Goal: Task Accomplishment & Management: Manage account settings

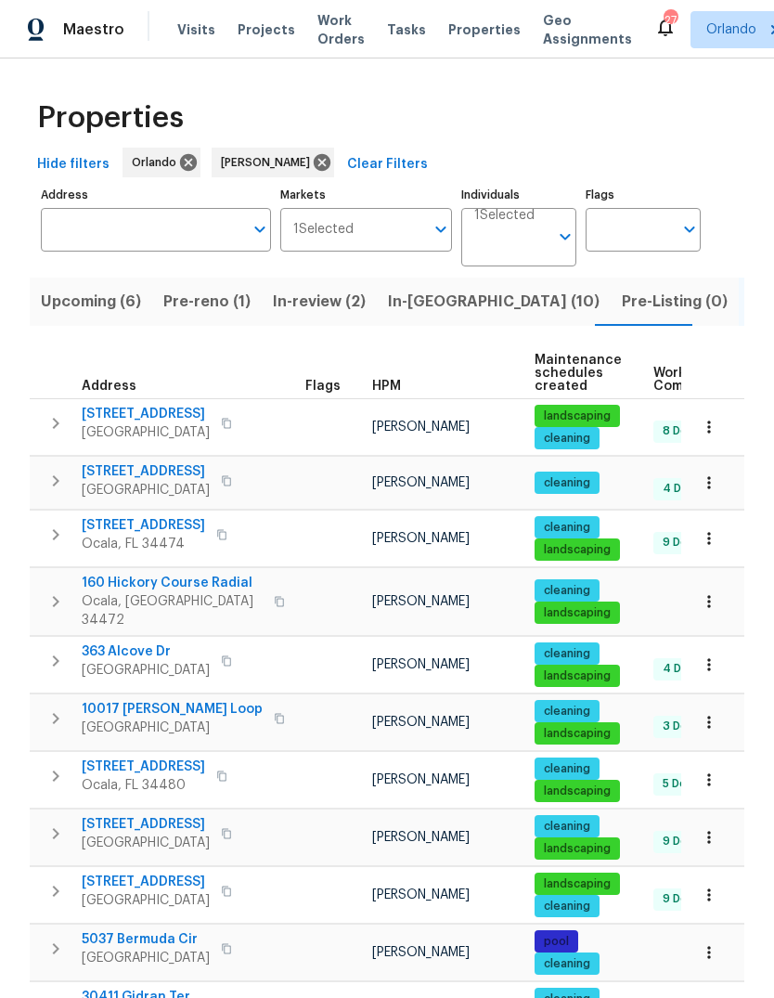
click at [64, 289] on span "Upcoming (6)" at bounding box center [91, 302] width 100 height 26
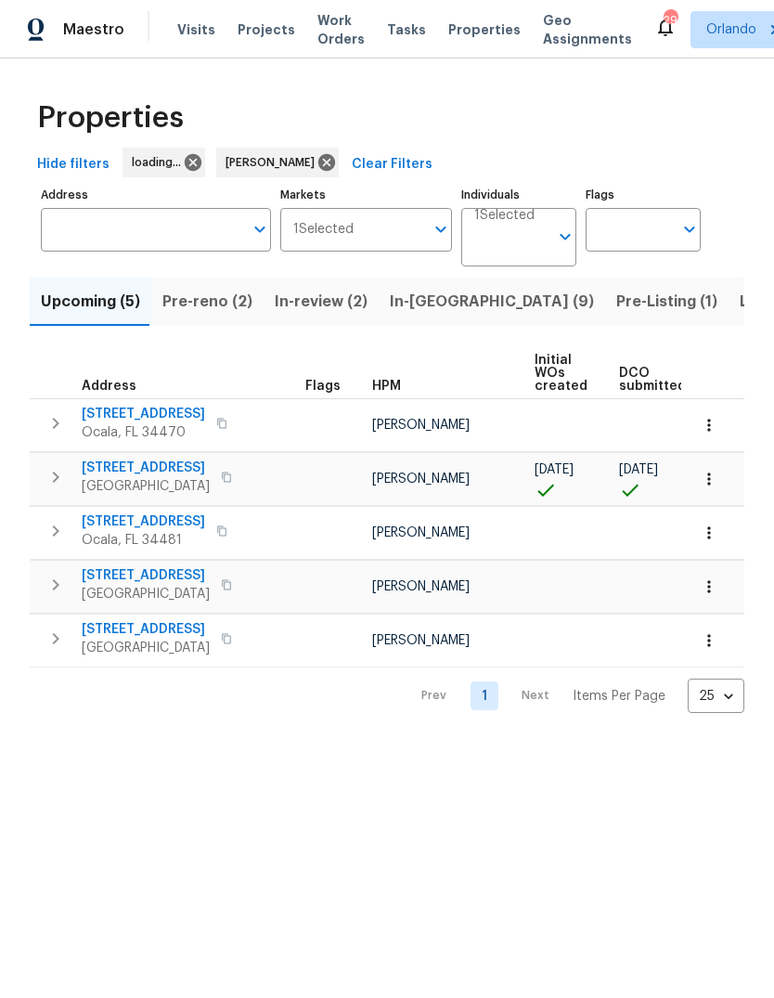
click at [204, 310] on span "Pre-reno (2)" at bounding box center [207, 302] width 90 height 26
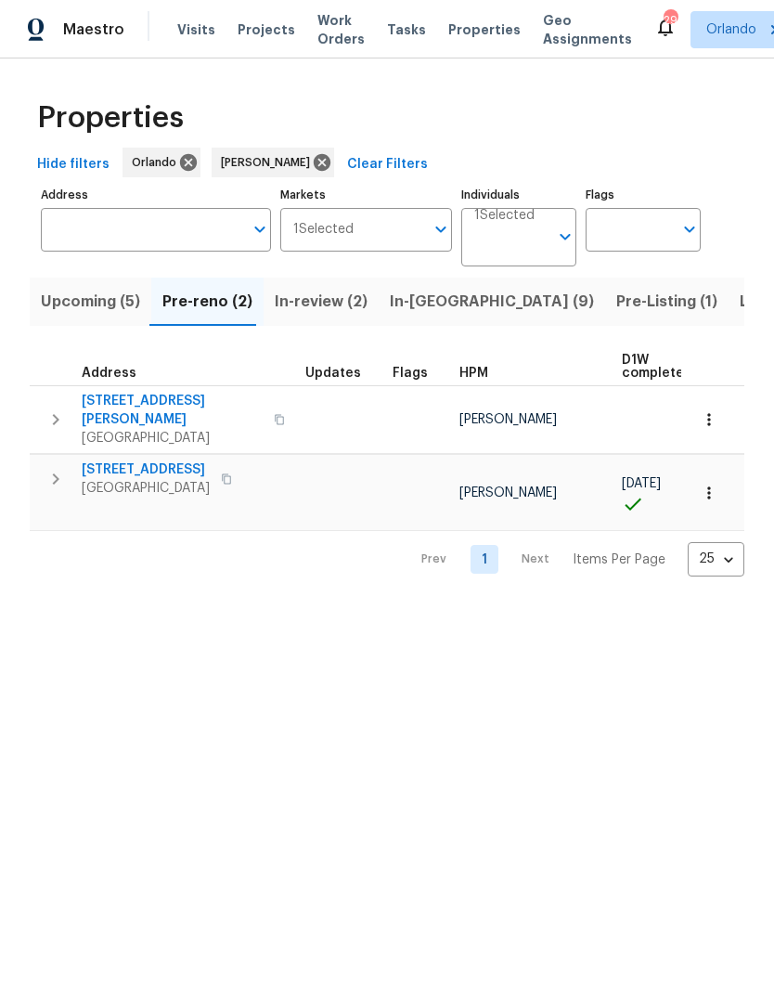
click at [713, 484] on icon "button" at bounding box center [709, 493] width 19 height 19
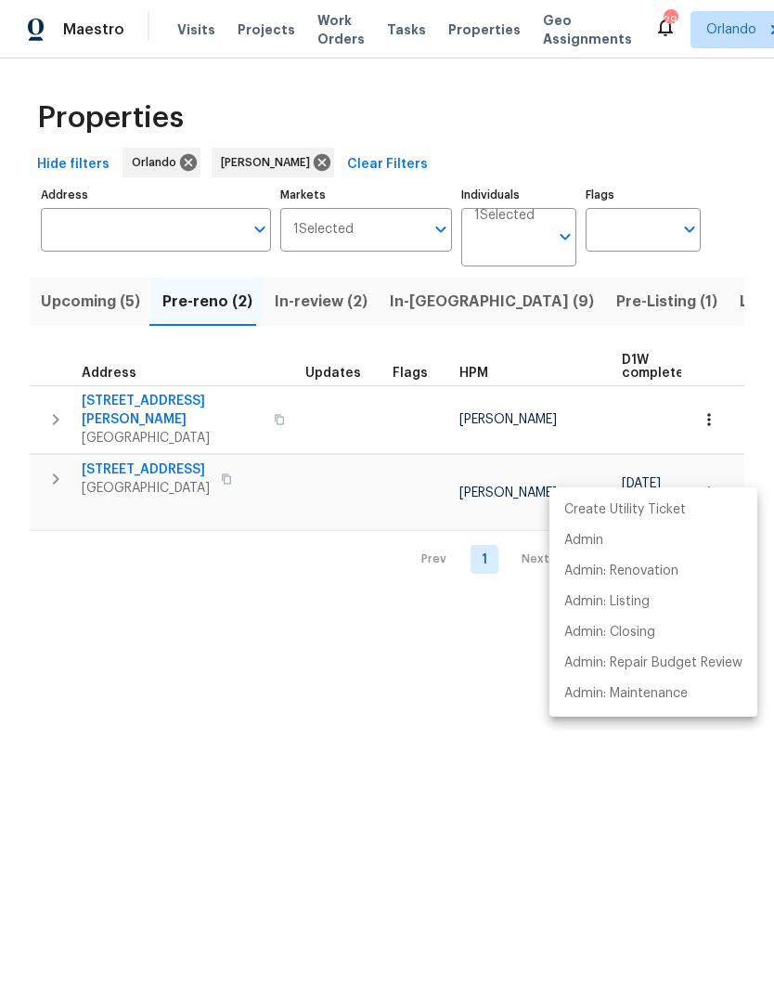
click at [160, 656] on div at bounding box center [387, 499] width 774 height 998
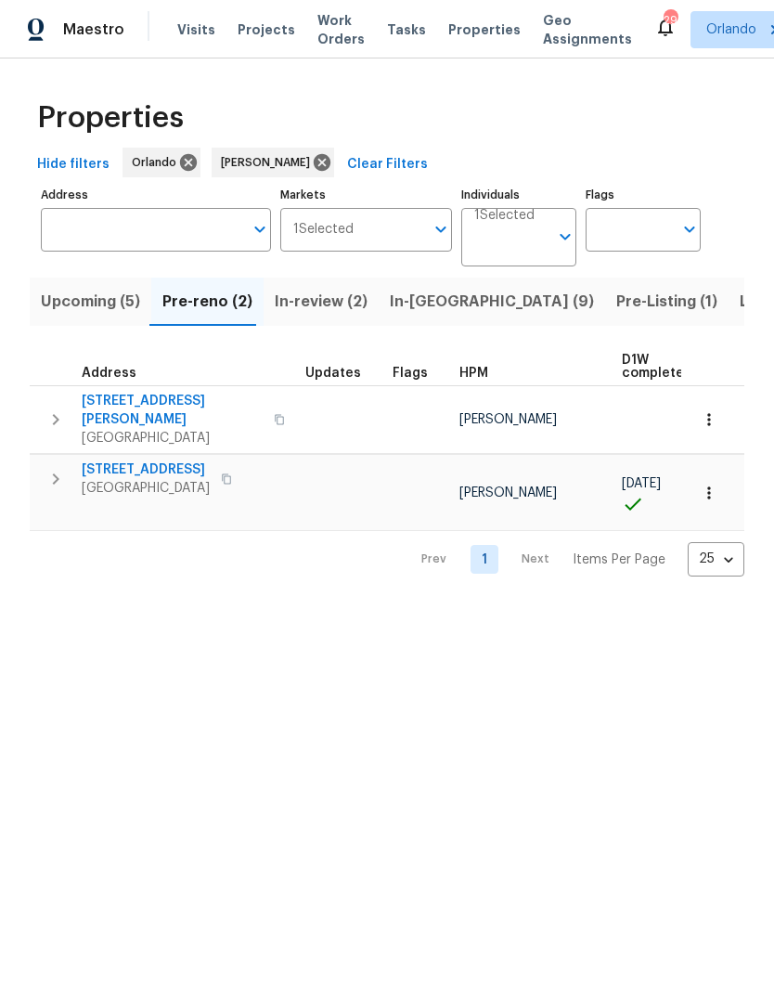
click at [121, 461] on span "[STREET_ADDRESS]" at bounding box center [146, 470] width 128 height 19
click at [79, 305] on span "Upcoming (5)" at bounding box center [90, 302] width 99 height 26
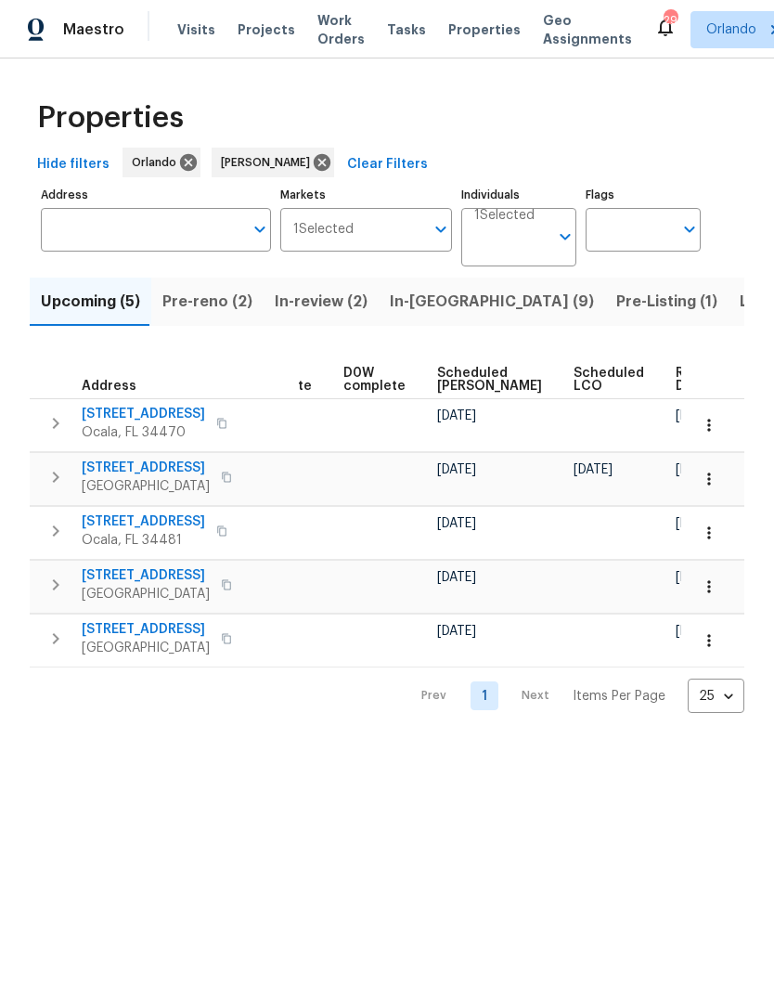
scroll to position [0, 467]
click at [677, 377] on span "Ready Date" at bounding box center [697, 380] width 41 height 26
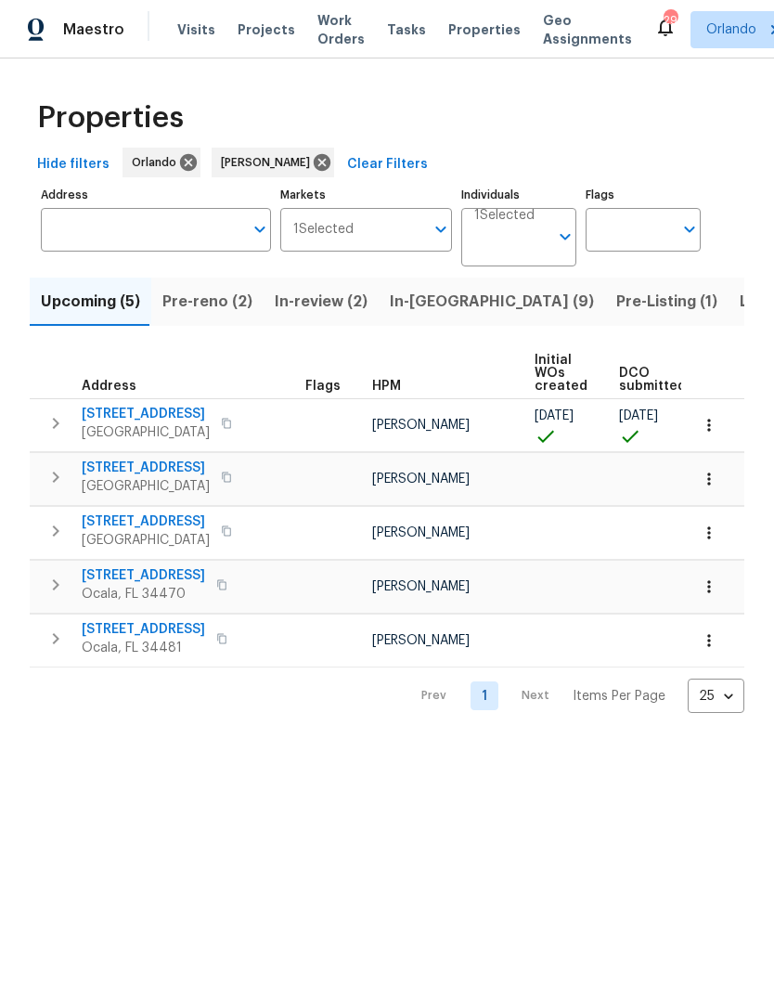
click at [108, 469] on span "5165 Chesapeake Ave" at bounding box center [146, 468] width 128 height 19
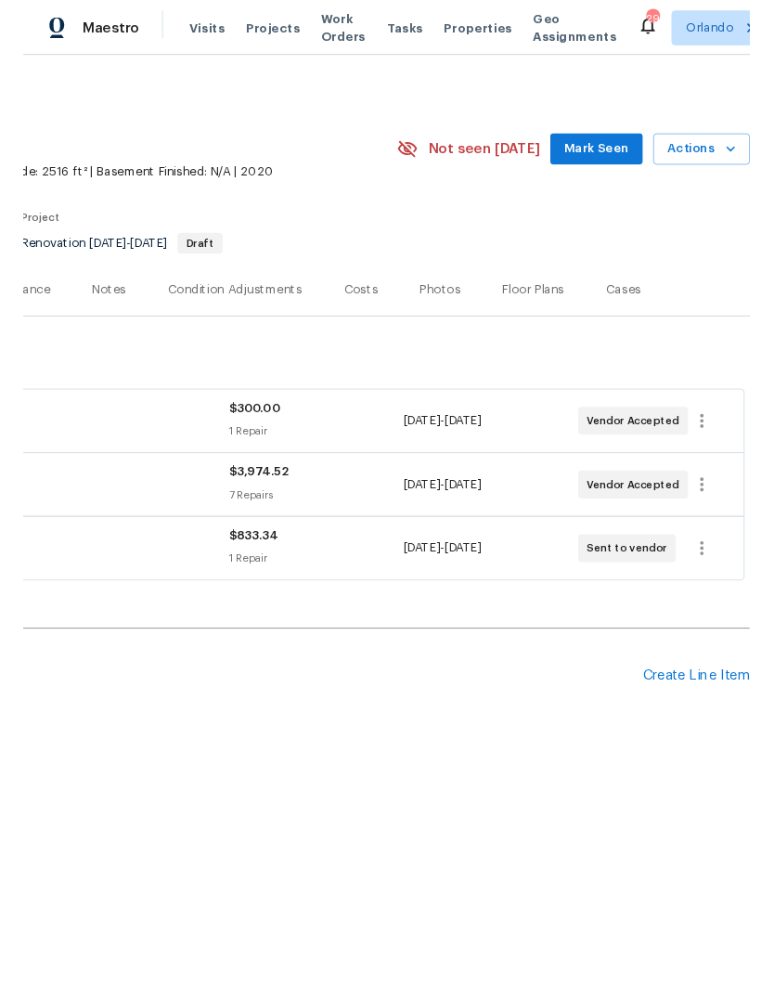
scroll to position [0, 275]
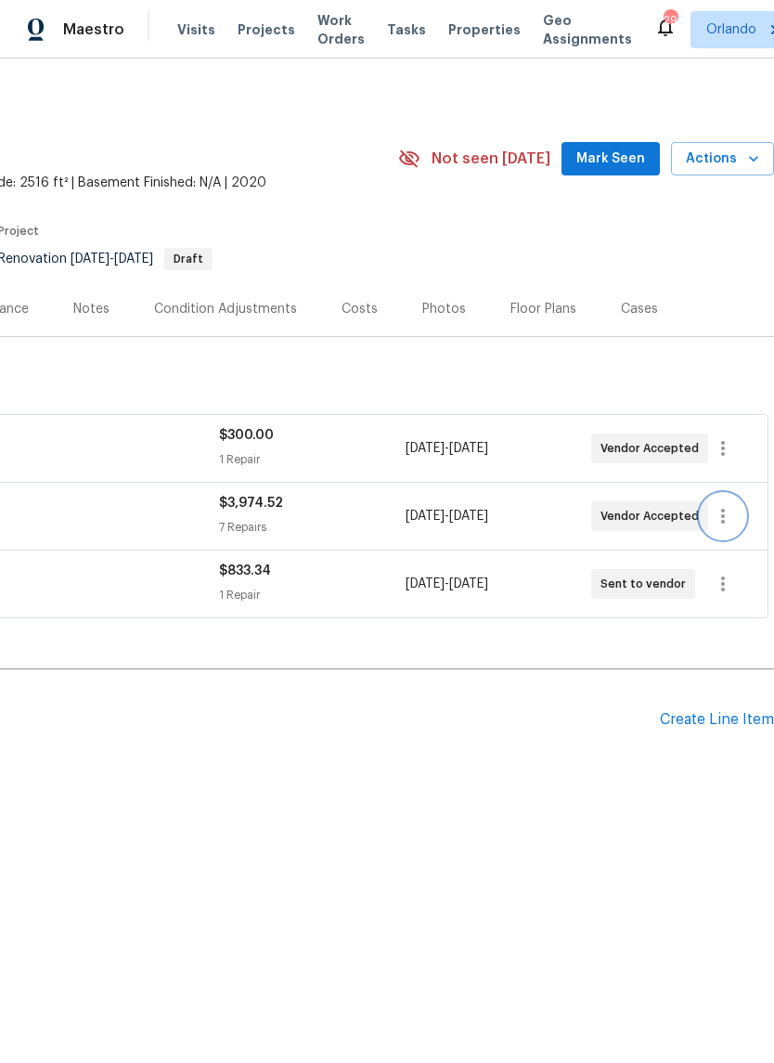
click at [726, 519] on icon "button" at bounding box center [723, 516] width 22 height 22
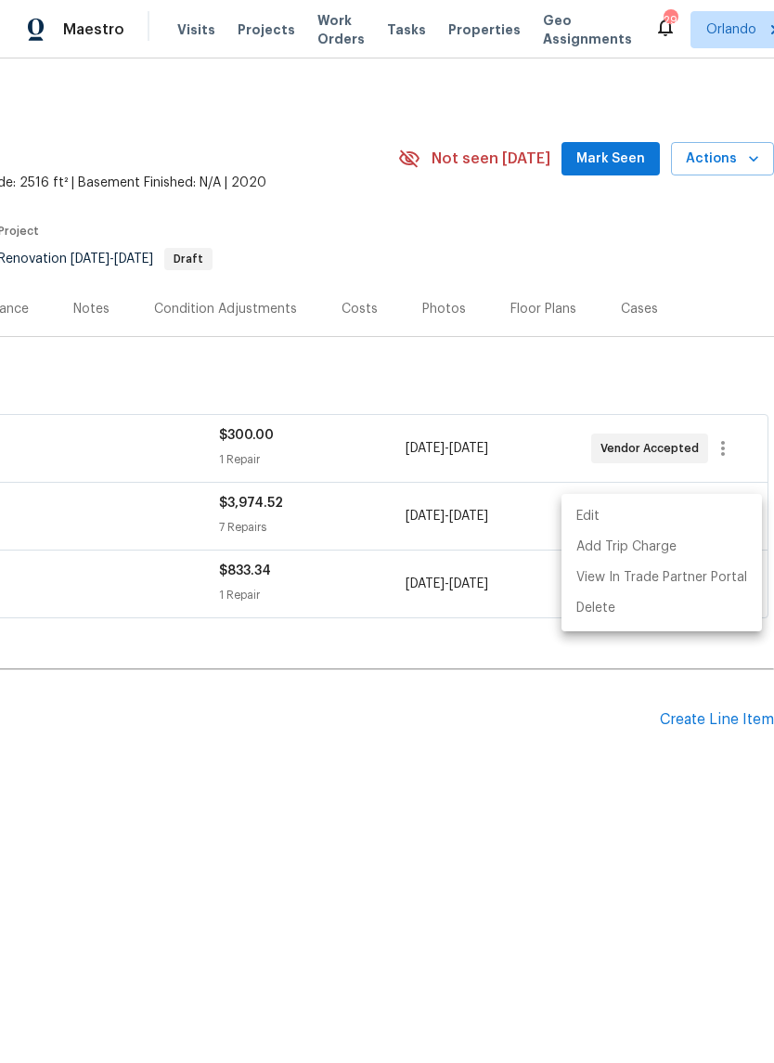
click at [666, 512] on li "Edit" at bounding box center [662, 516] width 201 height 31
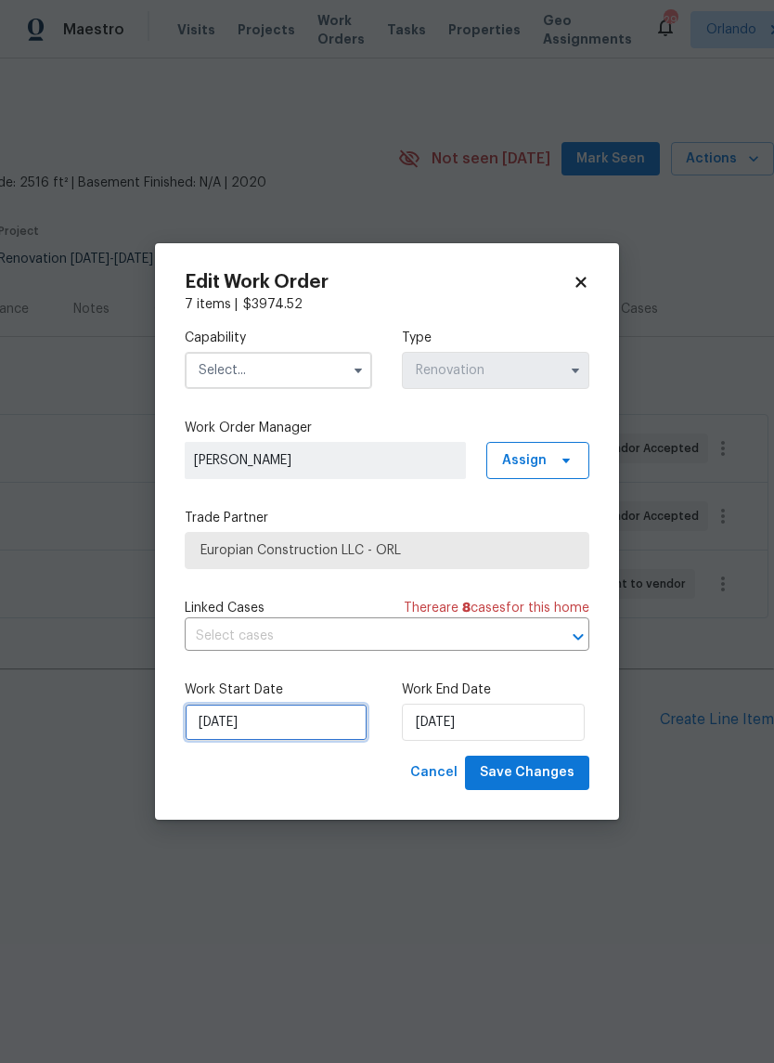
click at [218, 724] on input "10/6/2025" at bounding box center [276, 722] width 183 height 37
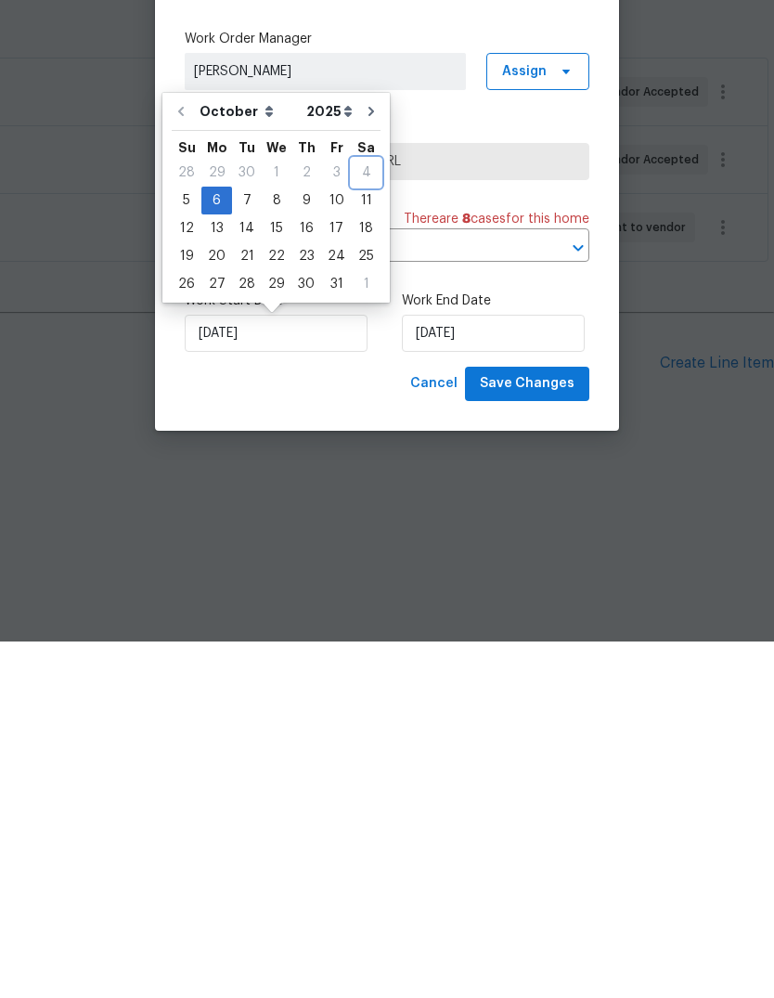
click at [354, 516] on div "4" at bounding box center [366, 529] width 29 height 26
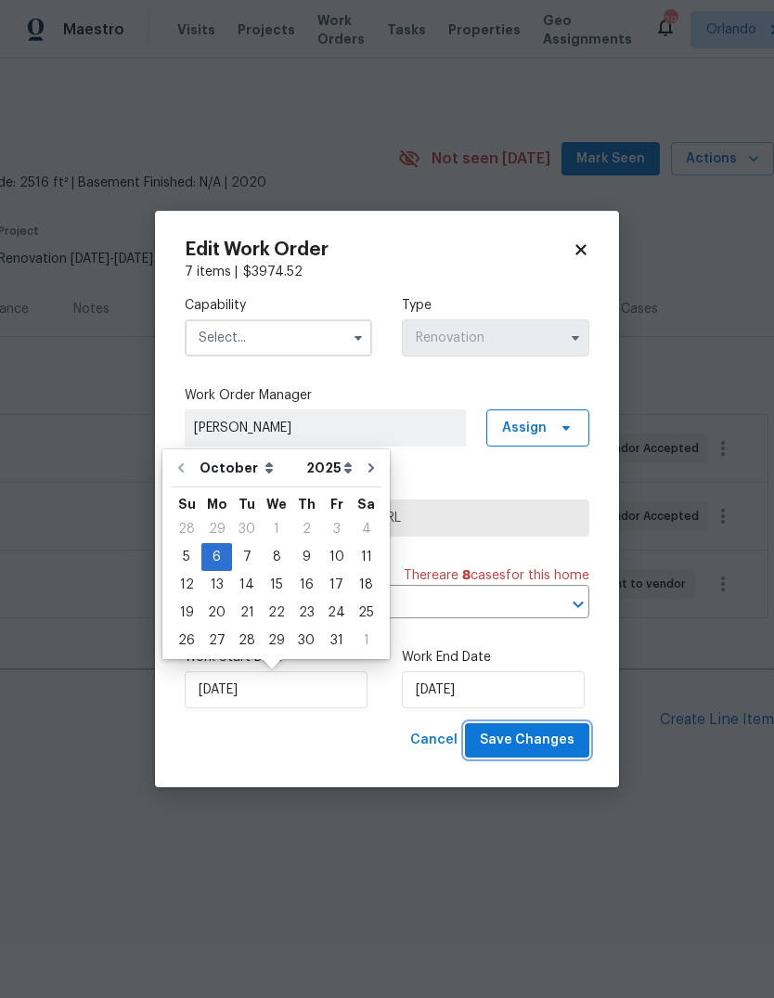
click at [556, 740] on span "Save Changes" at bounding box center [527, 740] width 95 height 23
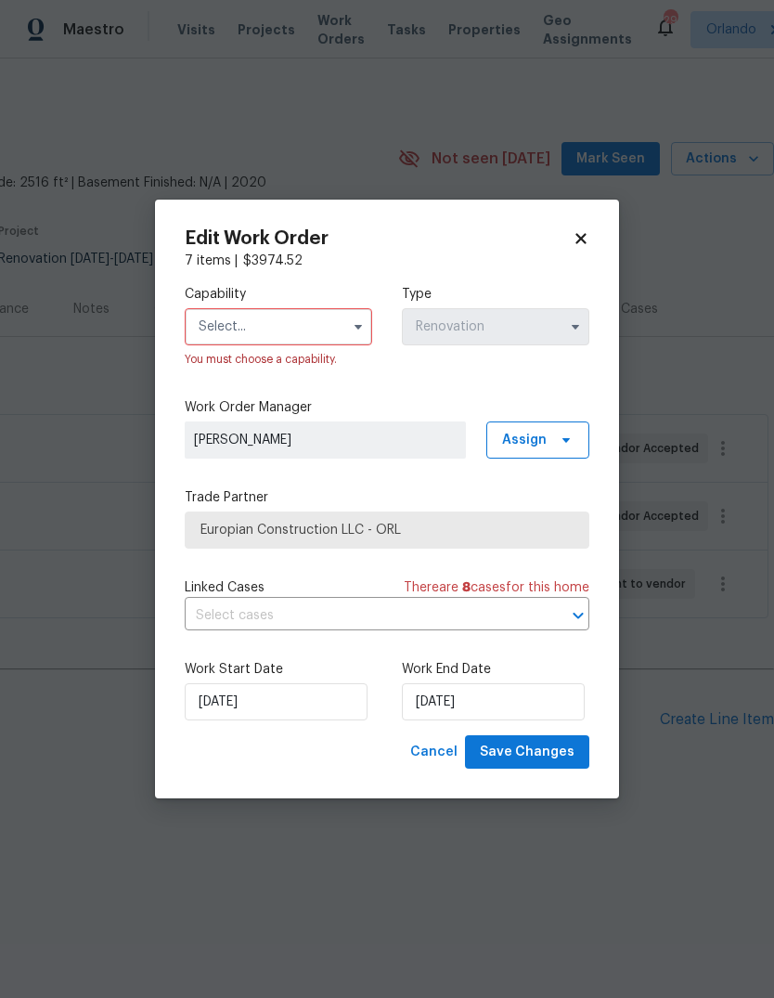
click at [215, 340] on input "text" at bounding box center [279, 326] width 188 height 37
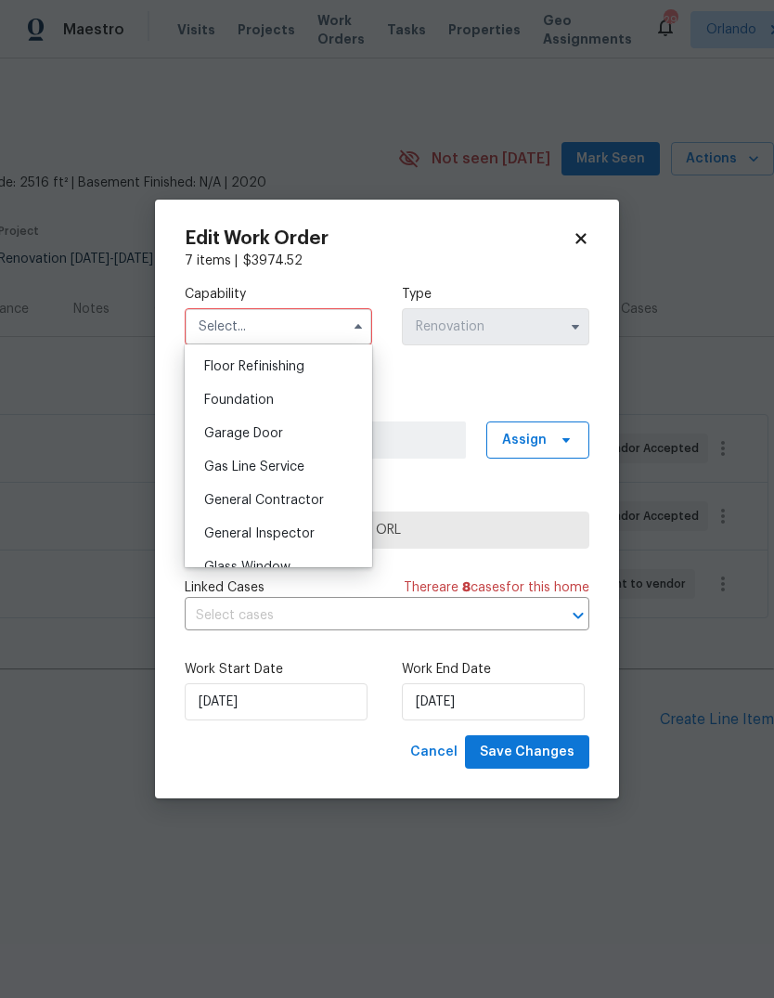
scroll to position [767, 0]
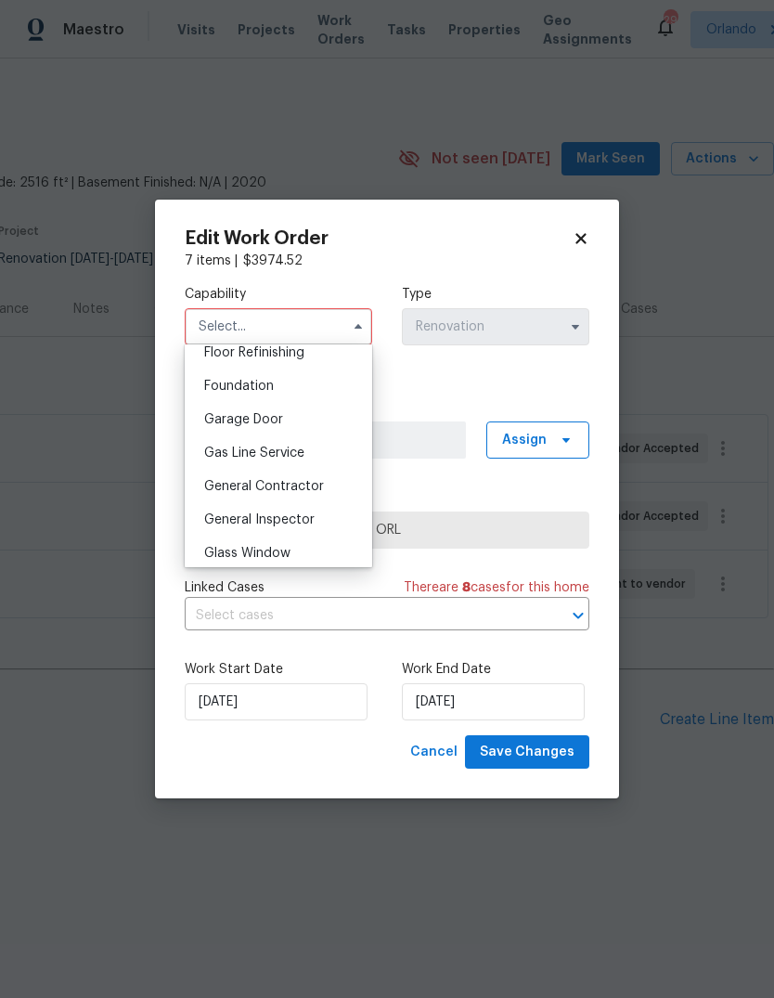
click at [245, 488] on span "General Contractor" at bounding box center [264, 486] width 120 height 13
type input "General Contractor"
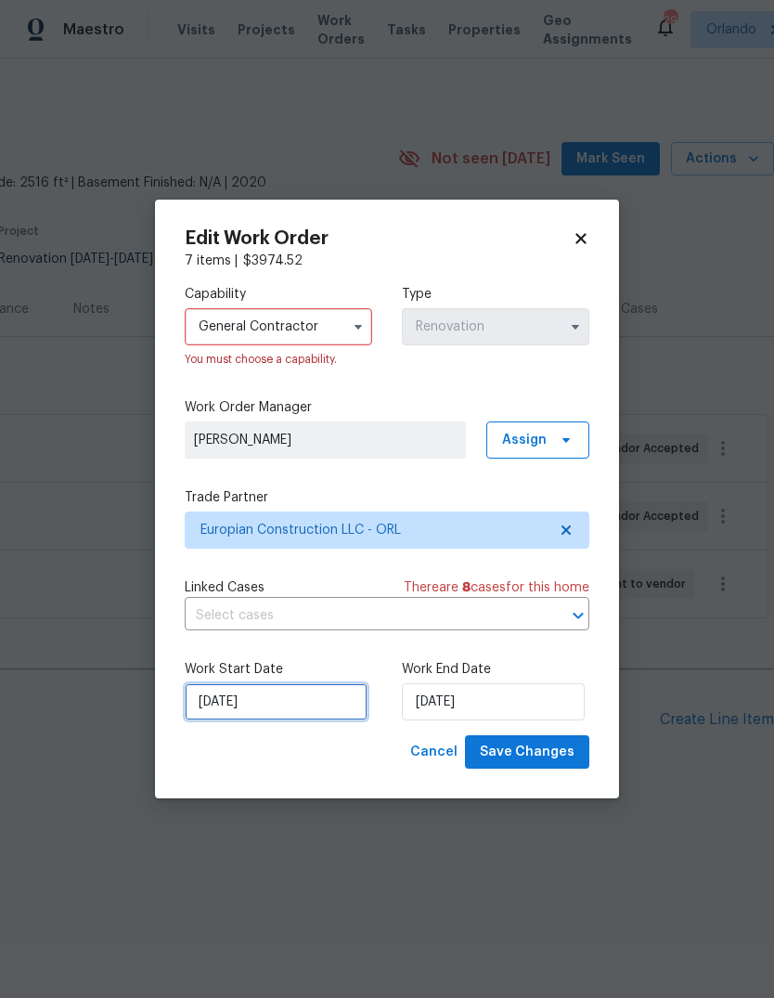
click at [217, 701] on input "10/6/2025" at bounding box center [276, 701] width 183 height 37
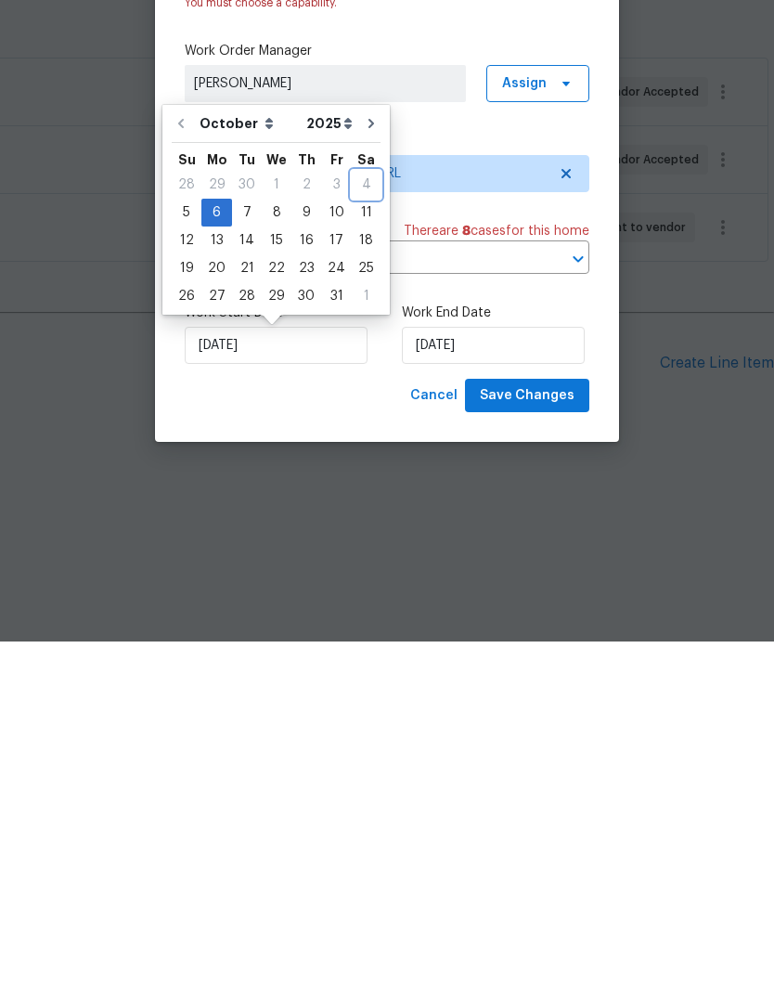
click at [358, 528] on div "4" at bounding box center [366, 541] width 29 height 26
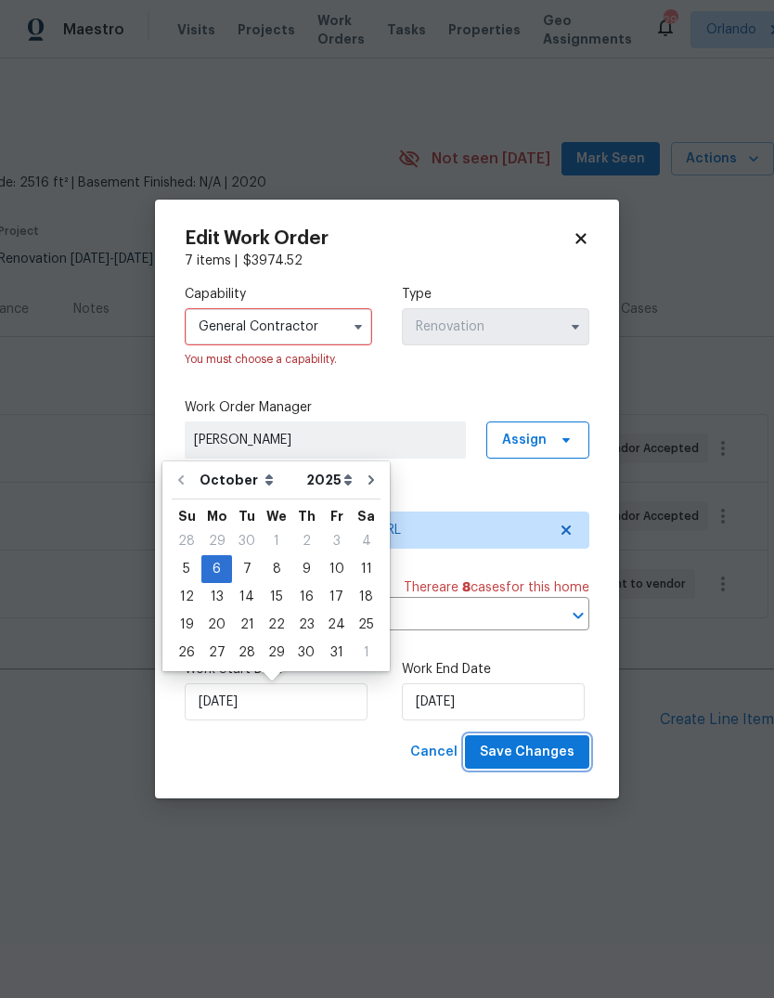
click at [551, 747] on span "Save Changes" at bounding box center [527, 752] width 95 height 23
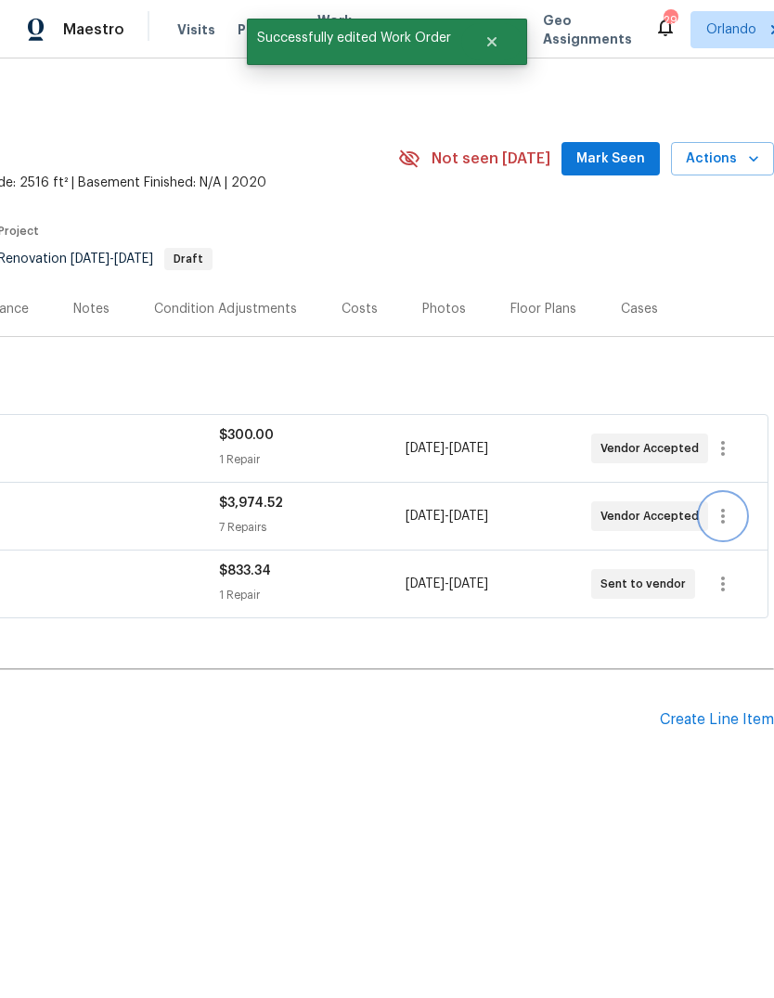
click at [722, 522] on icon "button" at bounding box center [723, 516] width 4 height 15
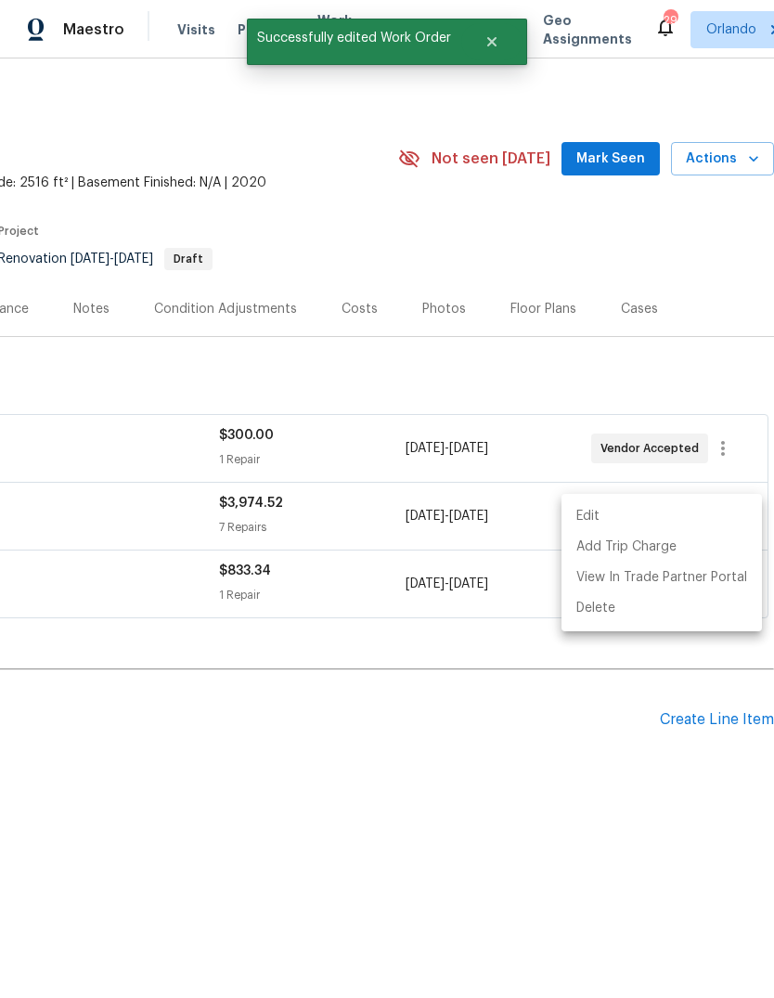
click at [666, 512] on li "Edit" at bounding box center [662, 516] width 201 height 31
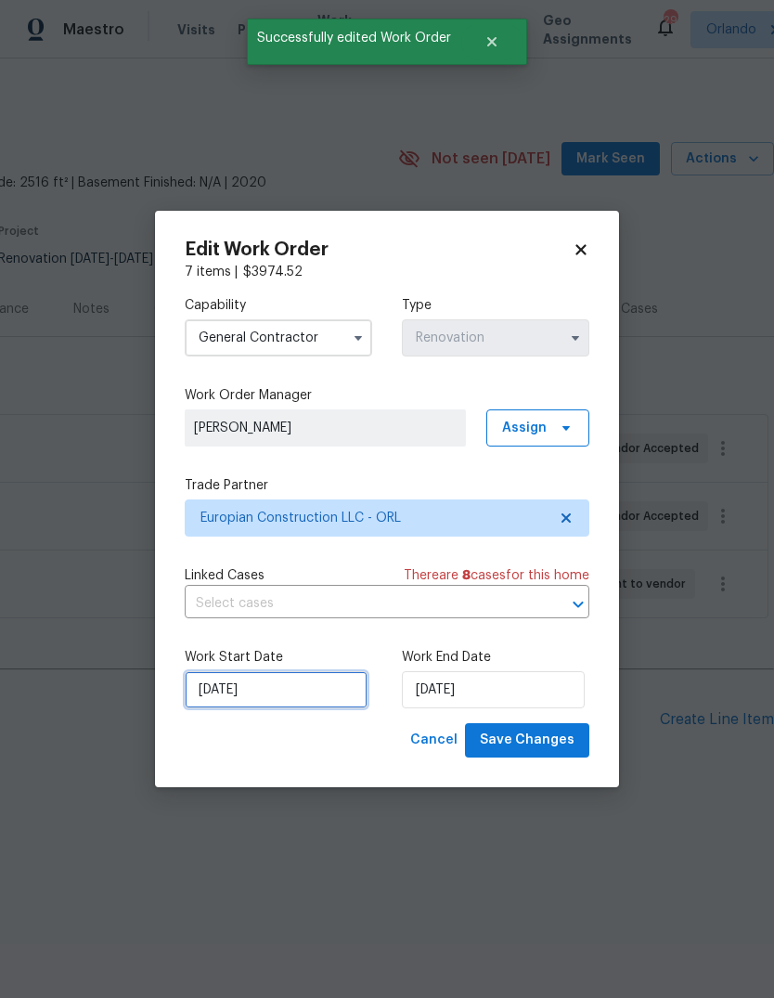
click at [305, 687] on input "10/6/2025" at bounding box center [276, 689] width 183 height 37
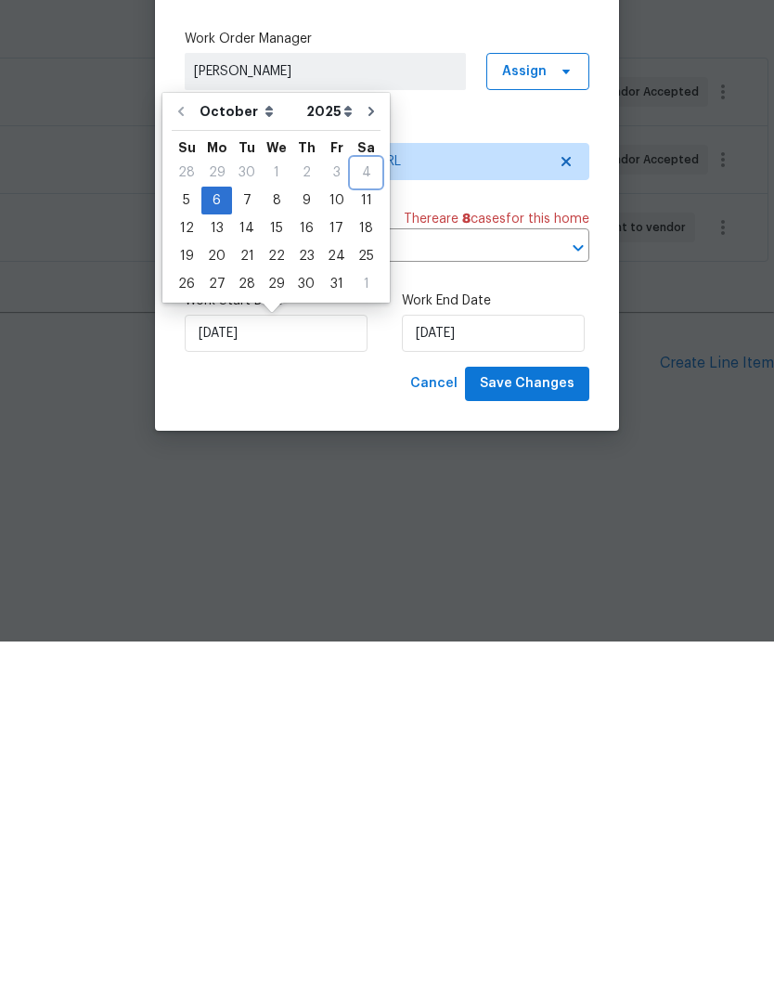
click at [354, 516] on div "4" at bounding box center [366, 529] width 29 height 26
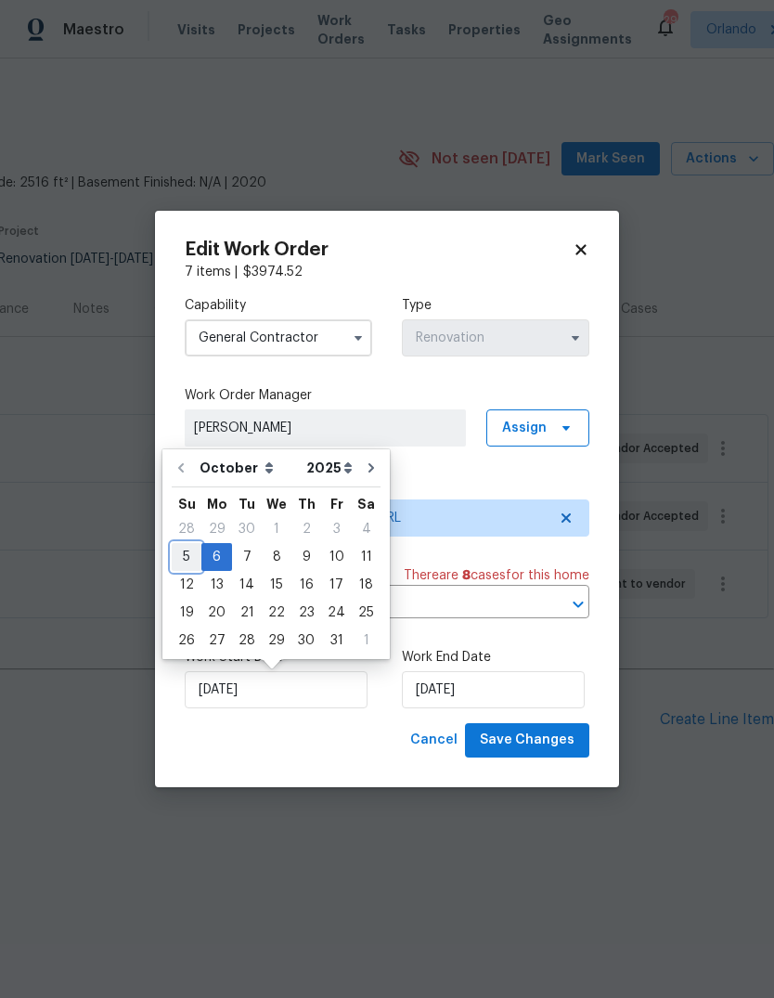
click at [186, 548] on div "5" at bounding box center [187, 557] width 30 height 26
type input "10/5/2025"
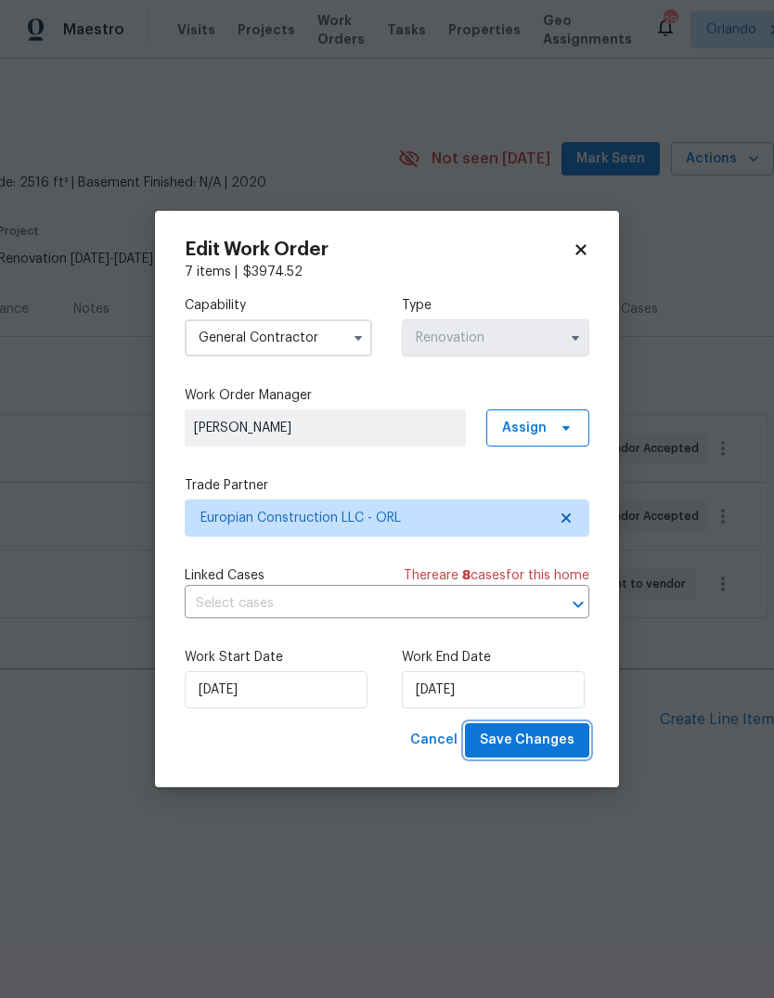
click at [564, 737] on span "Save Changes" at bounding box center [527, 740] width 95 height 23
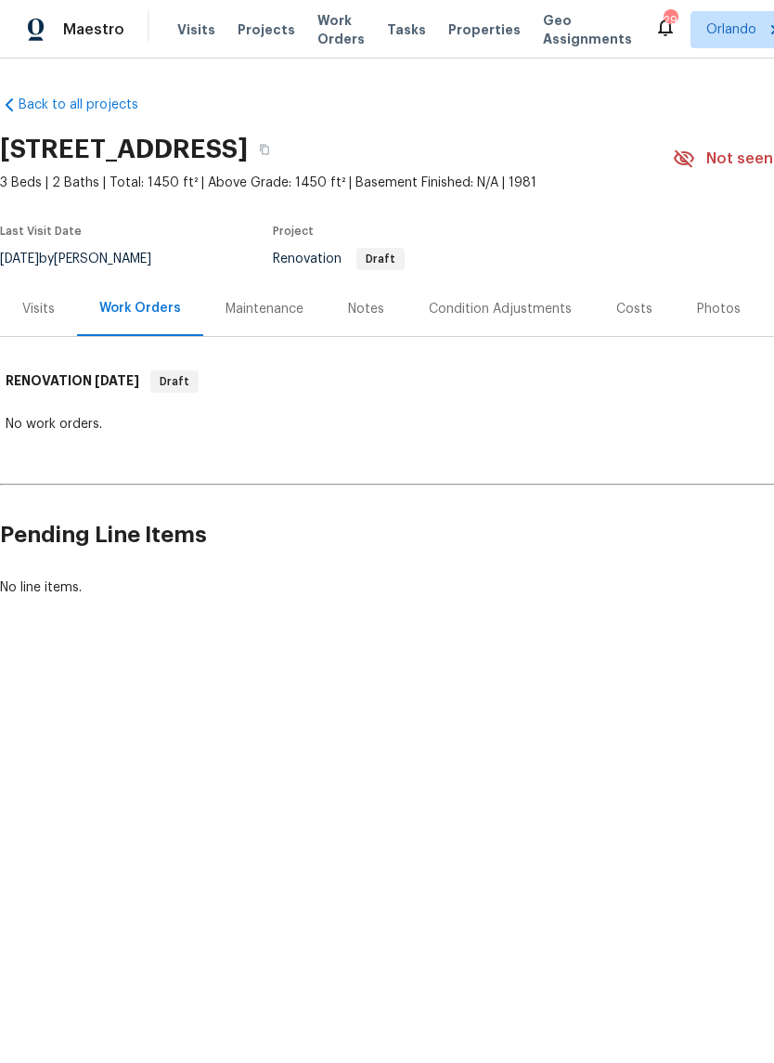
click at [31, 302] on div "Visits" at bounding box center [38, 309] width 32 height 19
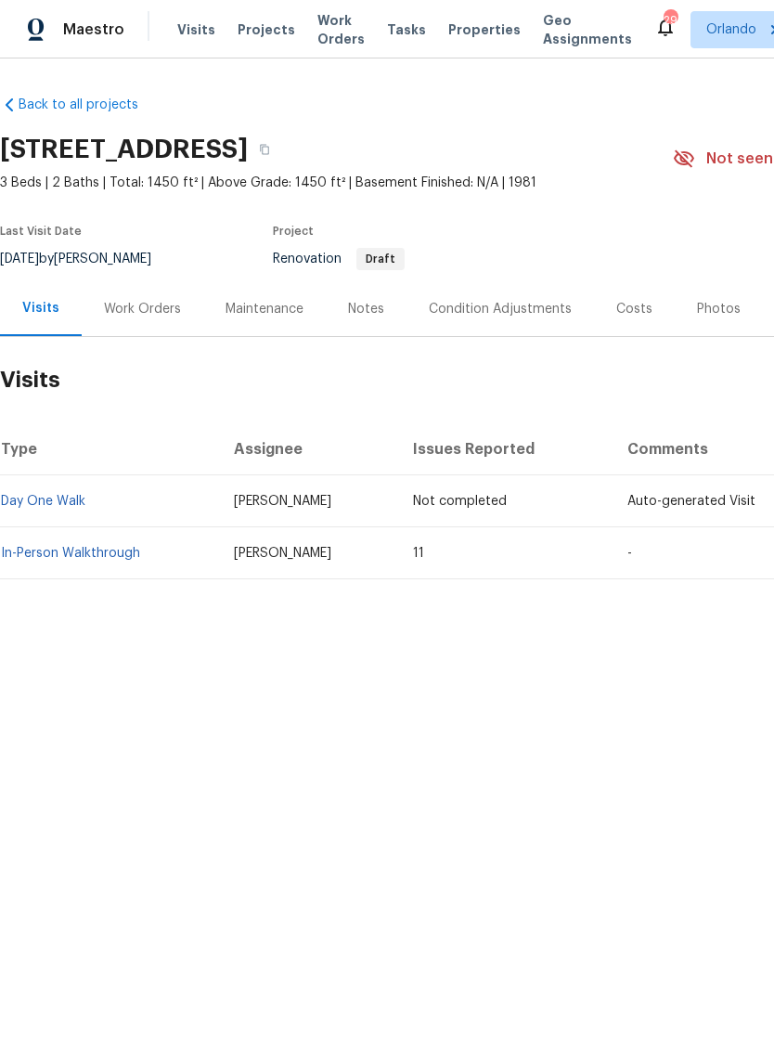
click at [53, 555] on link "In-Person Walkthrough" at bounding box center [70, 553] width 139 height 13
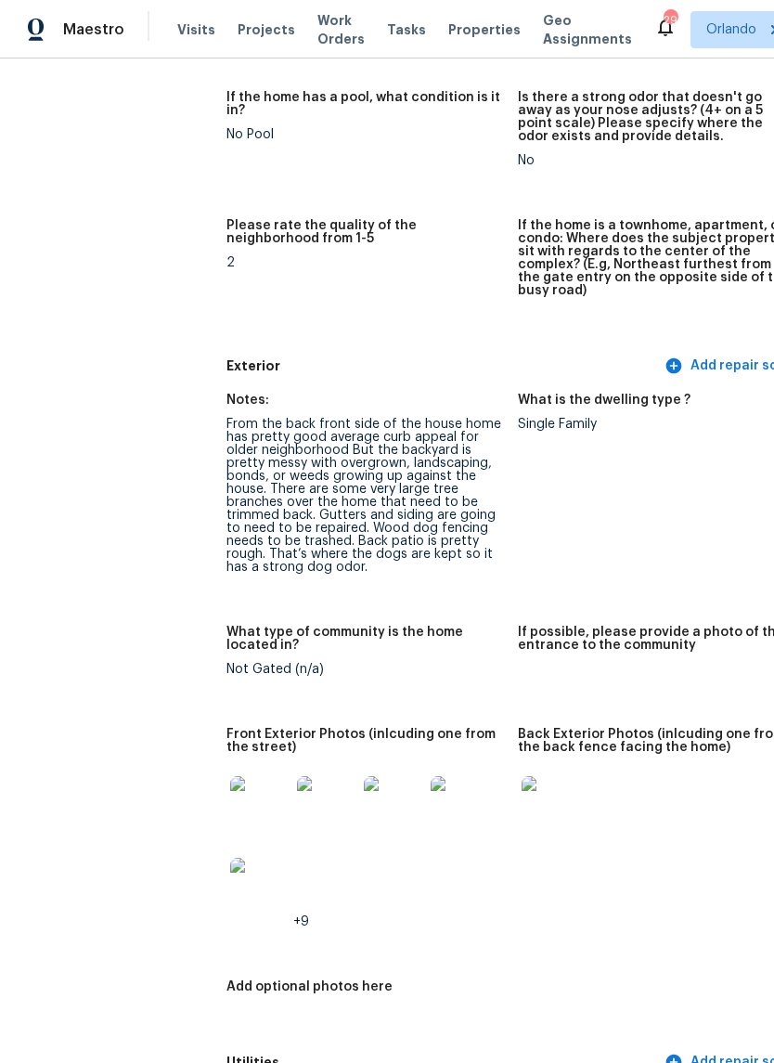
scroll to position [484, 0]
click at [230, 788] on img at bounding box center [259, 804] width 59 height 59
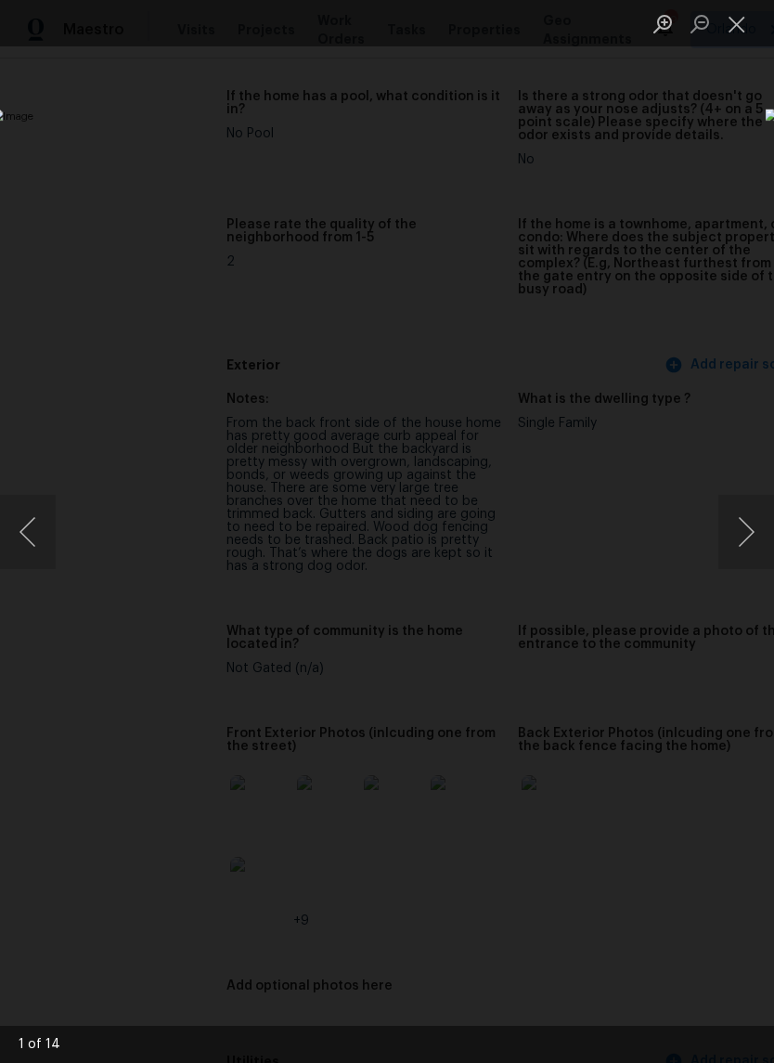
click at [742, 32] on button "Close lightbox" at bounding box center [737, 23] width 37 height 32
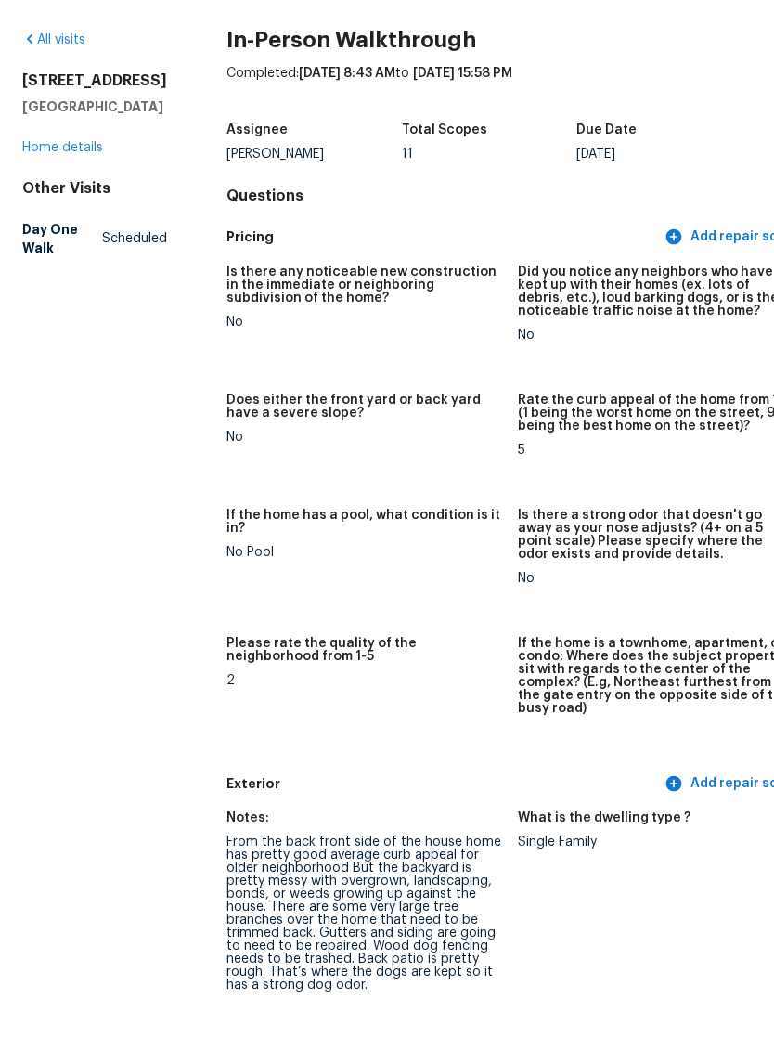
scroll to position [0, 0]
click at [50, 206] on link "Home details" at bounding box center [62, 212] width 81 height 13
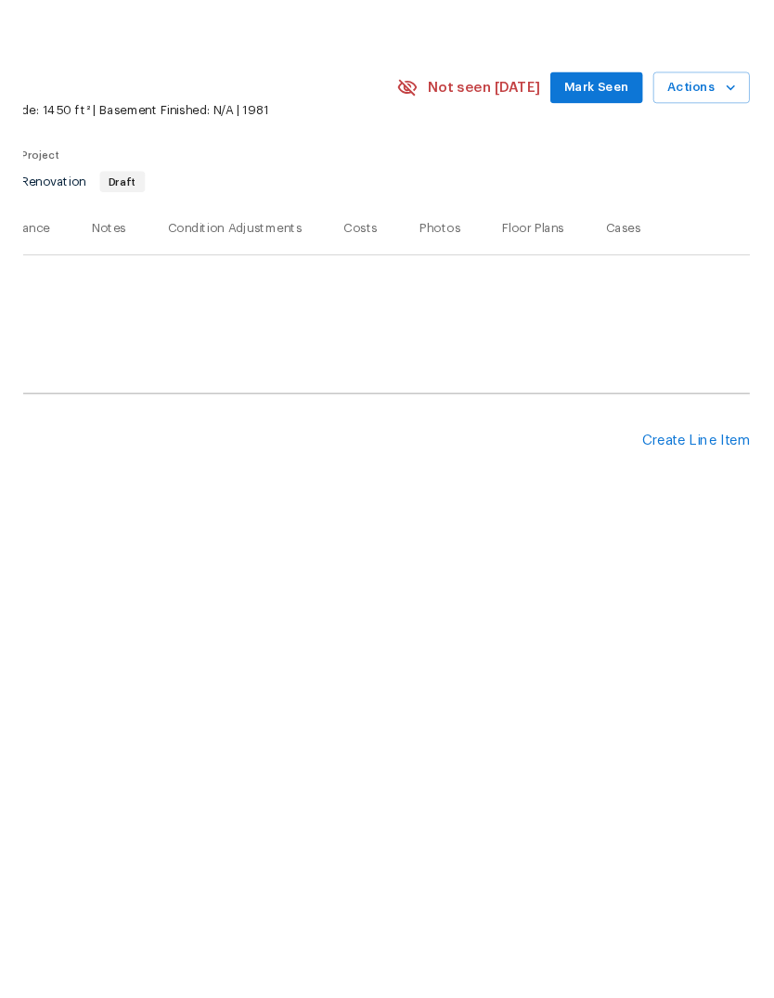
scroll to position [0, 275]
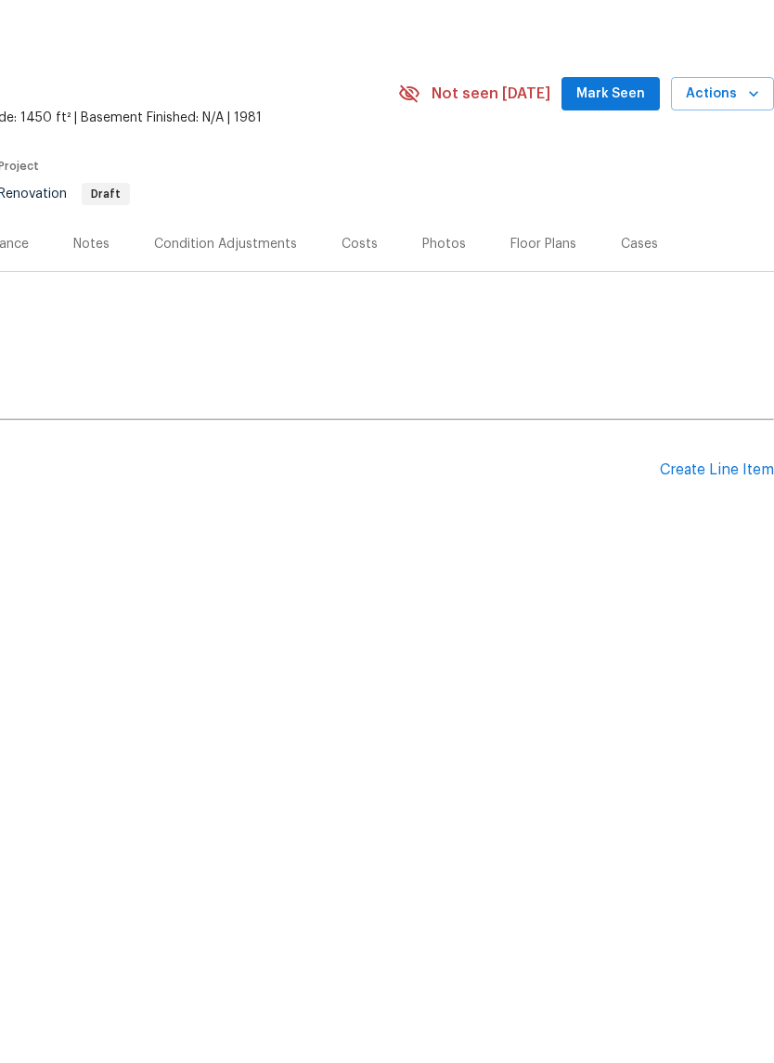
click at [728, 526] on div "Create Line Item" at bounding box center [717, 535] width 114 height 18
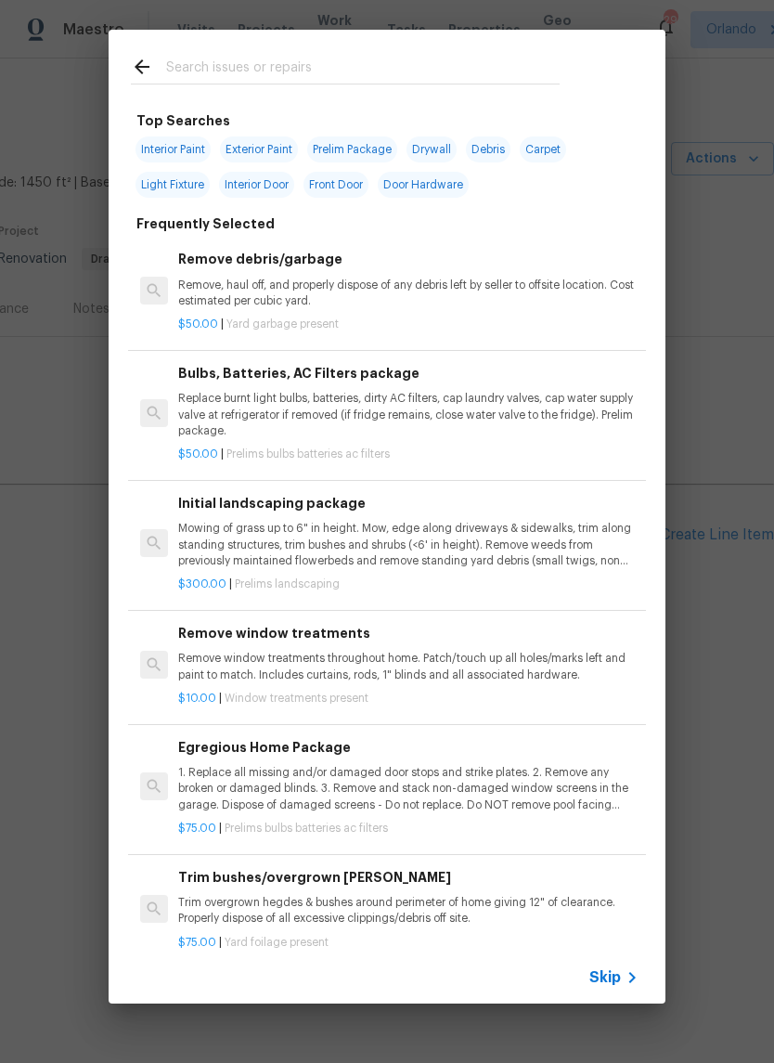
click at [188, 70] on input "text" at bounding box center [363, 70] width 394 height 28
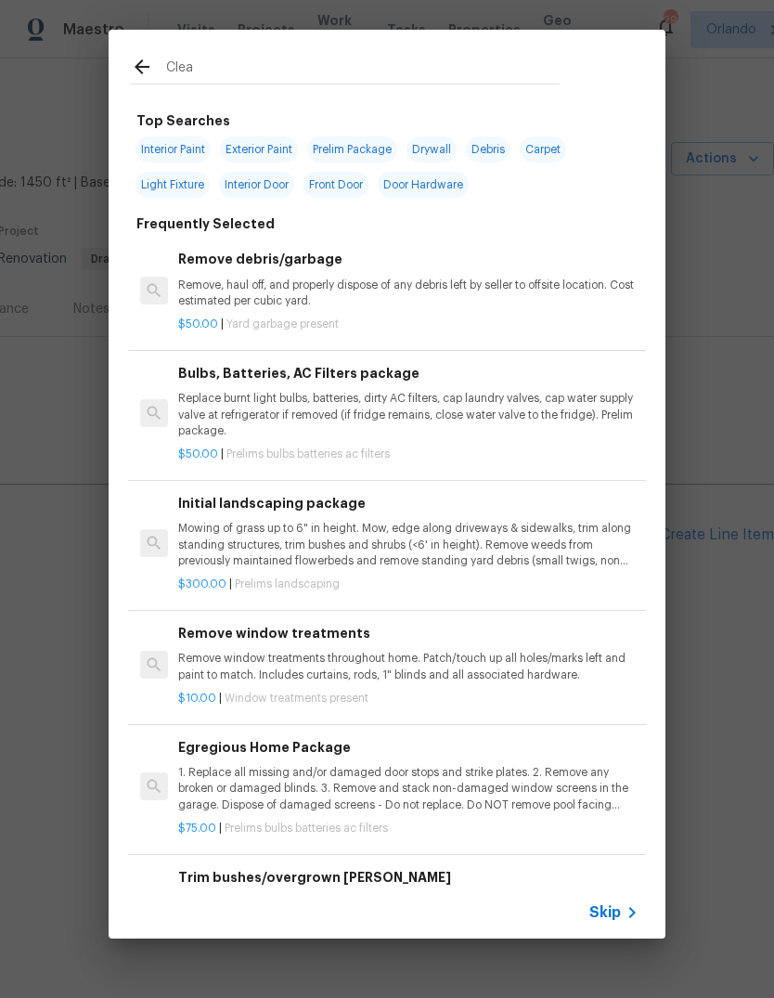
type input "Clean"
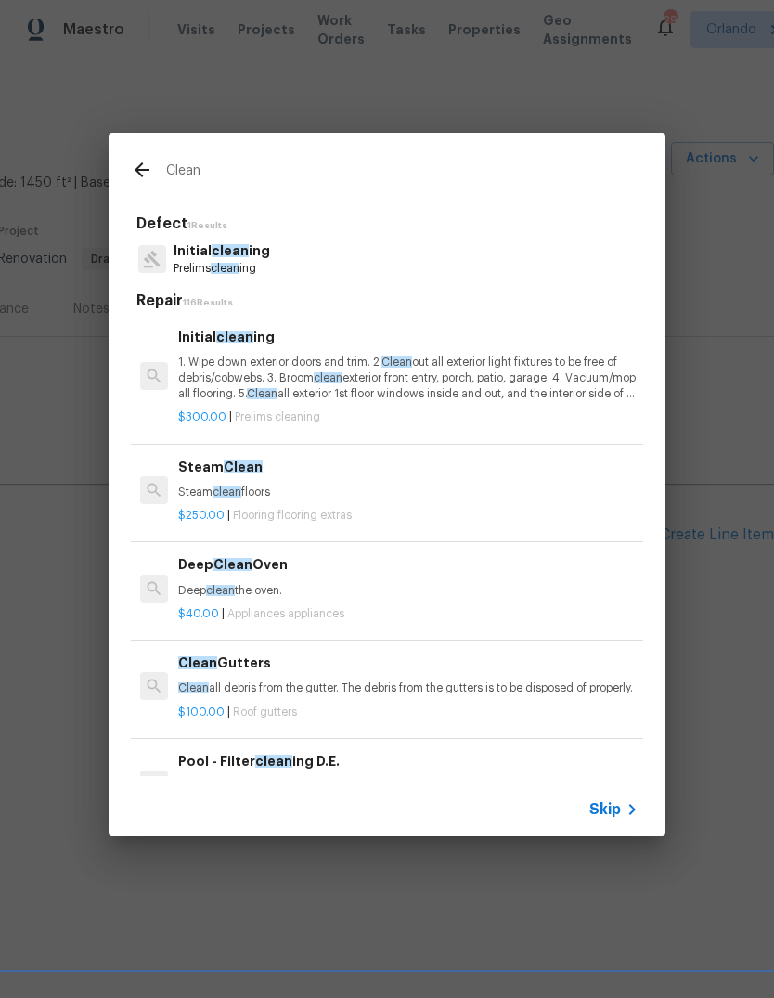
click at [201, 372] on p "1. Wipe down exterior doors and trim. 2. Clean out all exterior light fixtures …" at bounding box center [408, 378] width 461 height 47
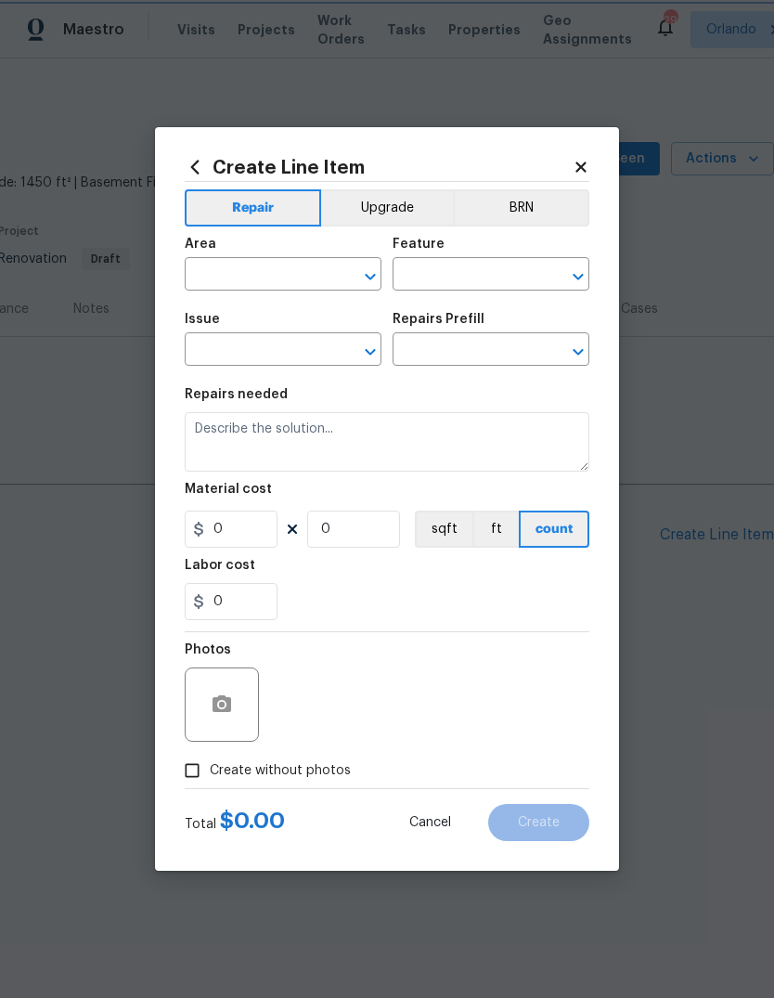
type input "Home Readiness Packages"
type input "Initial cleaning"
type input "Initial cleaning $300.00"
type textarea "1. Wipe down exterior doors and trim. 2. Clean out all exterior light fixtures …"
type input "300"
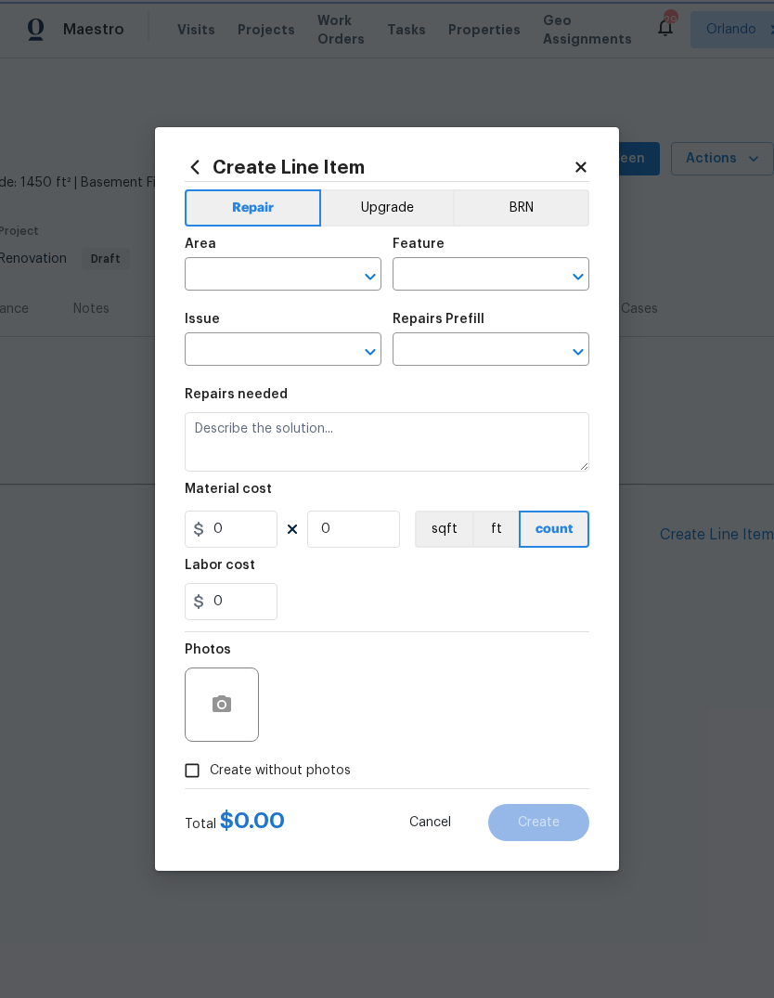
type input "1"
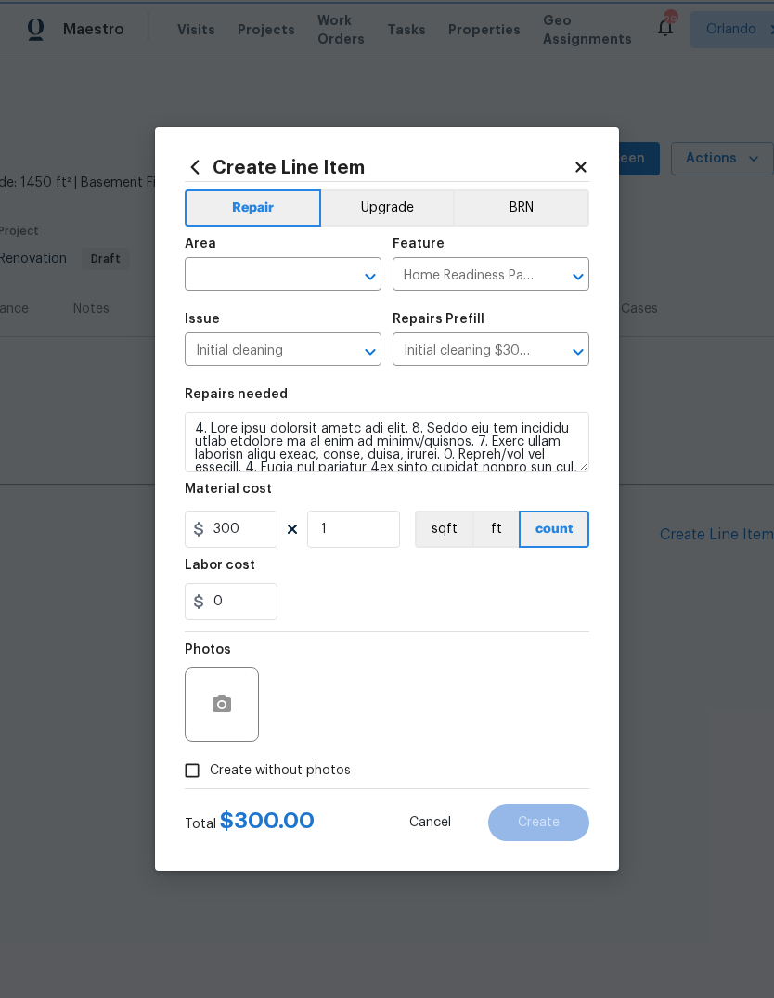
click at [201, 381] on section "Repairs needed Material cost 300 1 sqft ft count Labor cost 0" at bounding box center [387, 504] width 405 height 254
click at [206, 249] on div "Area" at bounding box center [283, 250] width 197 height 24
click at [206, 248] on h5 "Area" at bounding box center [201, 244] width 32 height 13
click at [262, 286] on input "text" at bounding box center [257, 276] width 145 height 29
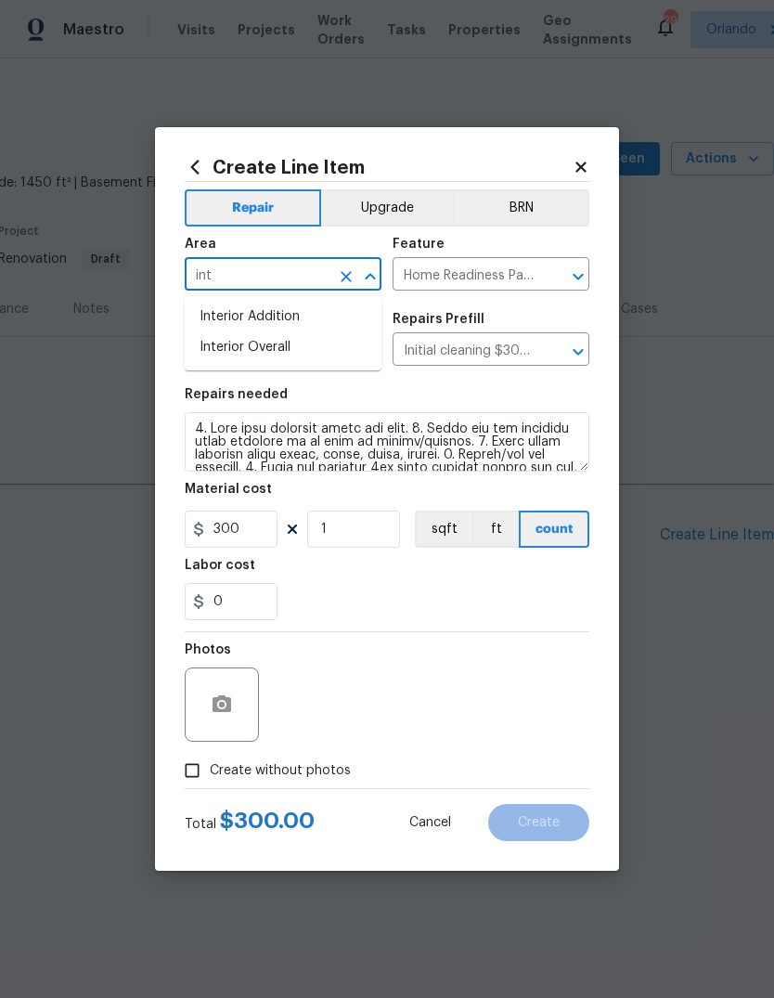
click at [223, 352] on li "Interior Overall" at bounding box center [283, 347] width 197 height 31
type input "Interior Overall"
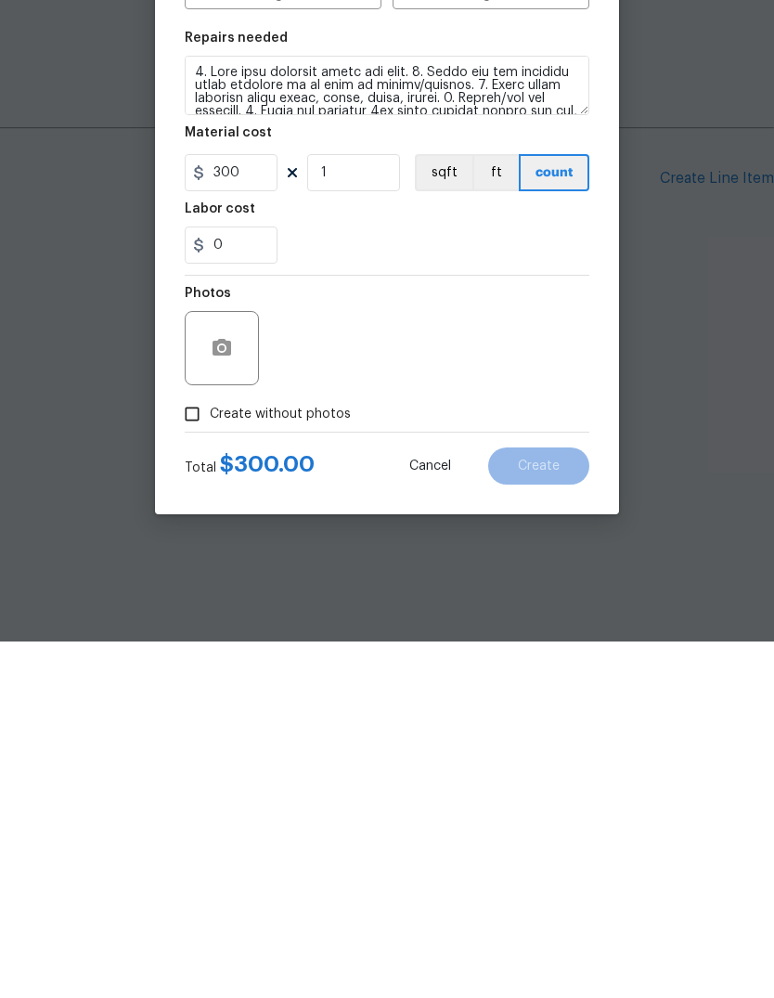
click at [187, 753] on input "Create without photos" at bounding box center [192, 770] width 35 height 35
checkbox input "true"
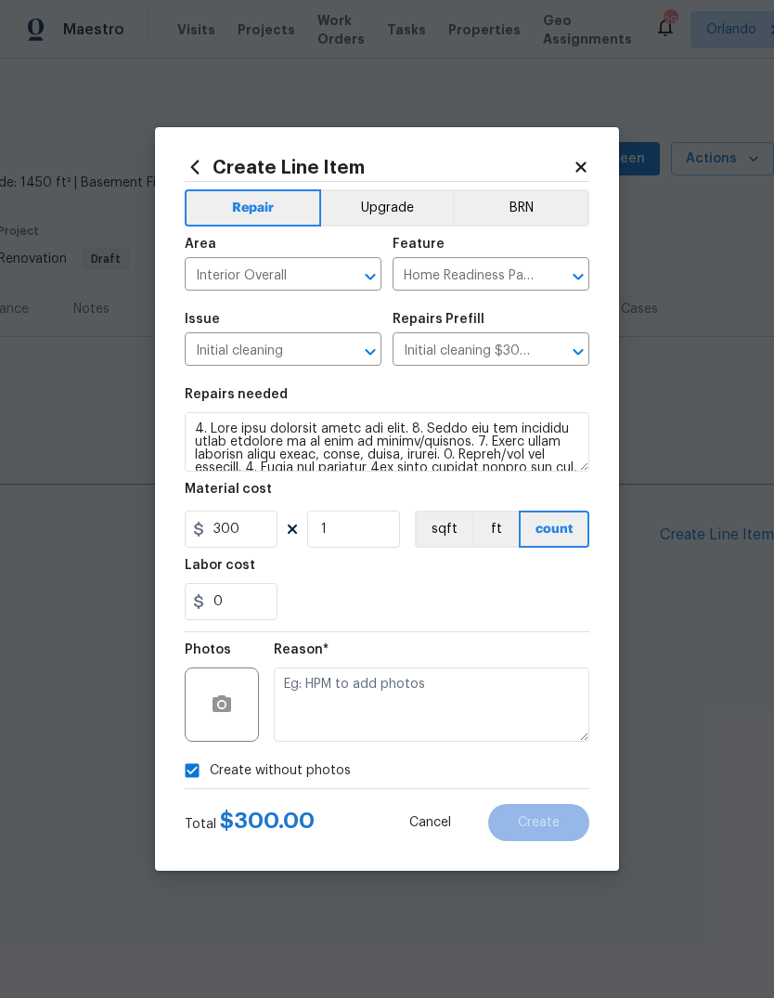
click at [499, 710] on textarea at bounding box center [432, 705] width 316 height 74
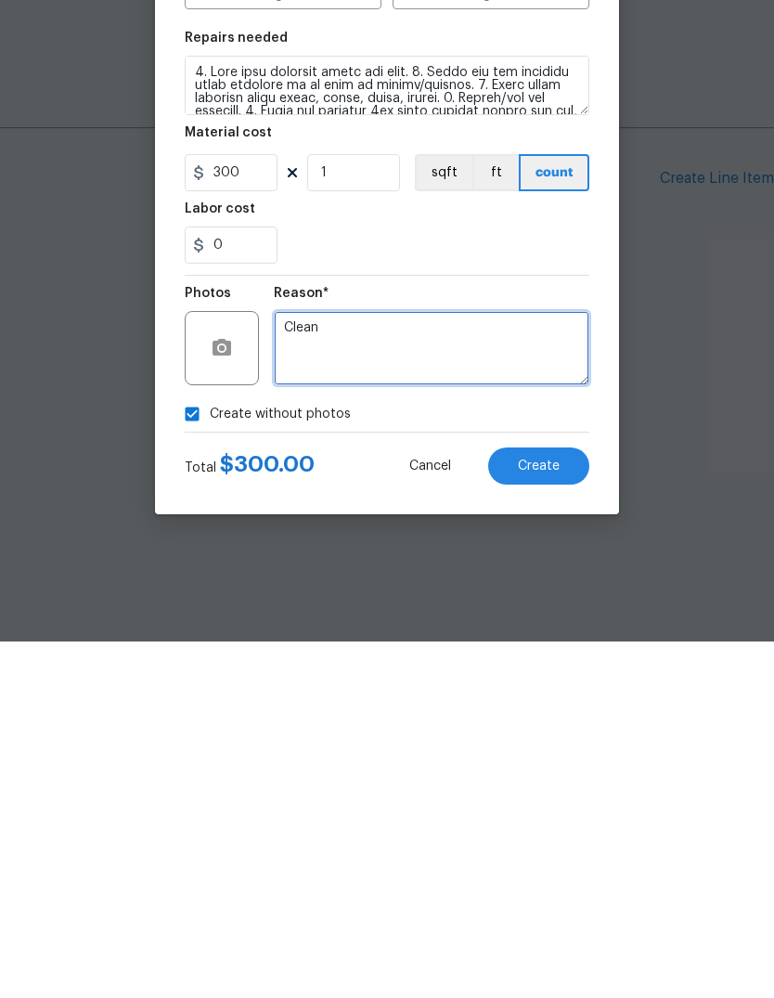
type textarea "Clean"
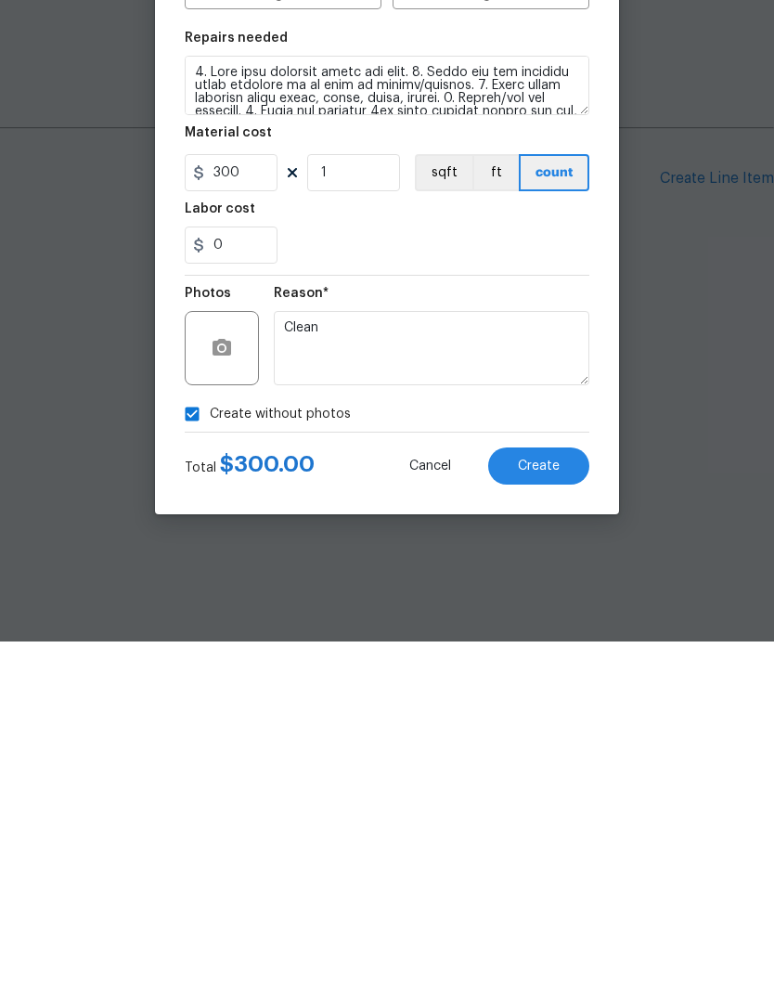
click at [549, 804] on button "Create" at bounding box center [538, 822] width 101 height 37
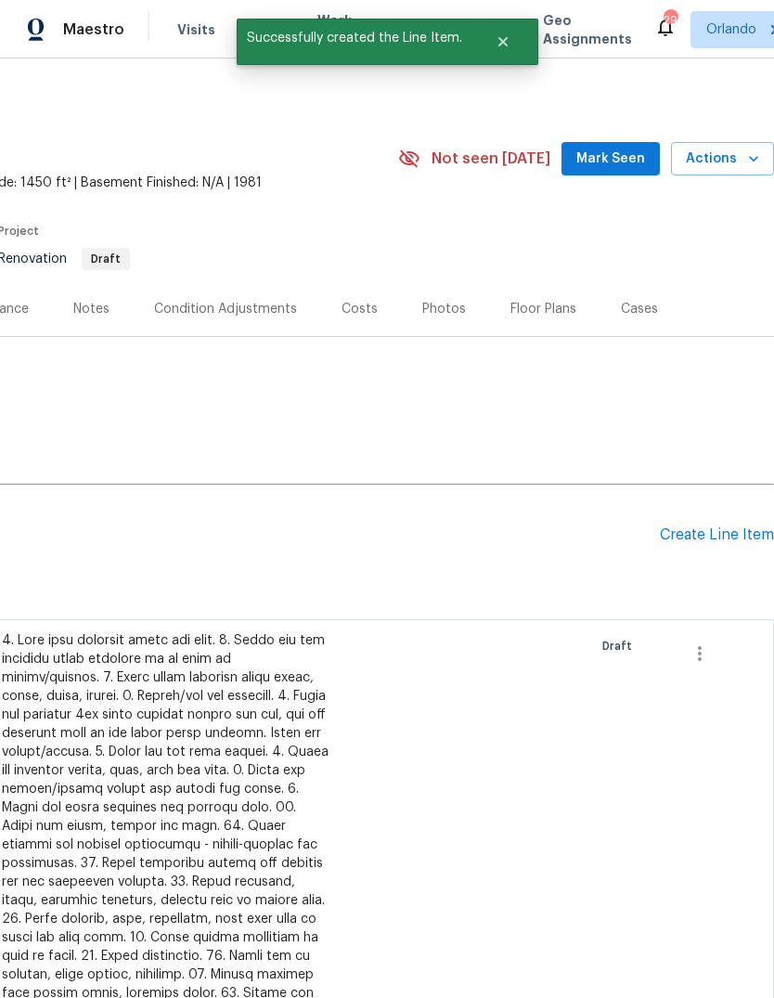
click at [733, 534] on div "Create Line Item" at bounding box center [717, 535] width 114 height 18
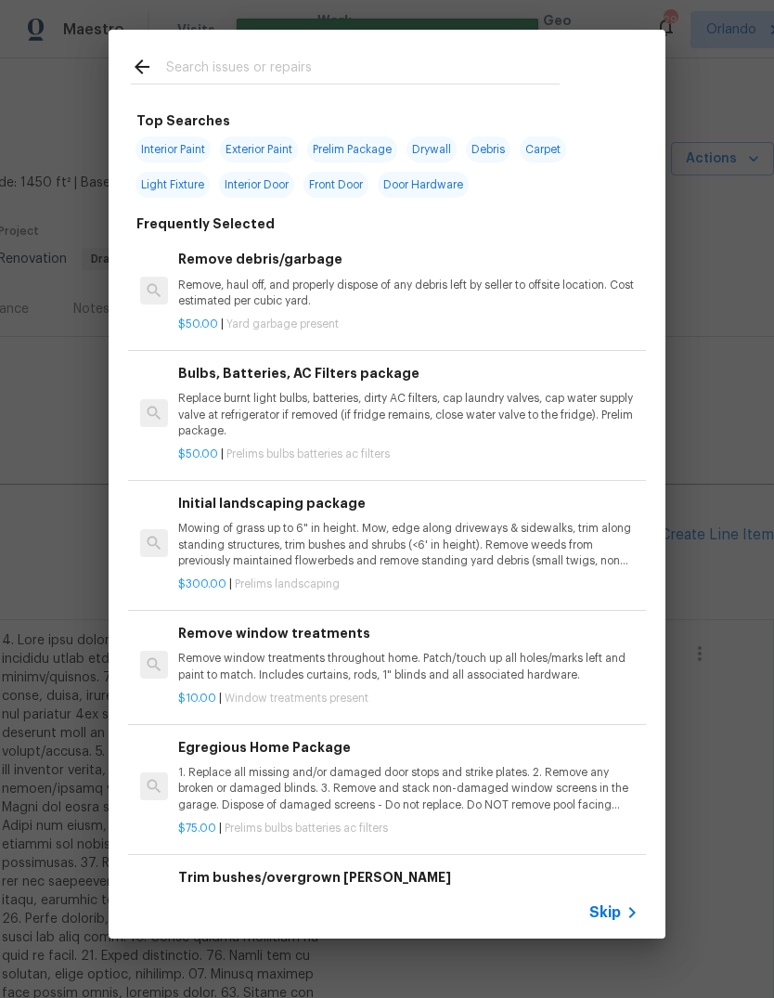
click at [487, 63] on input "text" at bounding box center [363, 70] width 394 height 28
type input "Placeholder"
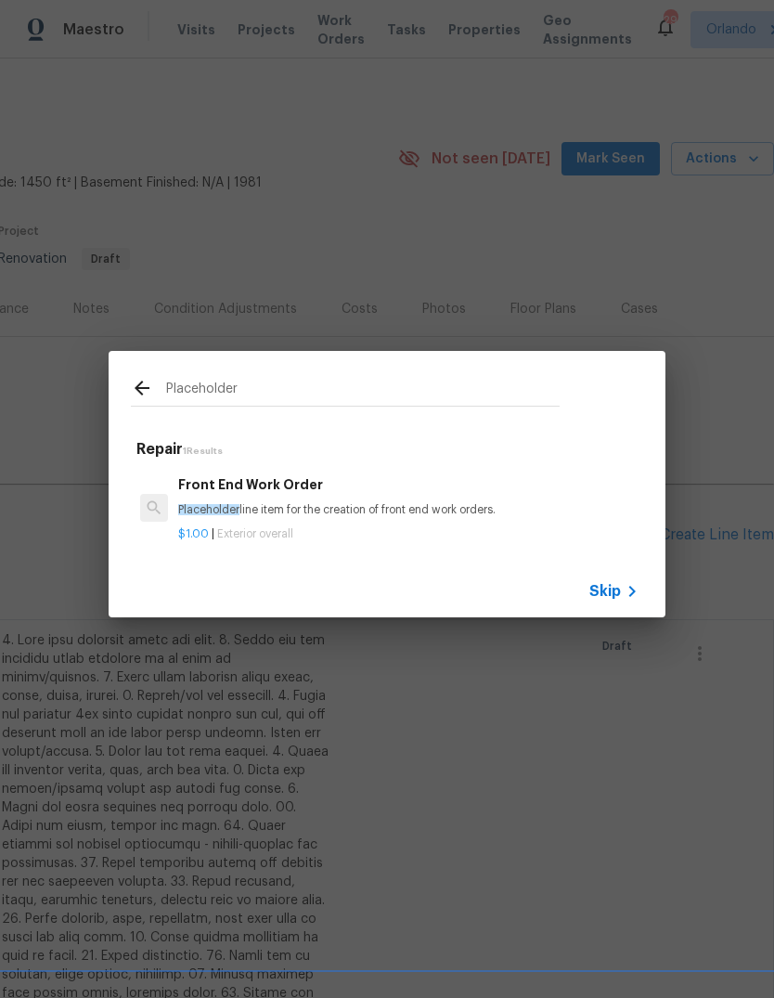
click at [199, 502] on p "Placeholder line item for the creation of front end work orders." at bounding box center [408, 510] width 461 height 16
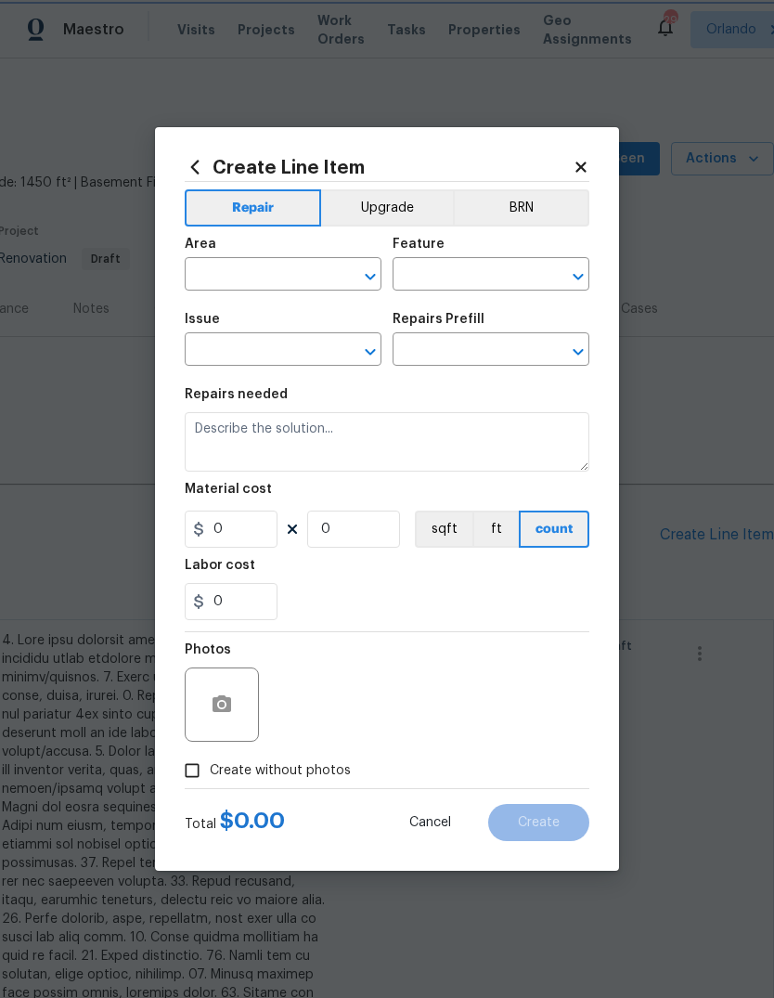
type input "Overall Exterior"
type input "Front End Work Order $1.00"
type textarea "Placeholder line item for the creation of front end work orders."
type input "1"
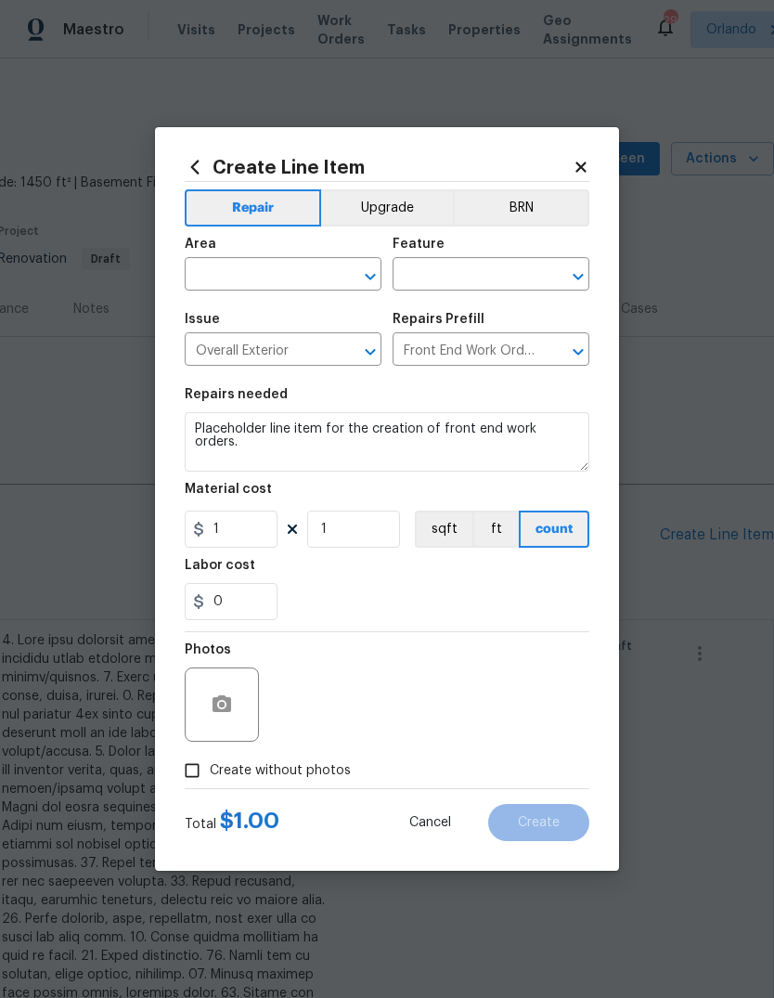
click at [201, 506] on div "Material cost" at bounding box center [387, 495] width 405 height 24
click at [206, 281] on input "text" at bounding box center [257, 276] width 145 height 29
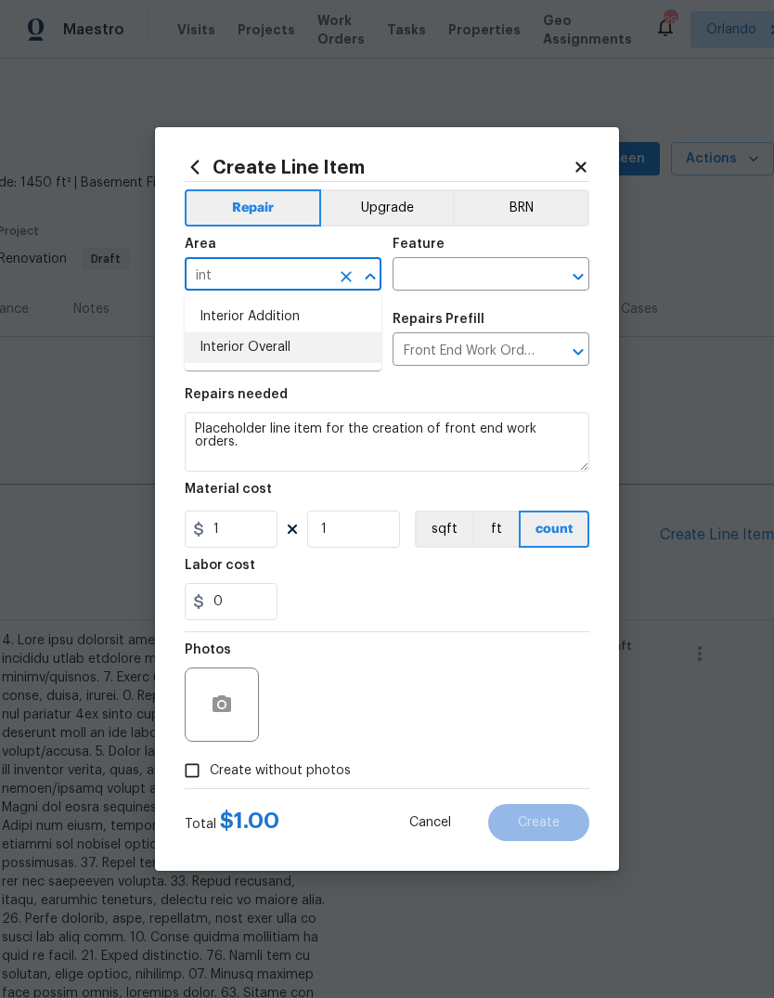
click at [220, 344] on li "Interior Overall" at bounding box center [283, 347] width 197 height 31
type input "Interior Overall"
click at [499, 264] on input "text" at bounding box center [465, 276] width 145 height 29
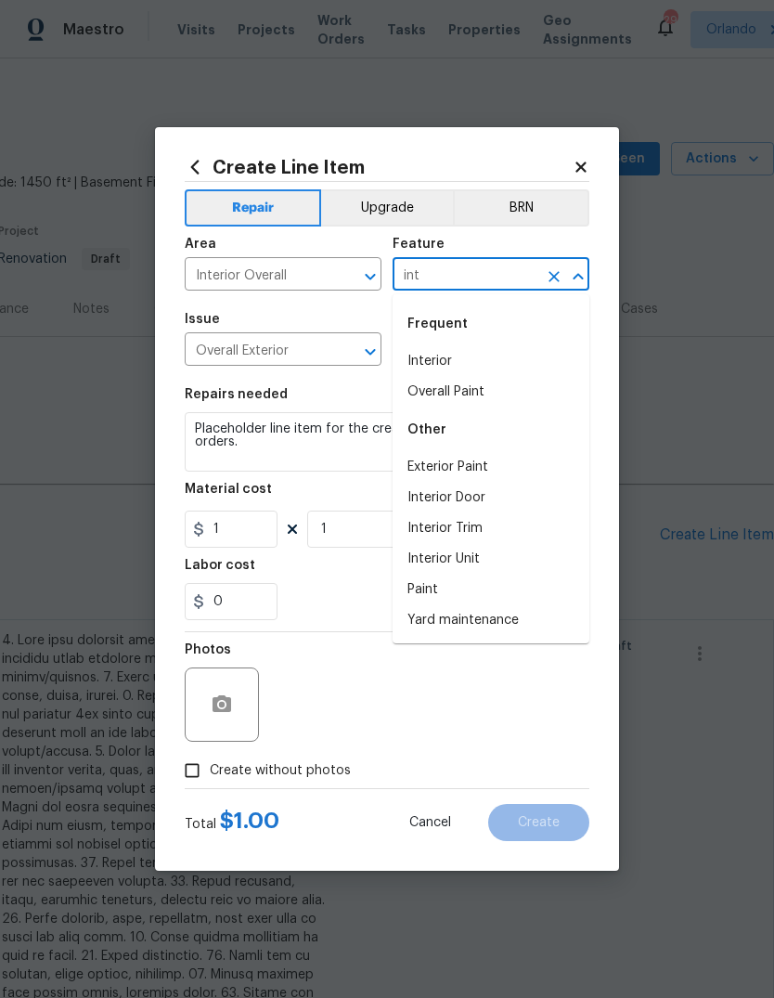
click at [475, 351] on li "Interior" at bounding box center [491, 361] width 197 height 31
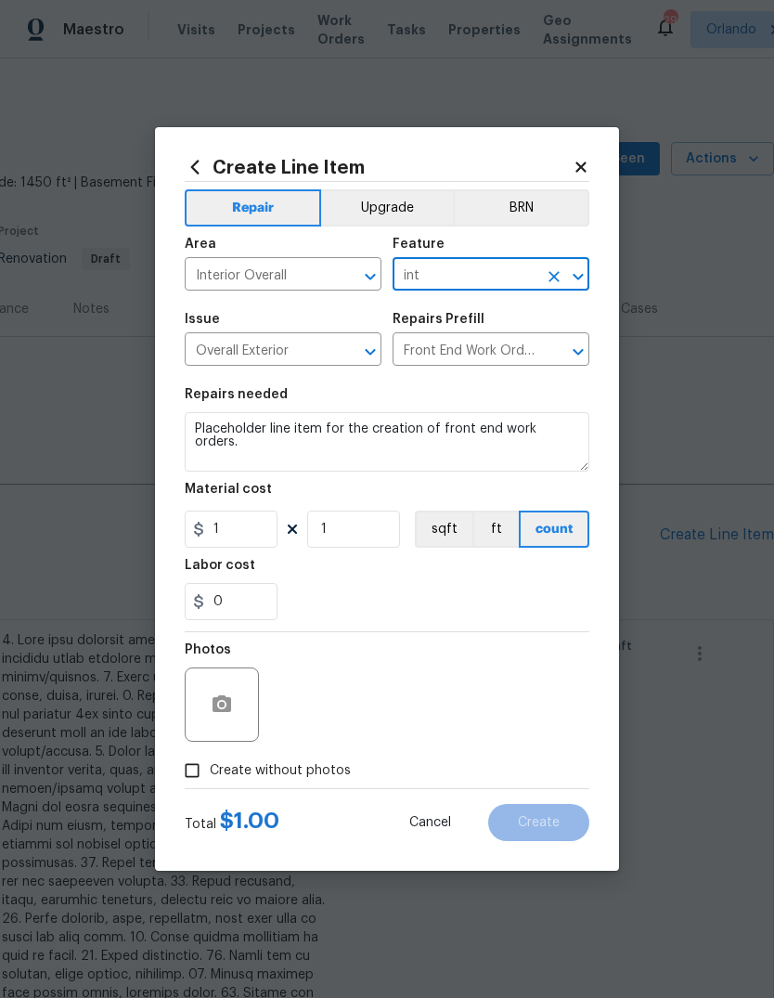
type input "Interior"
click at [514, 614] on div "0" at bounding box center [387, 601] width 405 height 37
click at [200, 776] on input "Create without photos" at bounding box center [192, 770] width 35 height 35
checkbox input "true"
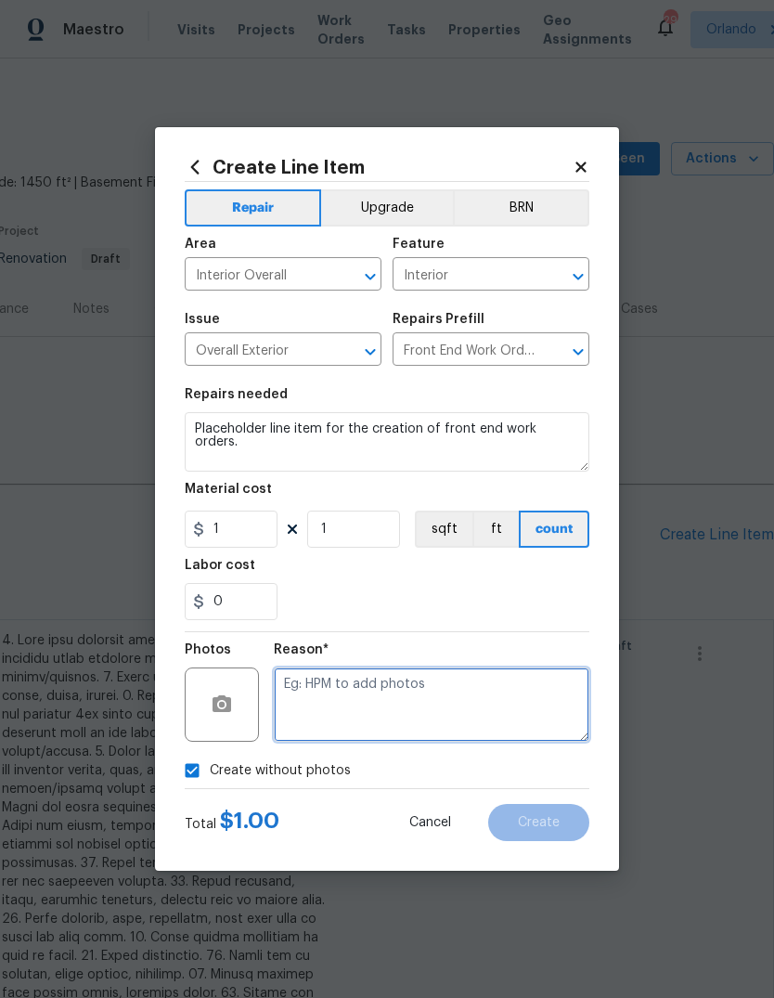
click at [539, 720] on textarea at bounding box center [432, 705] width 316 height 74
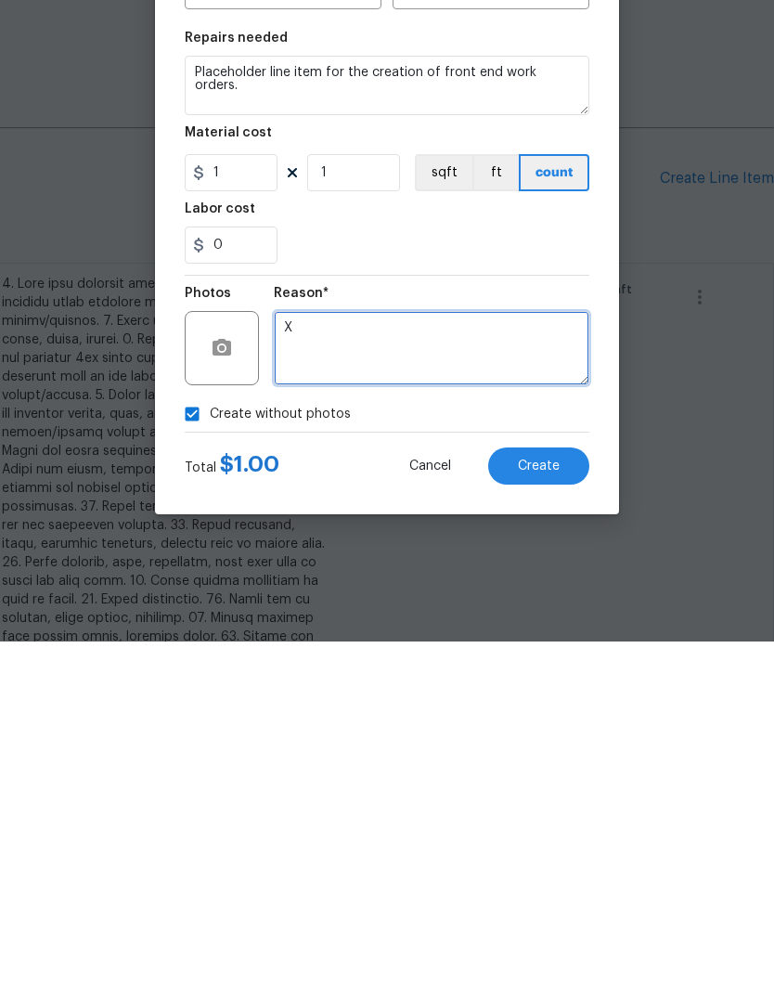
type textarea "X"
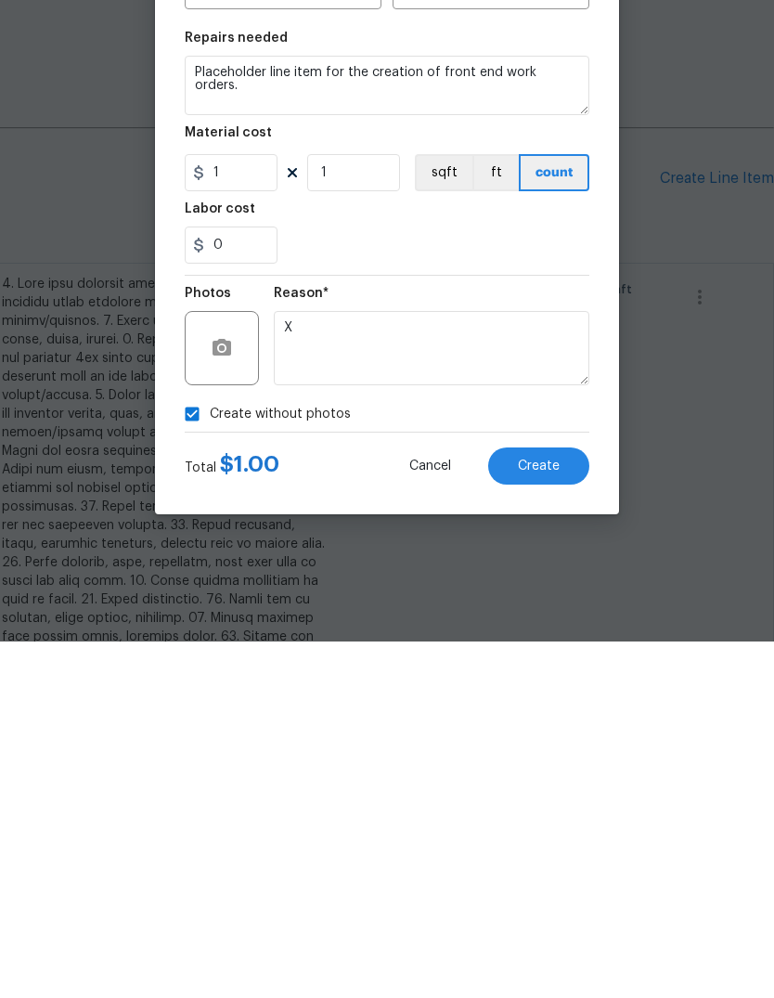
click at [577, 804] on button "Create" at bounding box center [538, 822] width 101 height 37
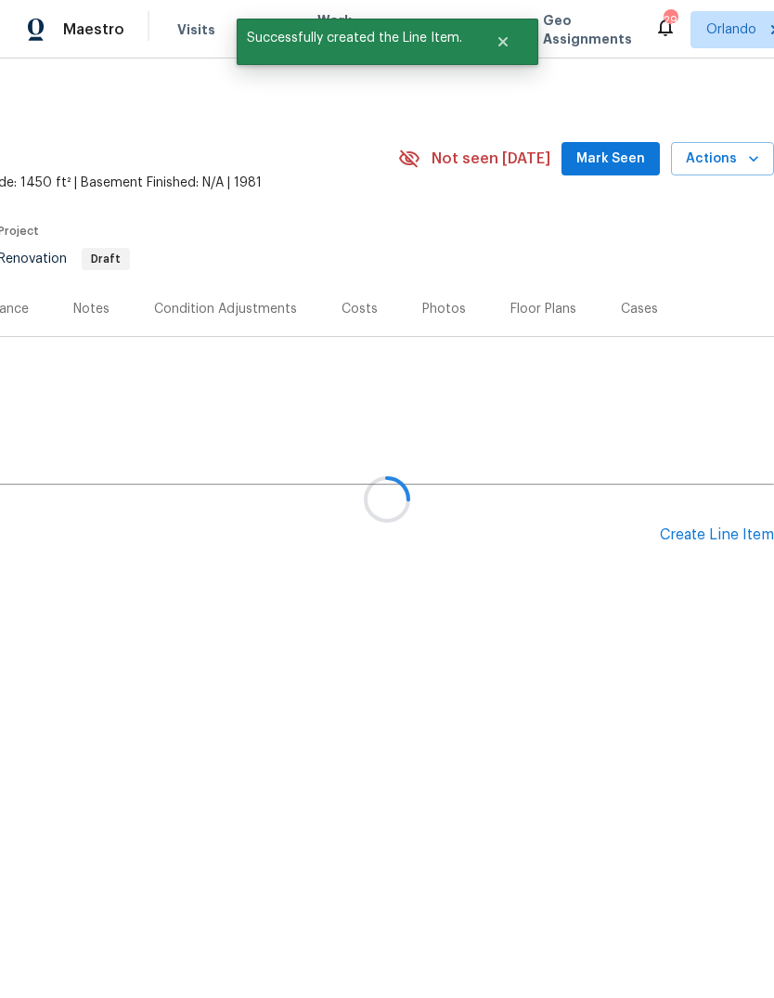
scroll to position [0, 0]
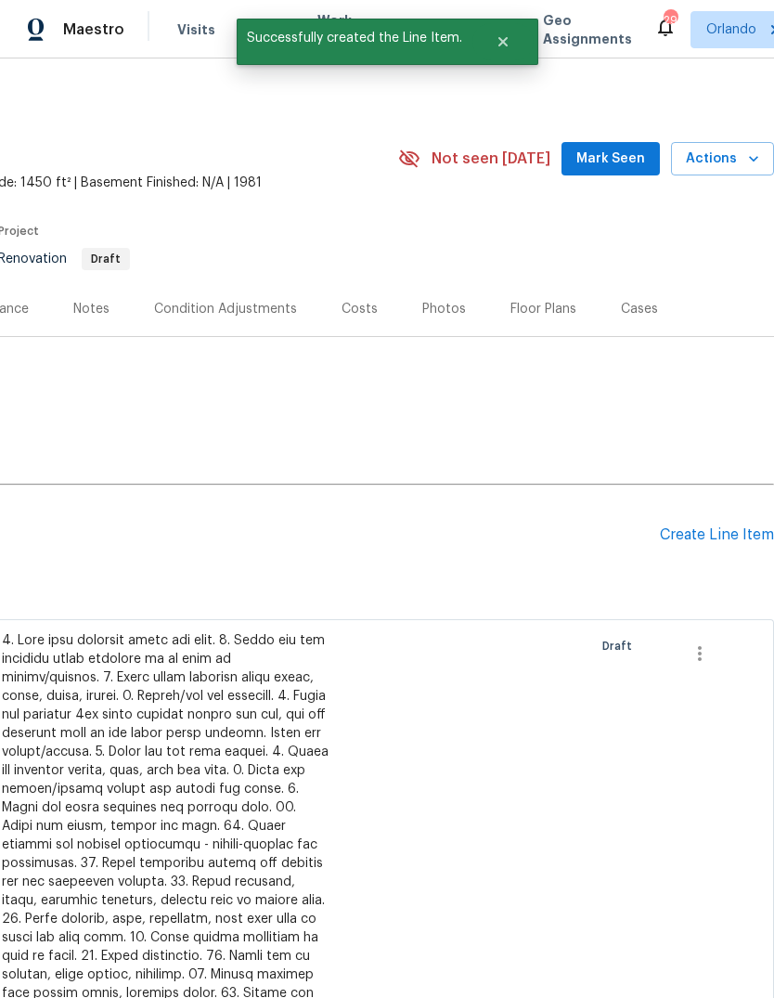
click at [111, 308] on div "Notes" at bounding box center [91, 308] width 81 height 55
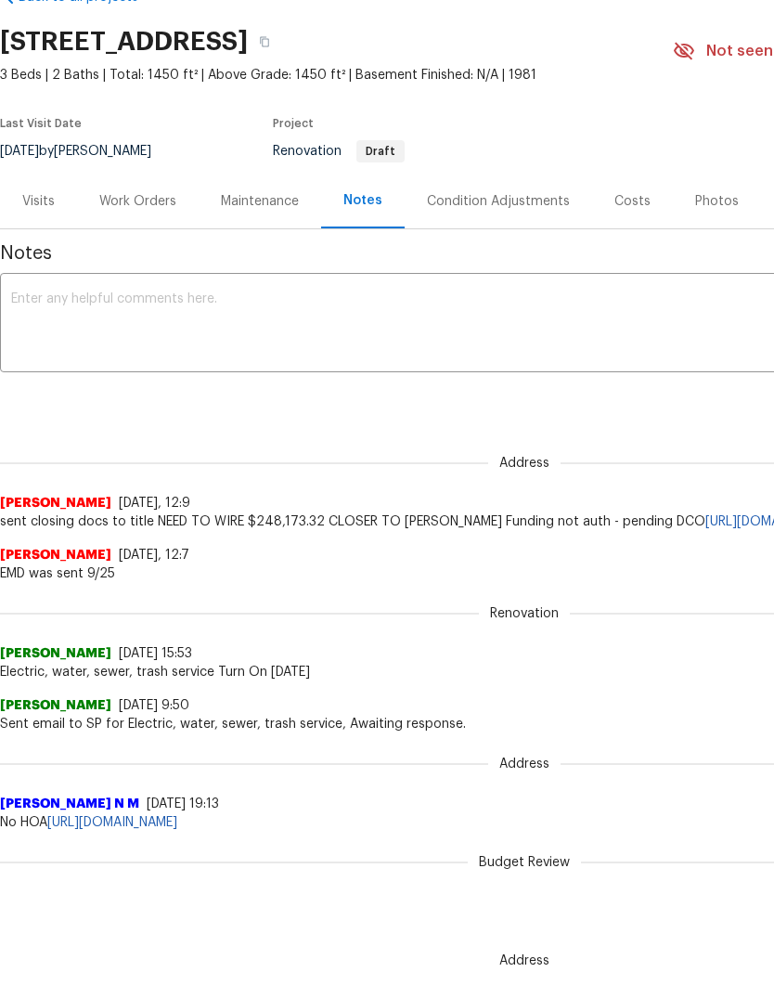
click at [131, 220] on div "Work Orders" at bounding box center [138, 201] width 122 height 55
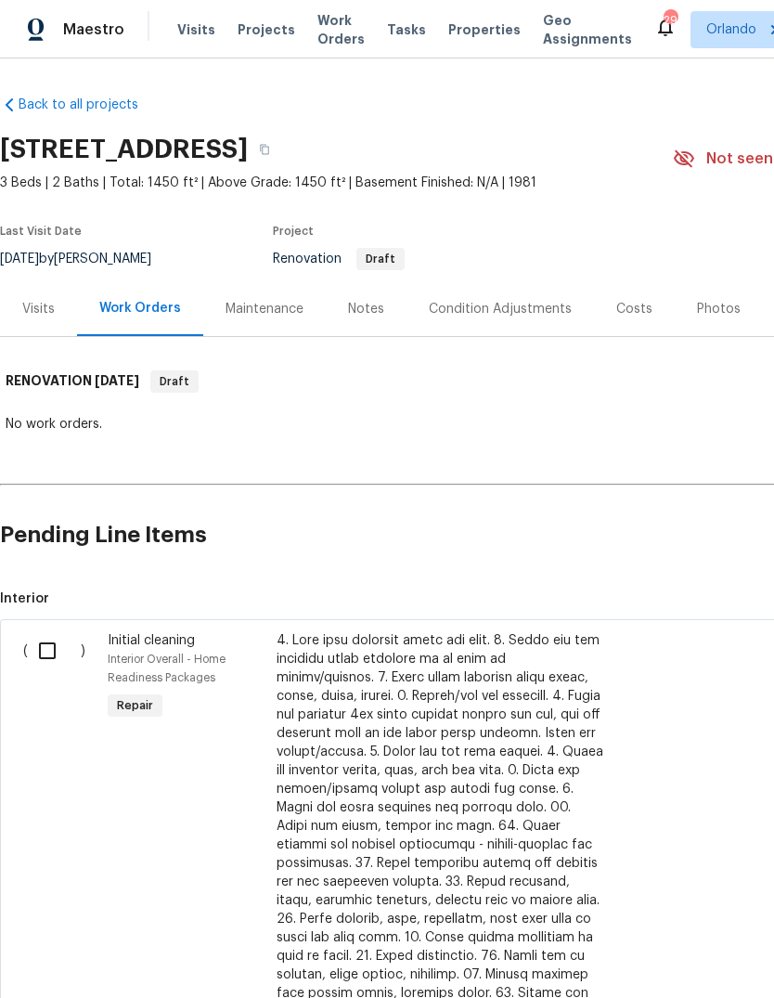
scroll to position [70, 0]
click at [40, 631] on input "checkbox" at bounding box center [54, 650] width 53 height 39
checkbox input "true"
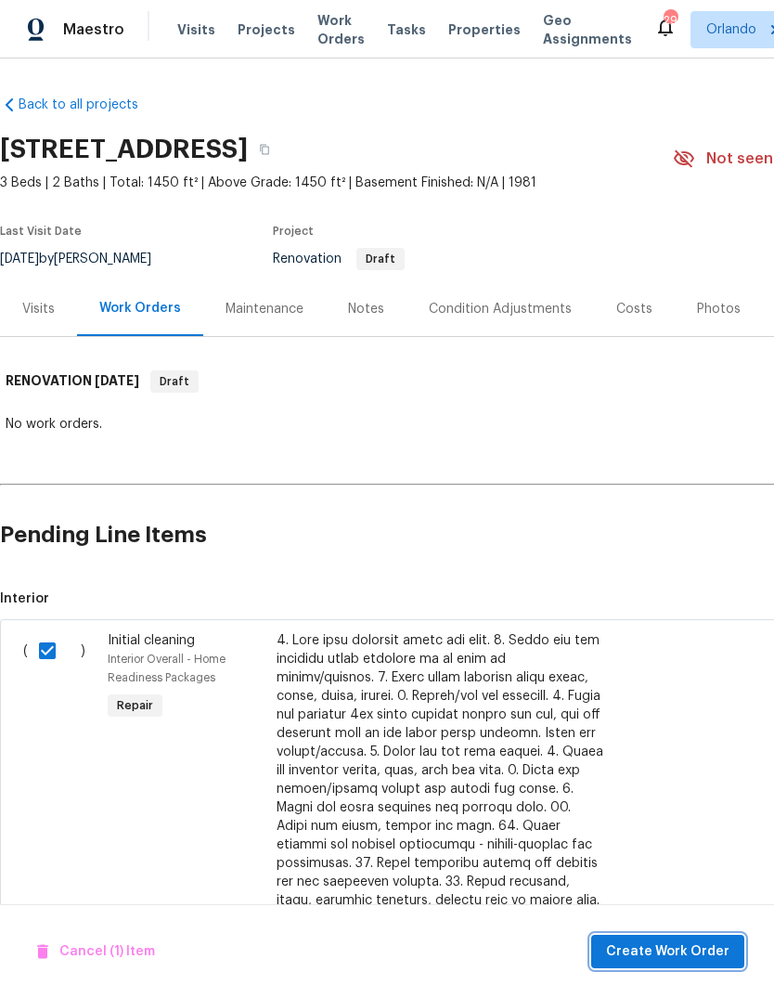
click at [685, 935] on button "Create Work Order" at bounding box center [667, 952] width 153 height 34
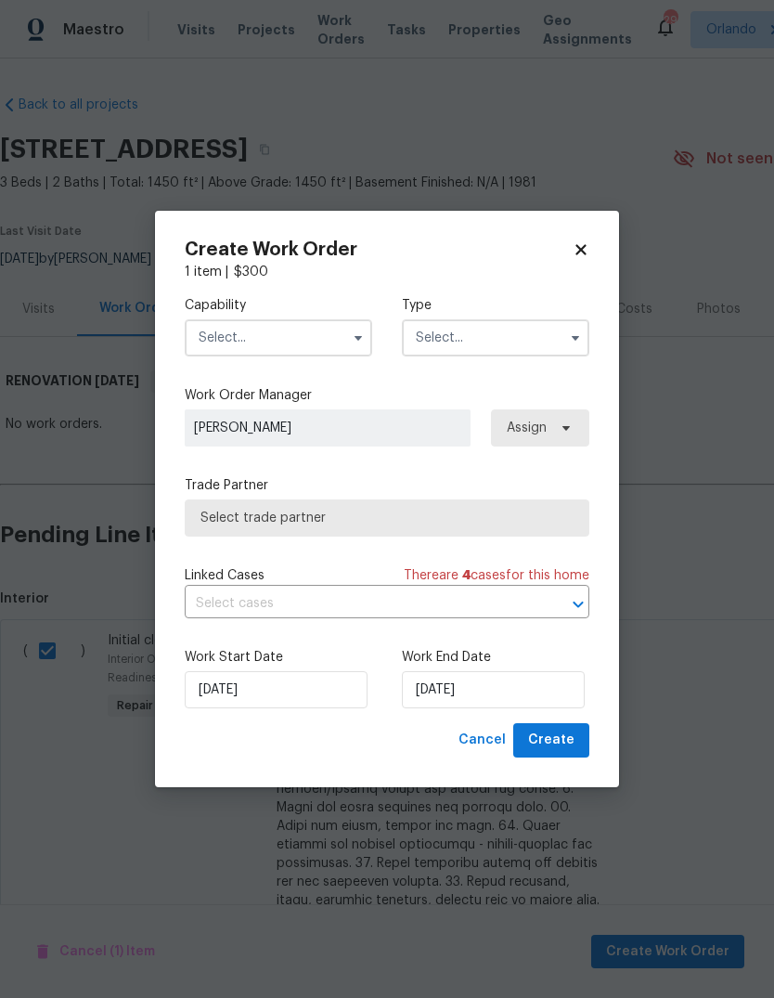
click at [230, 372] on div "Capability Type Work Order Manager Caleb Hurst Assign Trade Partner Select trad…" at bounding box center [387, 502] width 405 height 442
click at [201, 322] on input "text" at bounding box center [279, 337] width 188 height 37
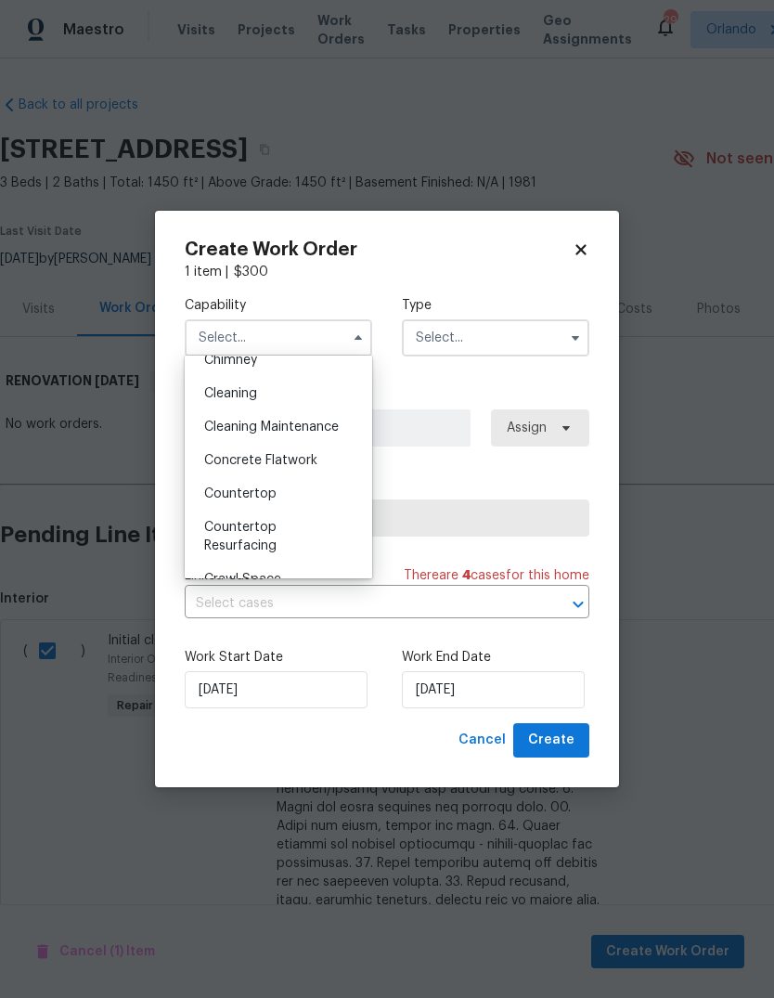
scroll to position [240, 0]
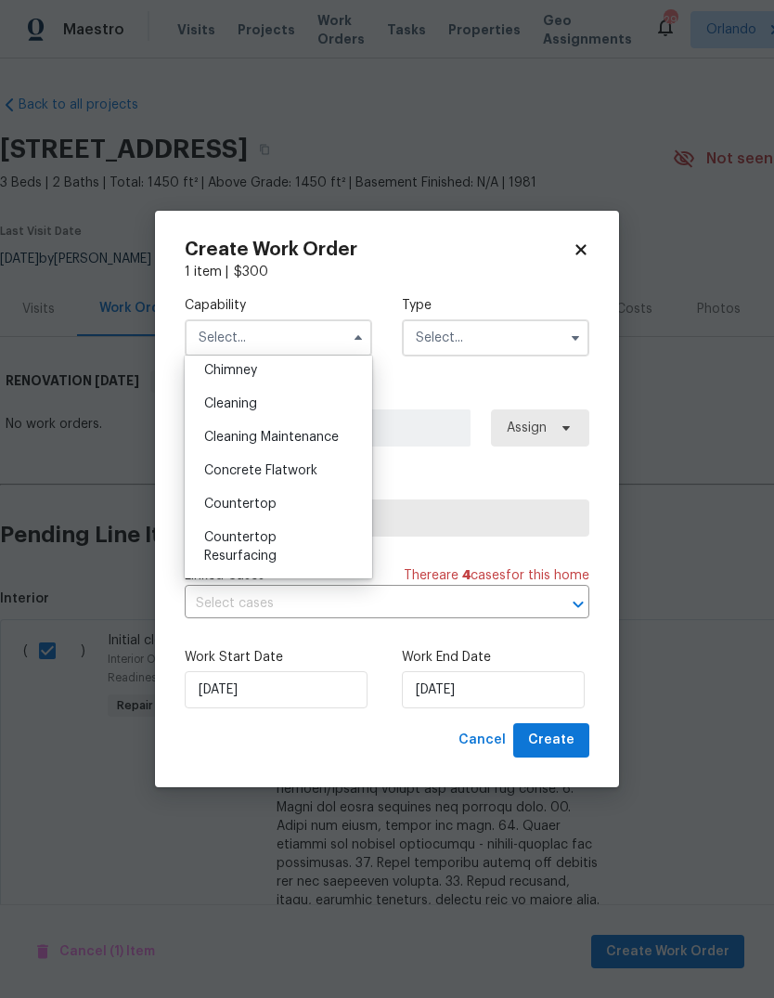
click at [241, 421] on div "Cleaning Maintenance" at bounding box center [278, 437] width 178 height 33
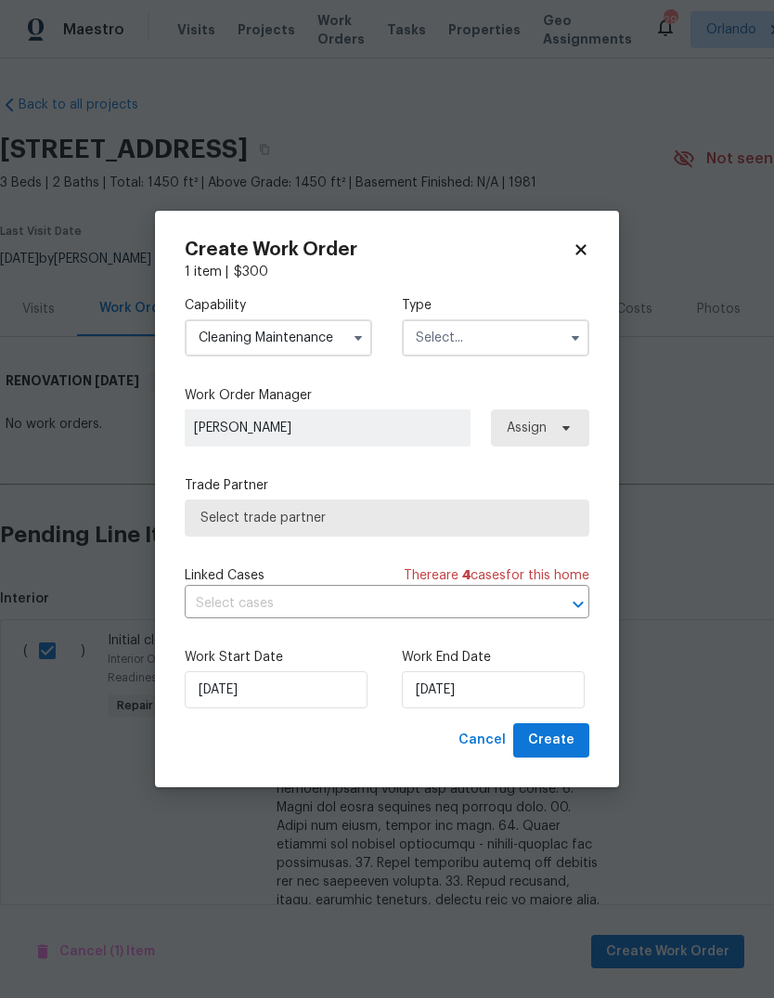
click at [201, 335] on input "Cleaning Maintenance" at bounding box center [279, 337] width 188 height 37
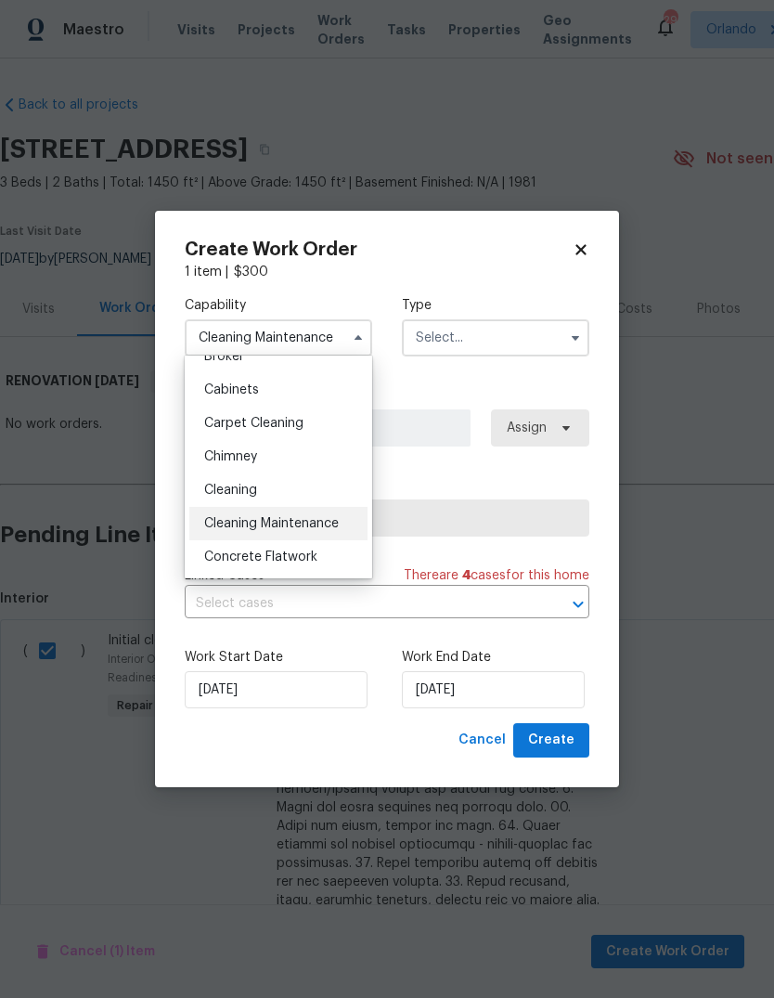
scroll to position [171, 0]
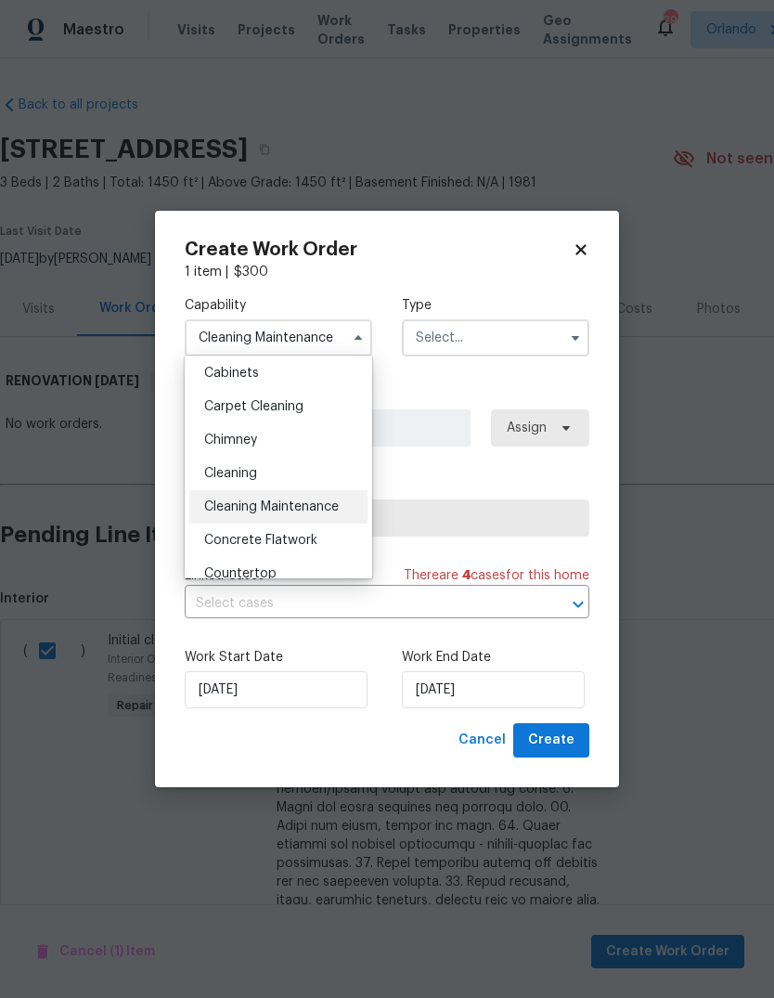
click at [222, 467] on span "Cleaning" at bounding box center [230, 473] width 53 height 13
type input "Cleaning"
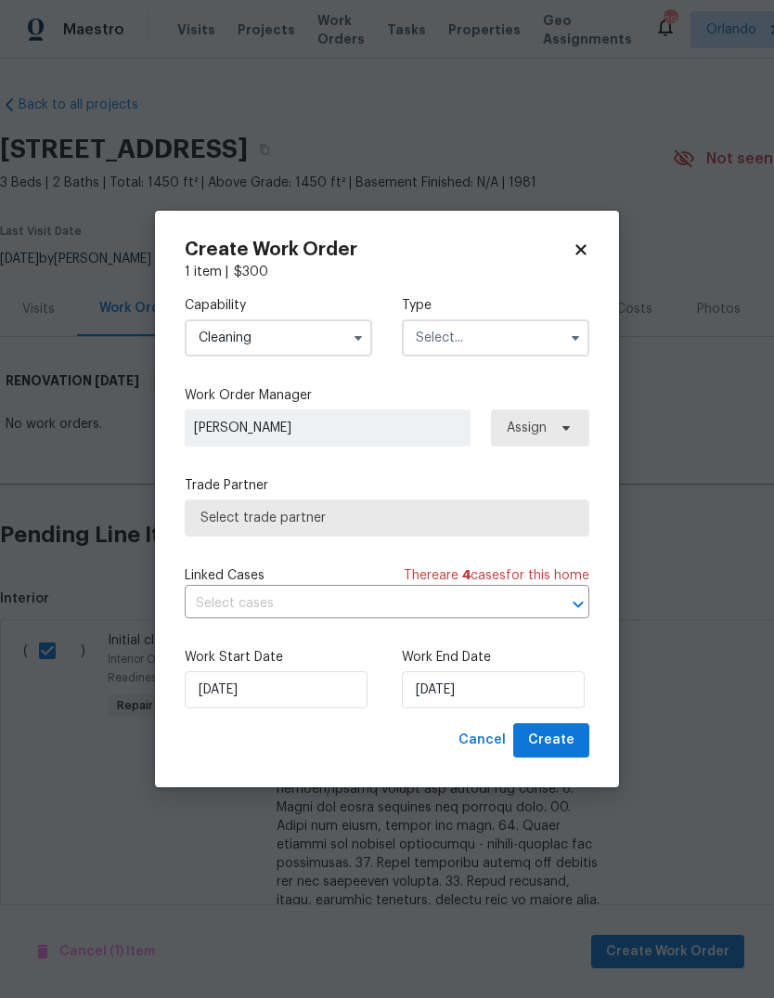
click at [545, 344] on input "text" at bounding box center [496, 337] width 188 height 37
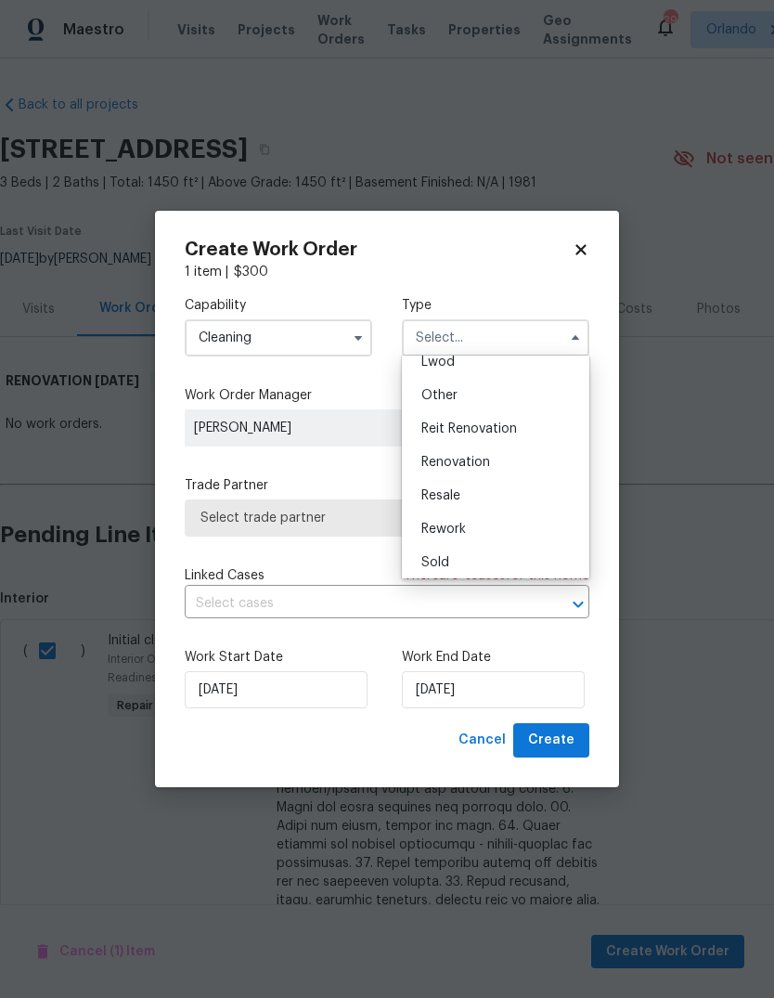
scroll to position [214, 0]
click at [504, 463] on div "Renovation" at bounding box center [496, 464] width 178 height 33
type input "Renovation"
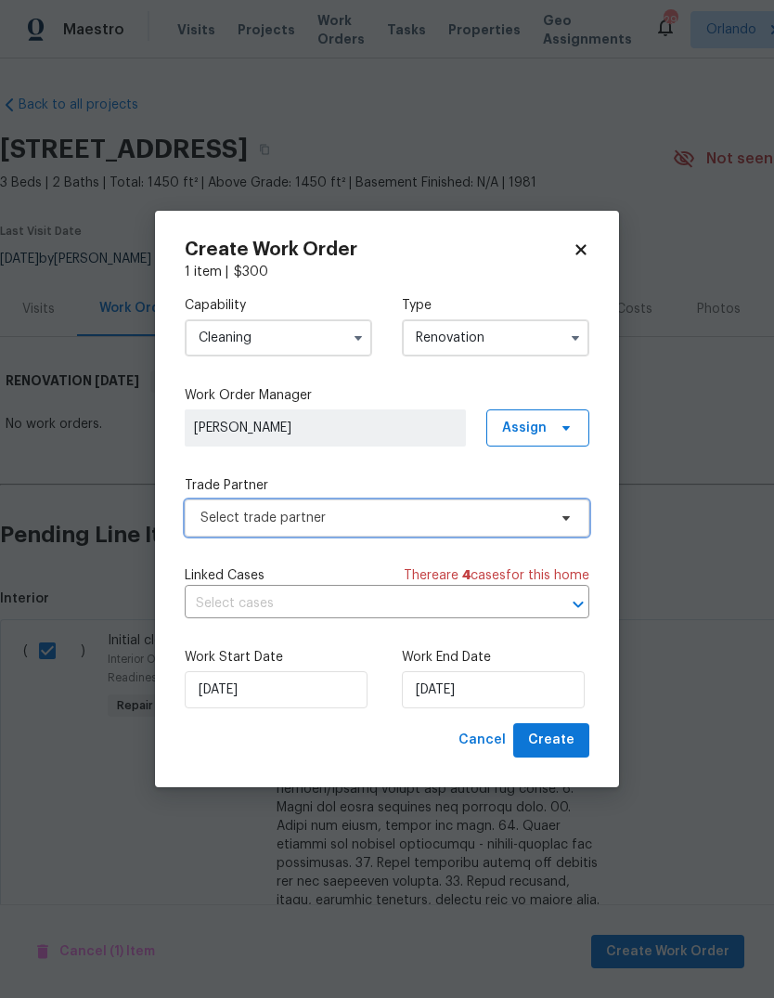
click at [224, 516] on span "Select trade partner" at bounding box center [374, 518] width 346 height 19
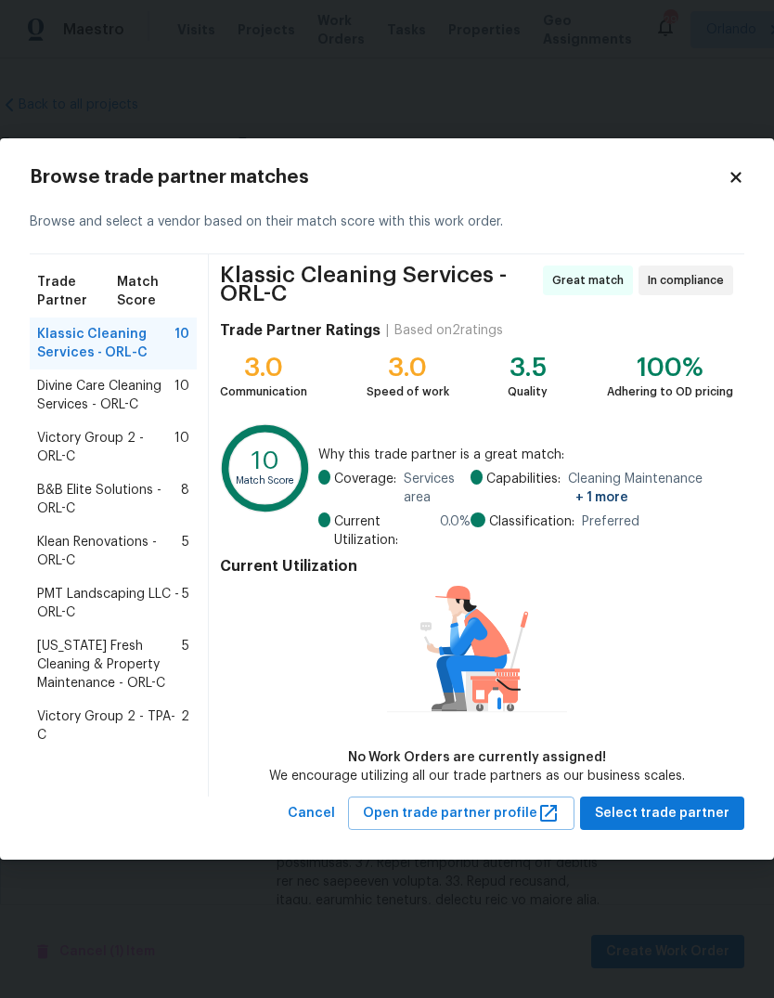
click at [72, 400] on span "Divine Care Cleaning Services - ORL-C" at bounding box center [105, 395] width 137 height 37
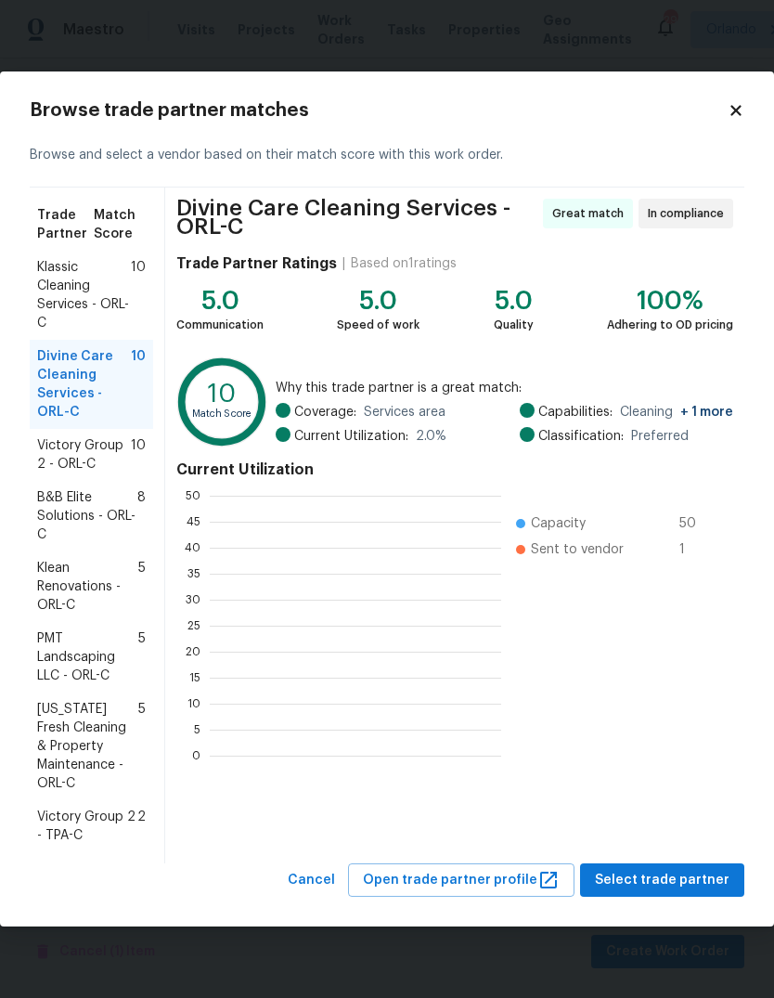
scroll to position [2, 2]
click at [700, 877] on span "Select trade partner" at bounding box center [662, 880] width 135 height 23
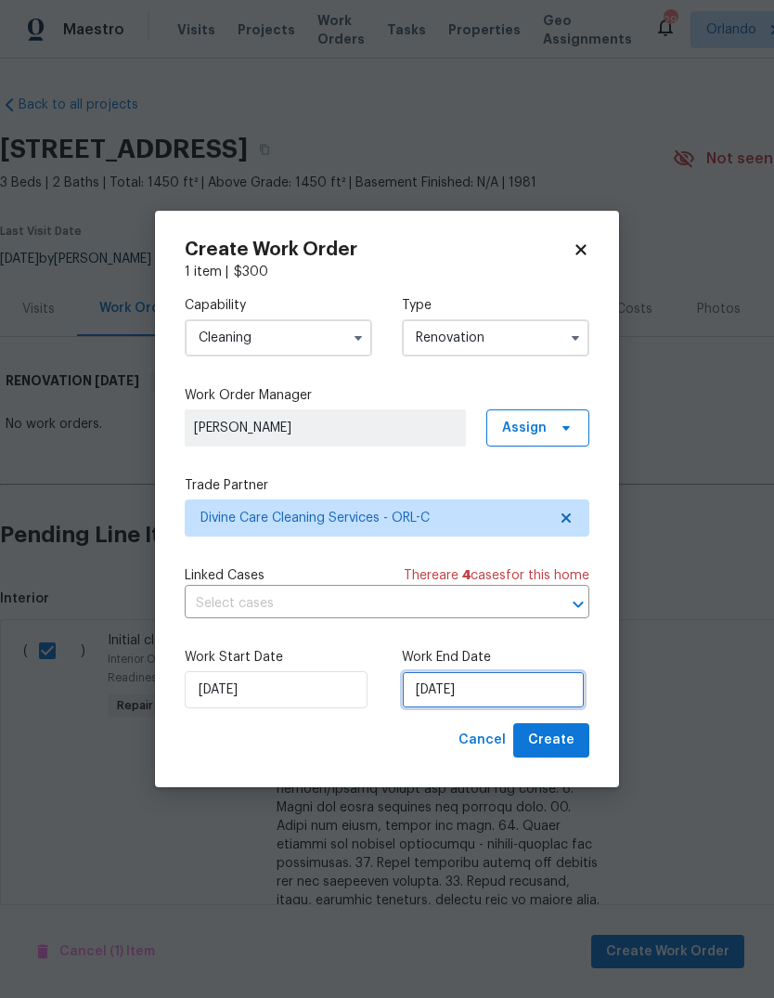
click at [528, 701] on input "10/8/2025" at bounding box center [493, 689] width 183 height 37
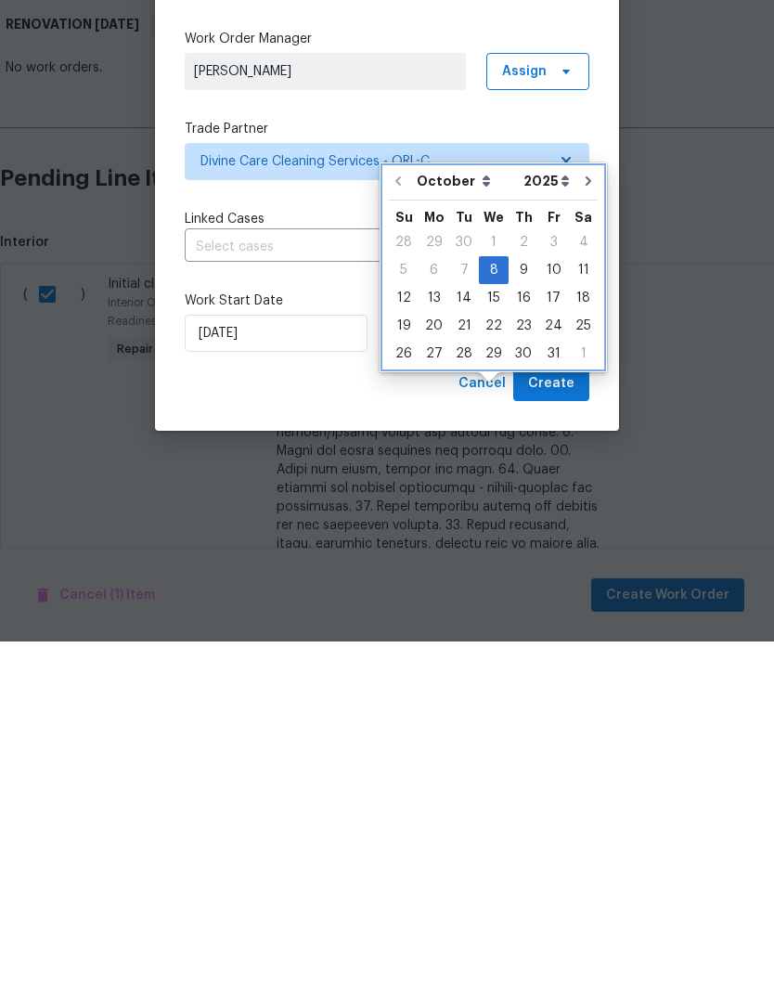
click at [587, 530] on icon "Go to next month" at bounding box center [588, 537] width 15 height 15
type input "11/8/2025"
select select "10"
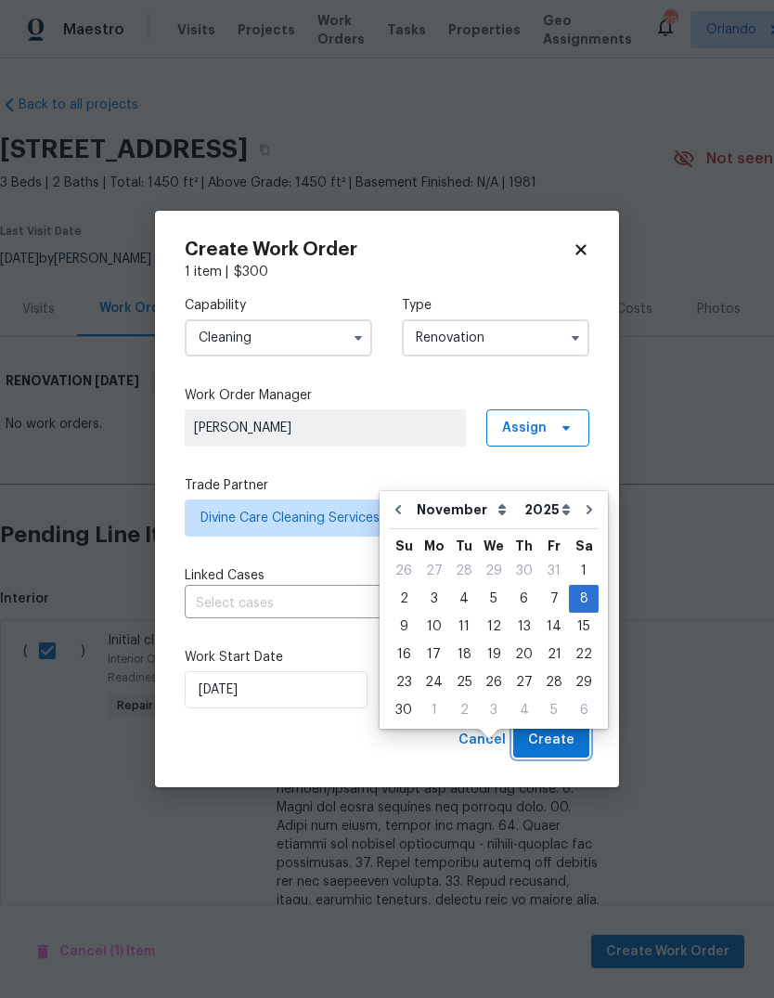
click at [576, 744] on button "Create" at bounding box center [551, 740] width 76 height 34
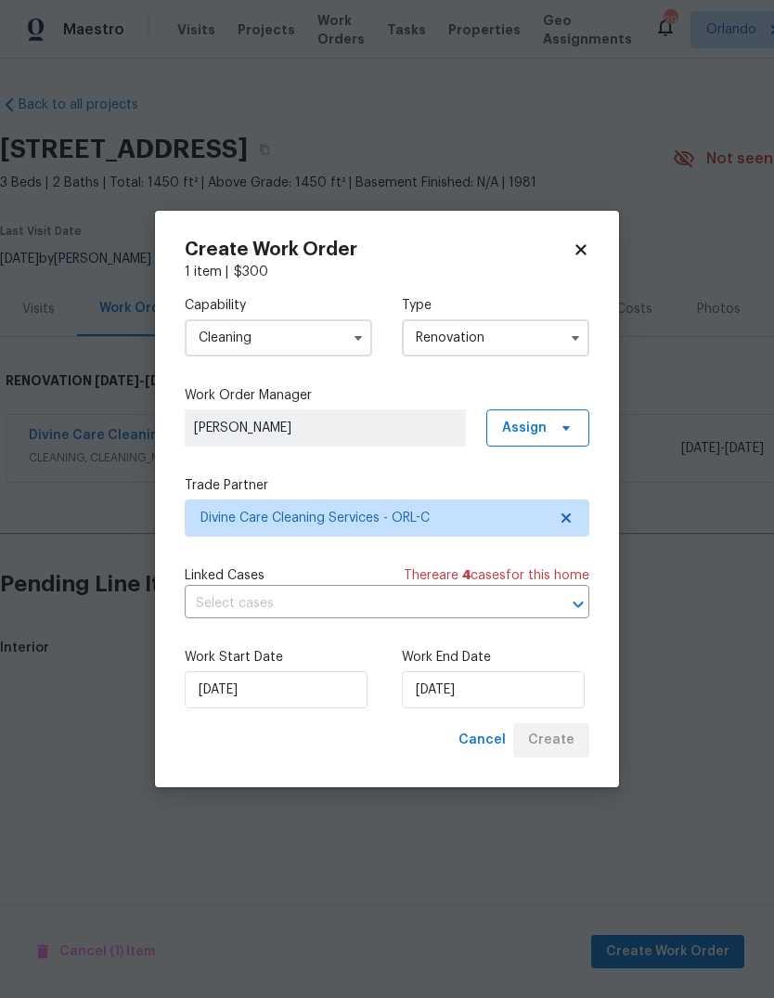
scroll to position [0, 0]
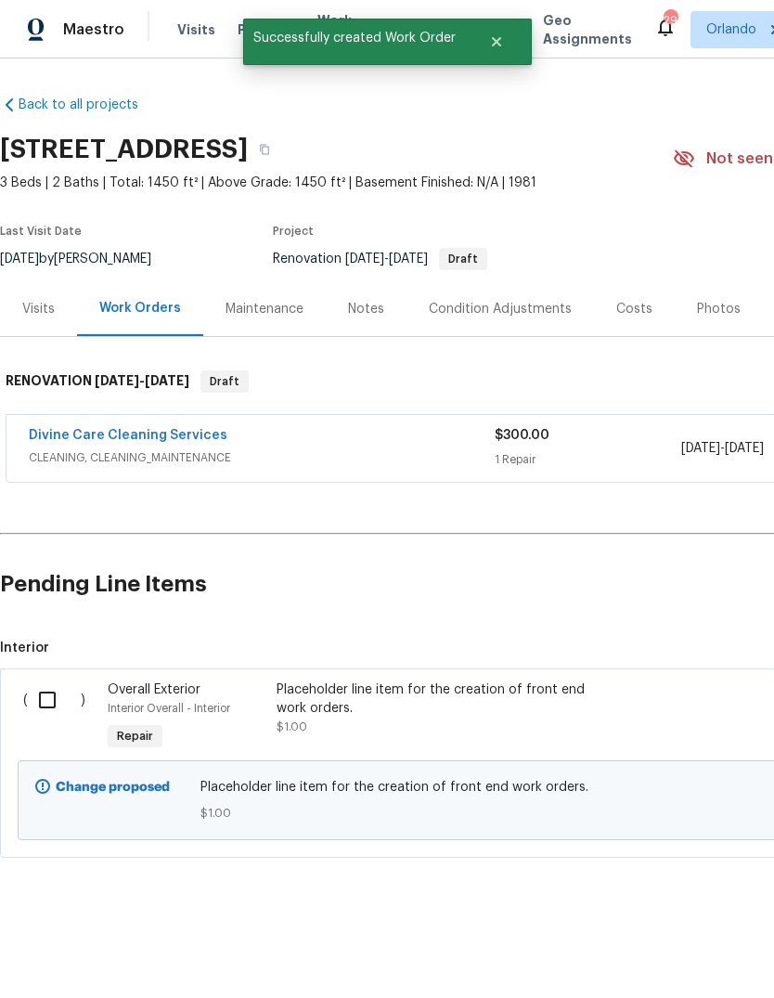
click at [48, 691] on input "checkbox" at bounding box center [54, 700] width 53 height 39
checkbox input "true"
click at [695, 941] on span "Create Work Order" at bounding box center [667, 952] width 123 height 23
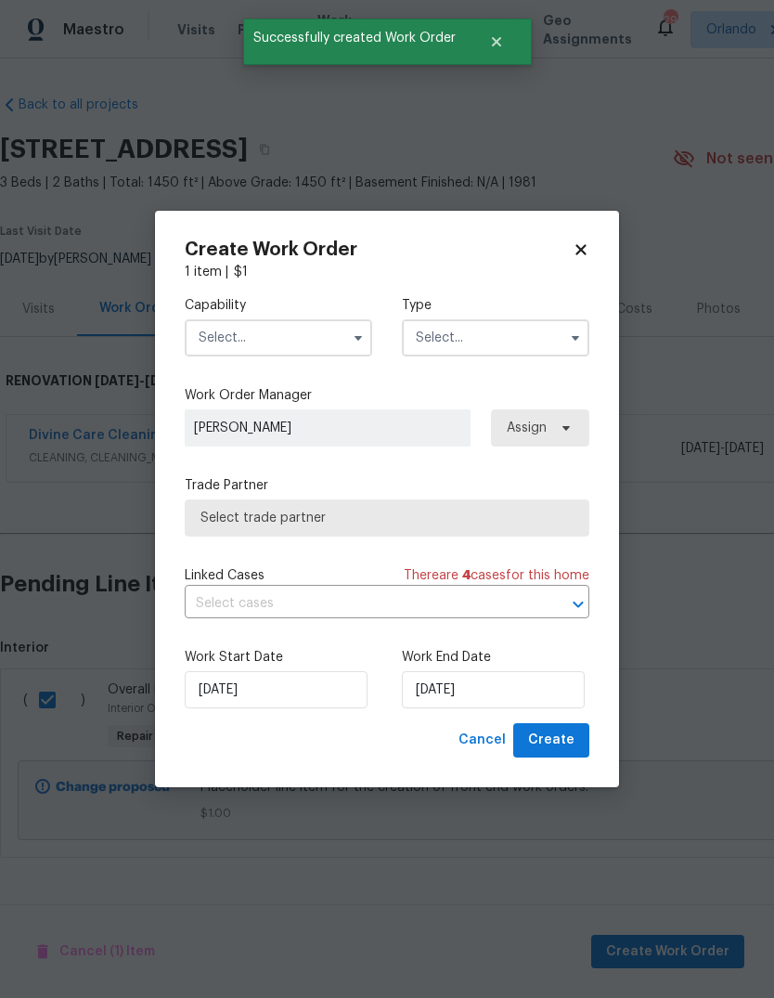
click at [208, 335] on input "text" at bounding box center [279, 337] width 188 height 37
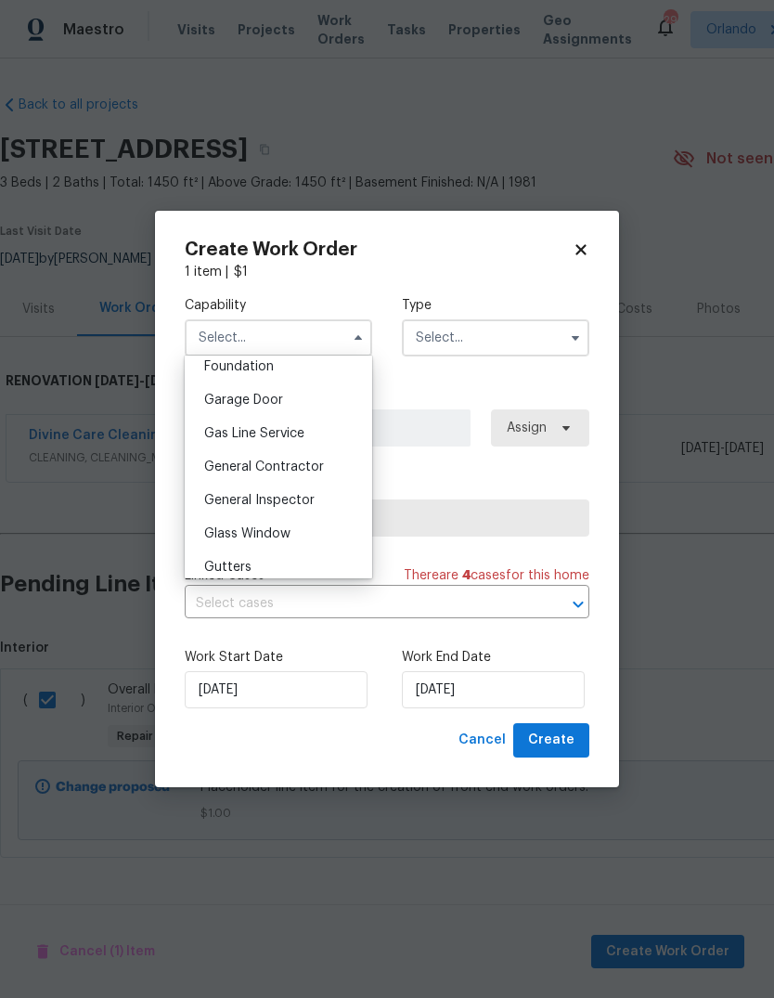
scroll to position [798, 0]
click at [235, 471] on span "General Contractor" at bounding box center [264, 466] width 120 height 13
type input "General Contractor"
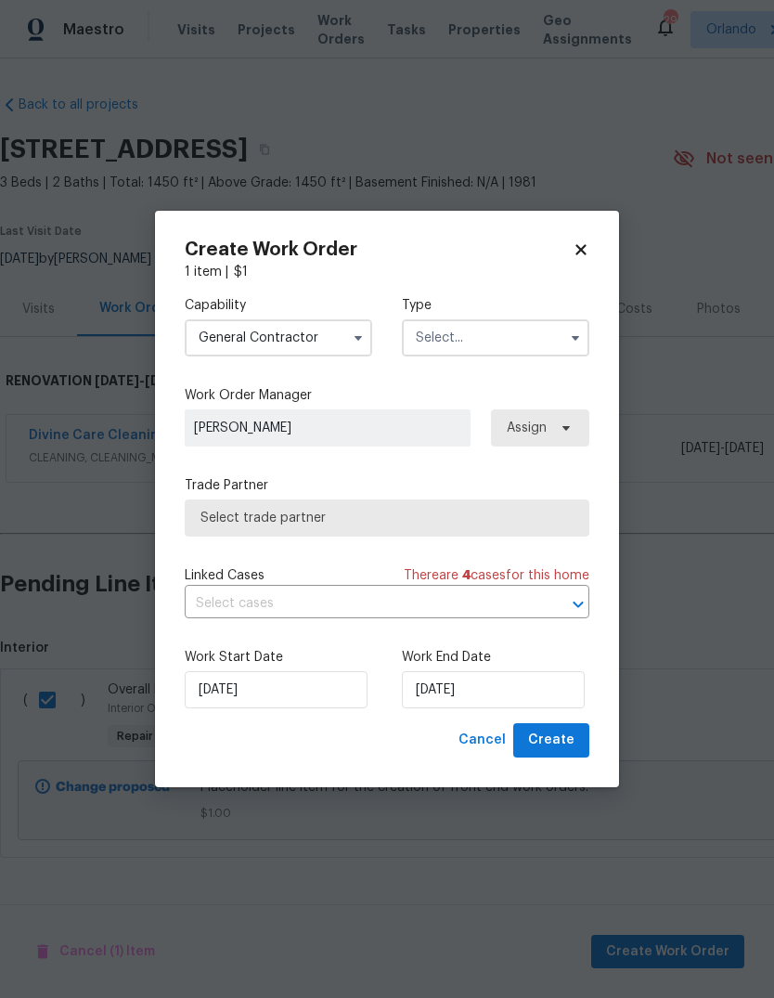
click at [537, 338] on input "text" at bounding box center [496, 337] width 188 height 37
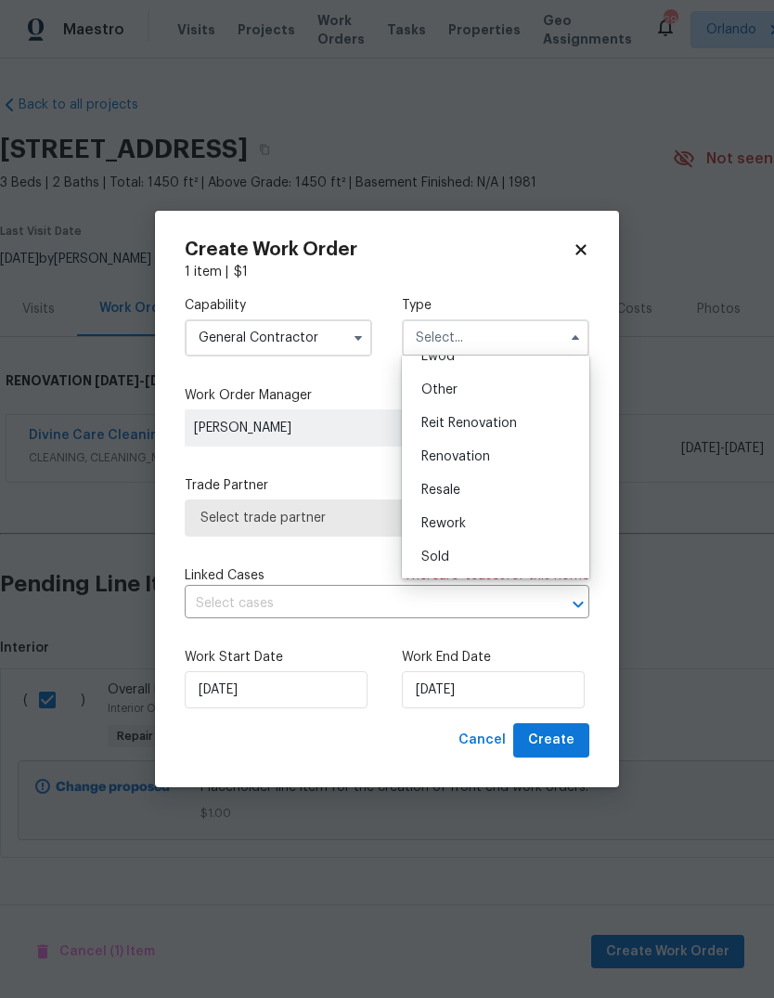
scroll to position [221, 0]
click at [491, 453] on div "Renovation" at bounding box center [496, 456] width 178 height 33
type input "Renovation"
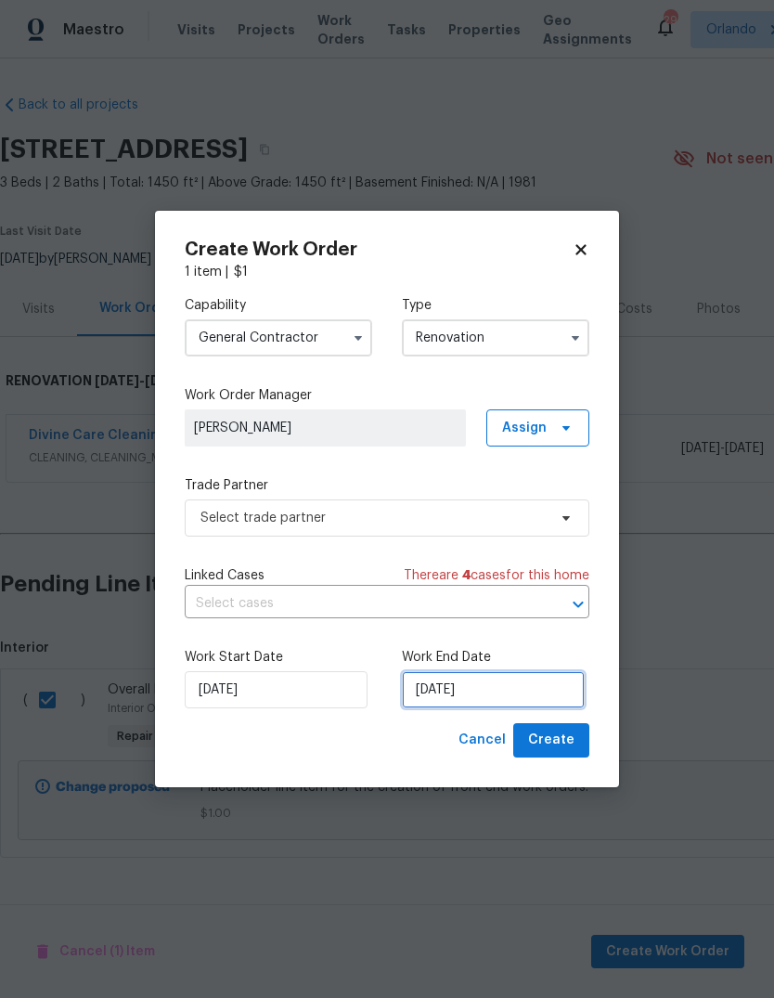
click at [530, 690] on input "10/8/2025" at bounding box center [493, 689] width 183 height 37
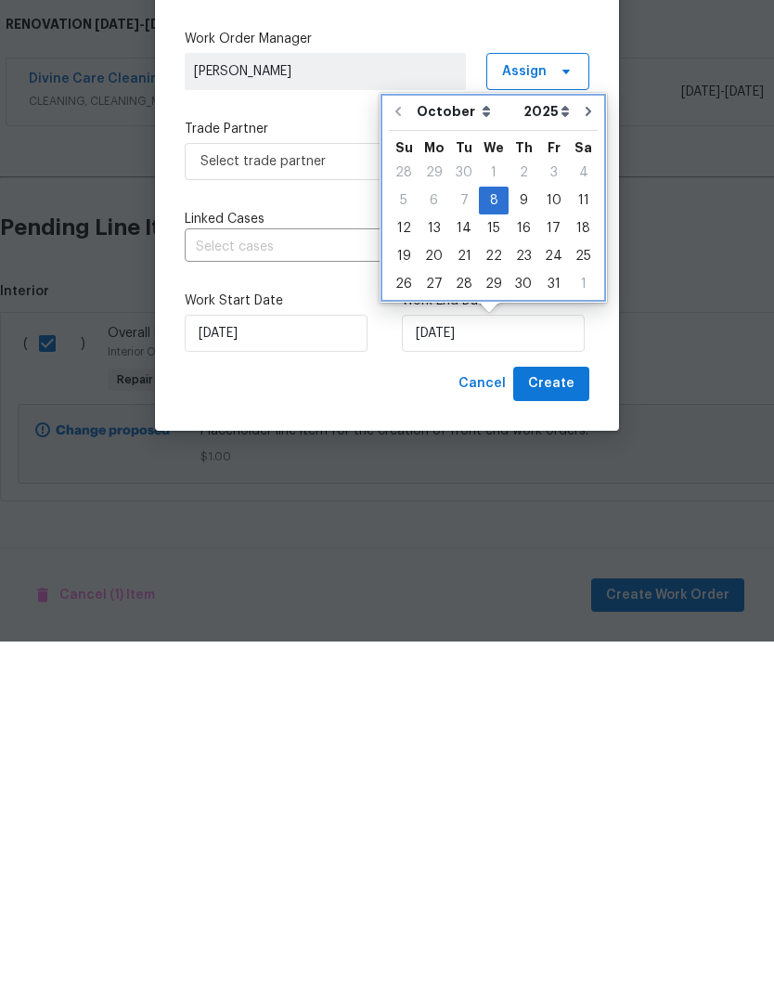
click at [590, 449] on button "Go to next month" at bounding box center [589, 467] width 28 height 37
type input "11/8/2025"
select select "10"
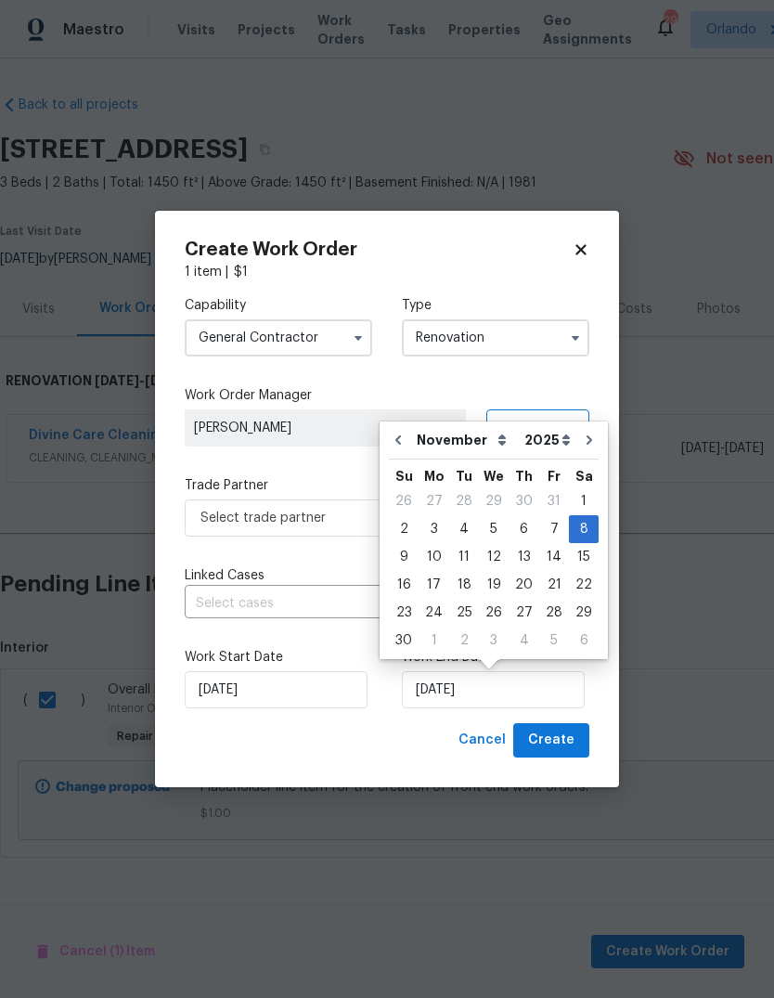
click at [412, 760] on div "Create Work Order 1 item | $ 1 Capability General Contractor Type Renovation Wo…" at bounding box center [387, 499] width 464 height 577
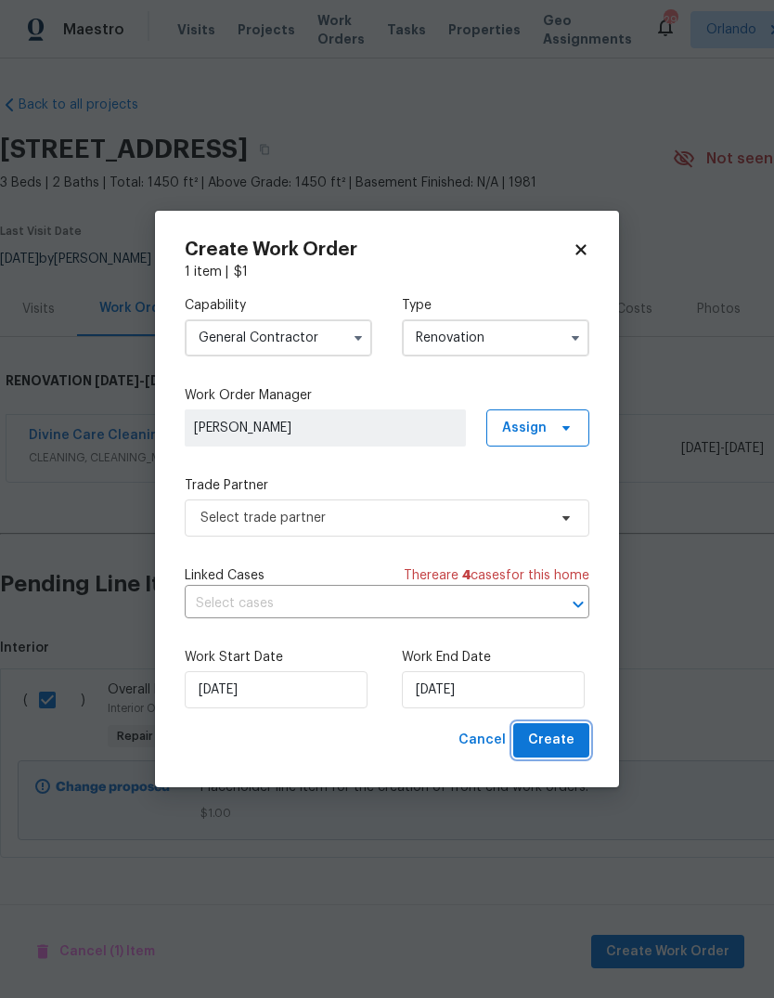
click at [574, 737] on span "Create" at bounding box center [551, 740] width 46 height 23
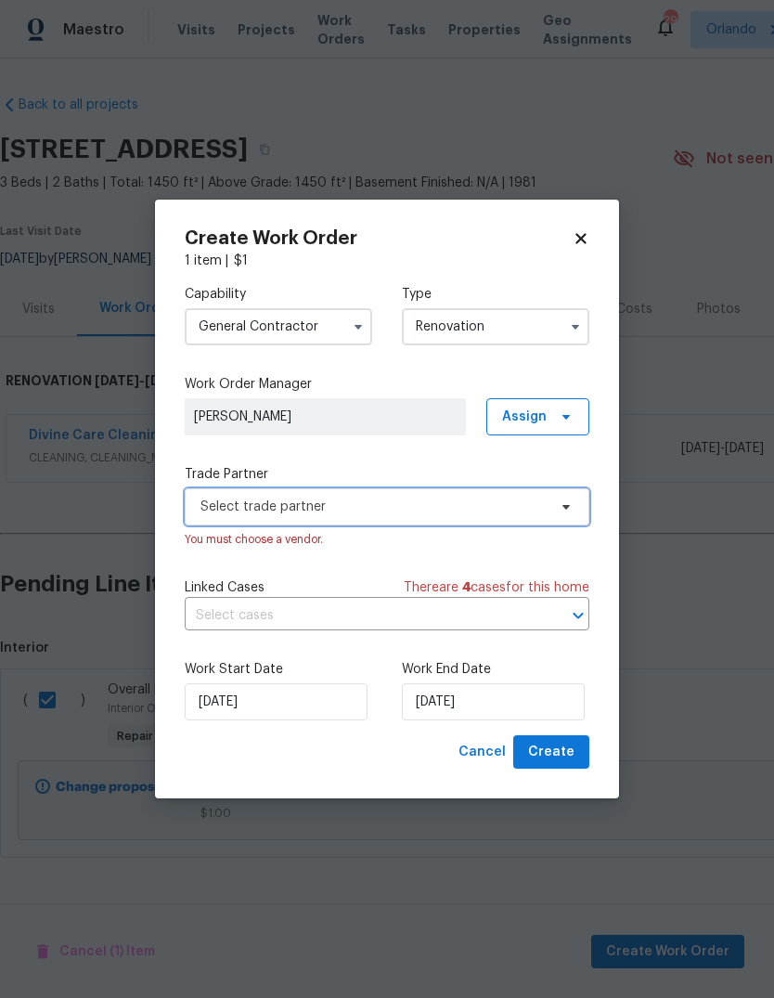
click at [484, 523] on span "Select trade partner" at bounding box center [387, 506] width 405 height 37
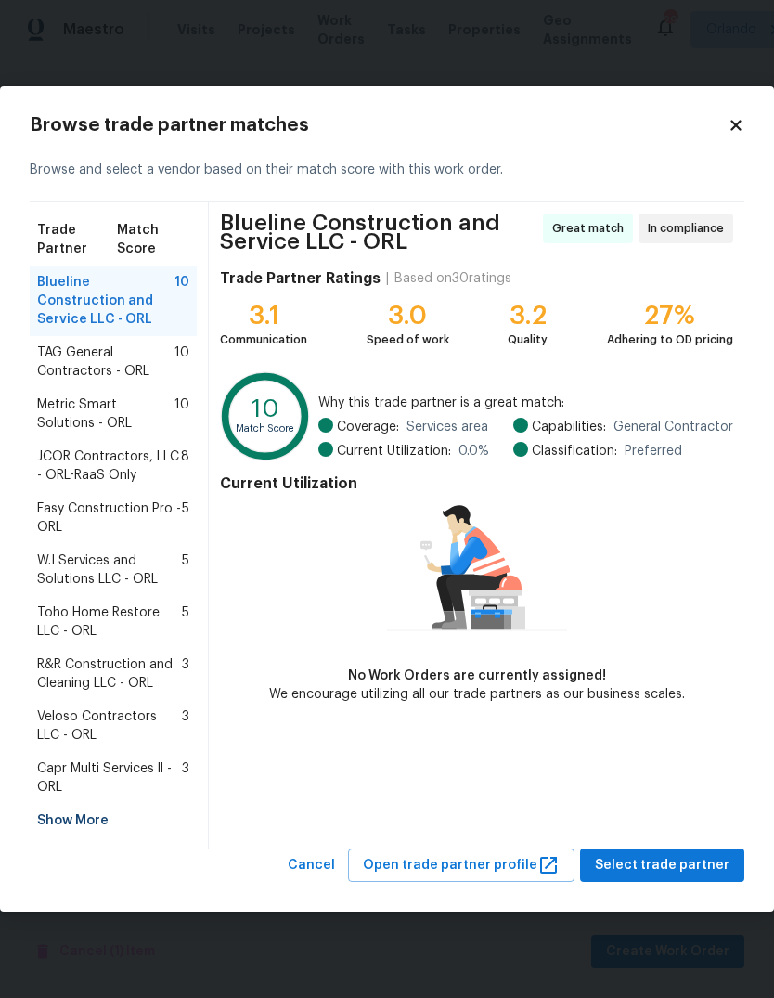
click at [62, 759] on span "Capr Multi Services ll - ORL" at bounding box center [109, 777] width 145 height 37
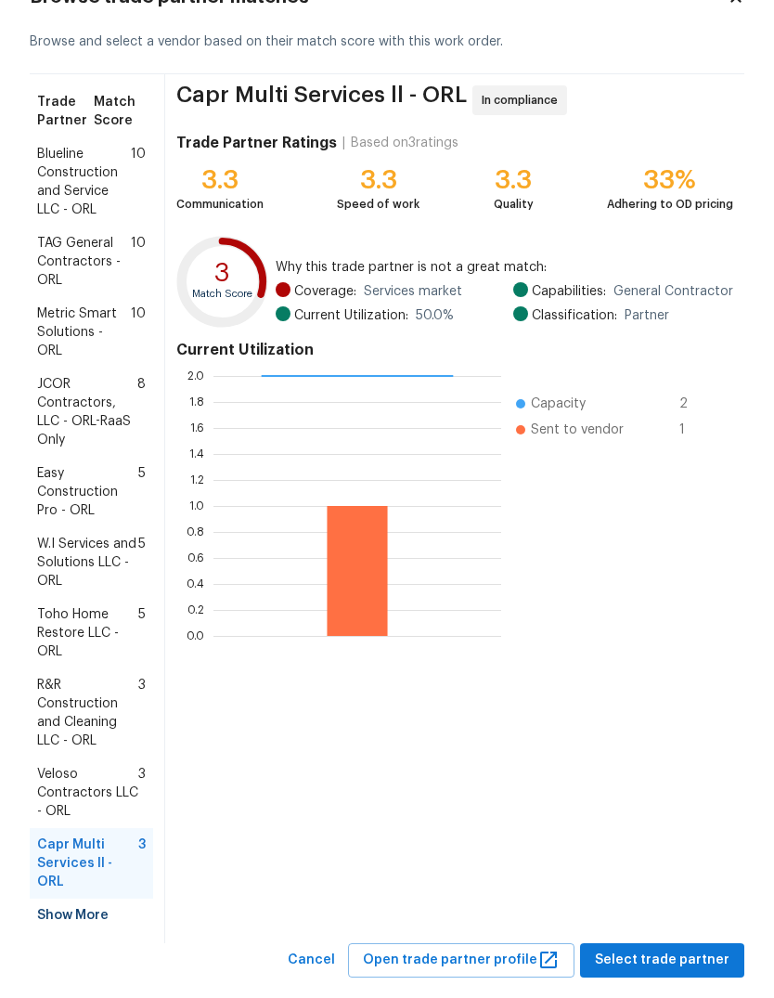
scroll to position [69, 0]
click at [691, 950] on span "Select trade partner" at bounding box center [662, 961] width 135 height 23
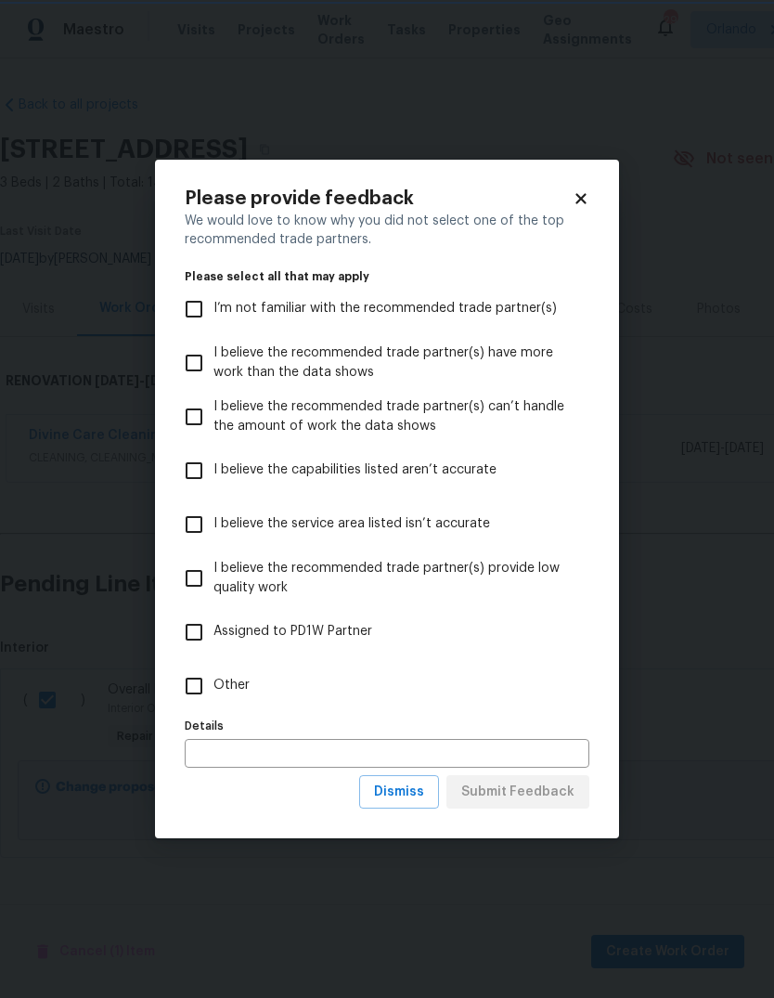
scroll to position [0, 0]
click at [195, 692] on input "Other" at bounding box center [194, 686] width 39 height 39
checkbox input "true"
click at [556, 786] on span "Submit Feedback" at bounding box center [517, 792] width 113 height 23
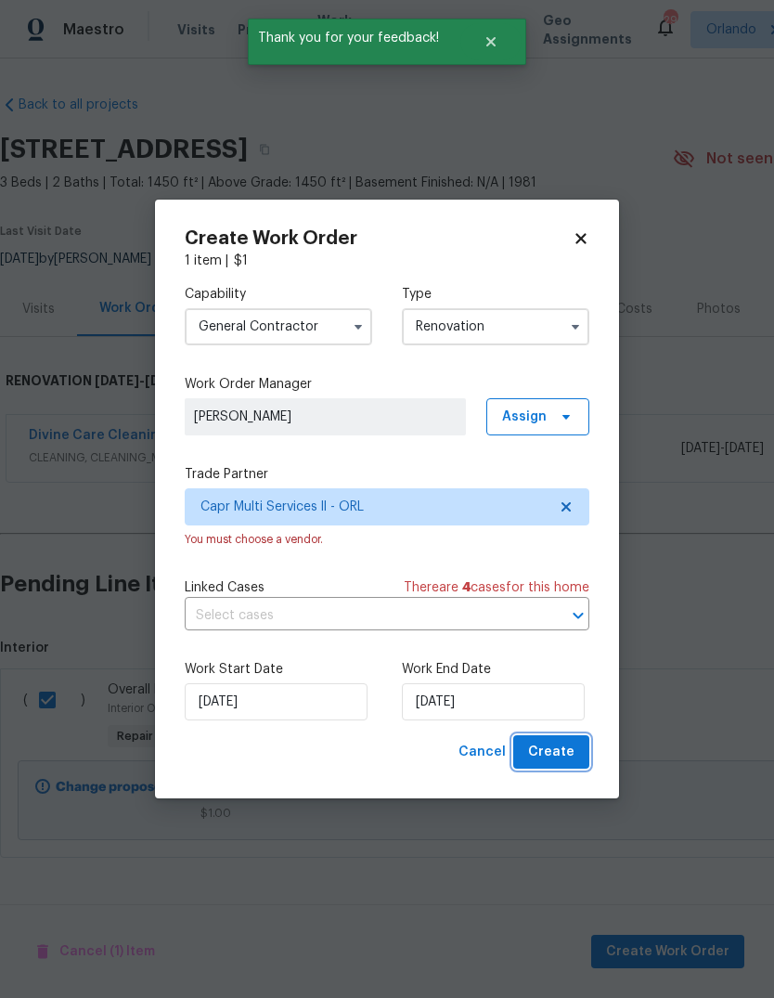
click at [582, 747] on button "Create" at bounding box center [551, 752] width 76 height 34
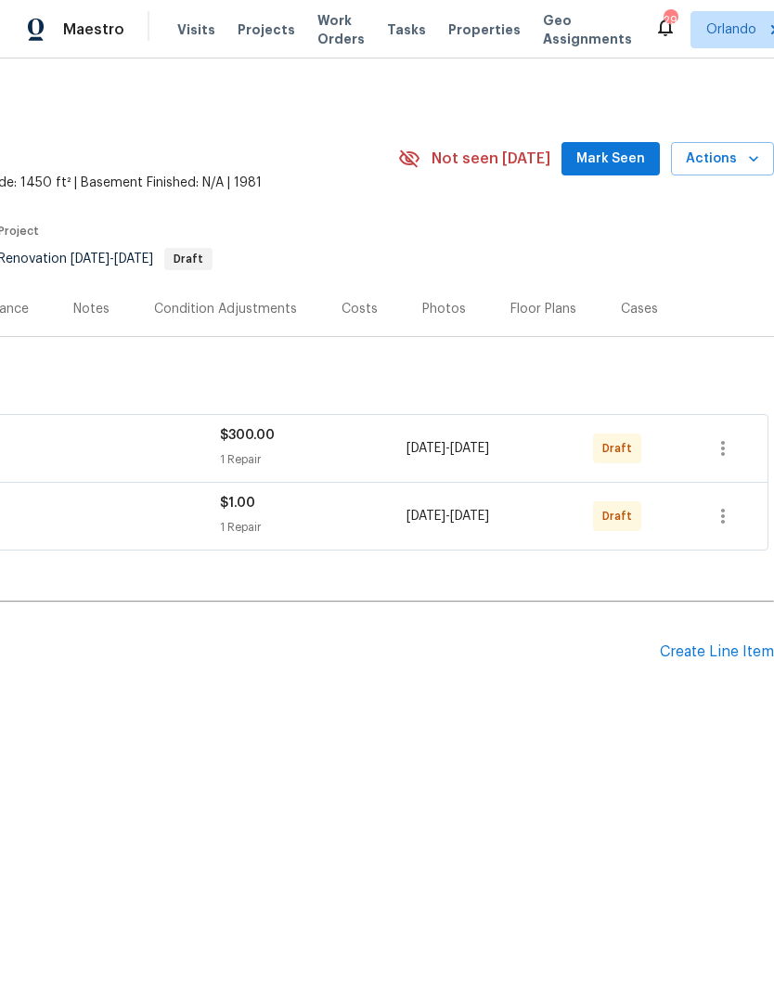
scroll to position [0, 275]
click at [731, 512] on icon "button" at bounding box center [723, 516] width 22 height 22
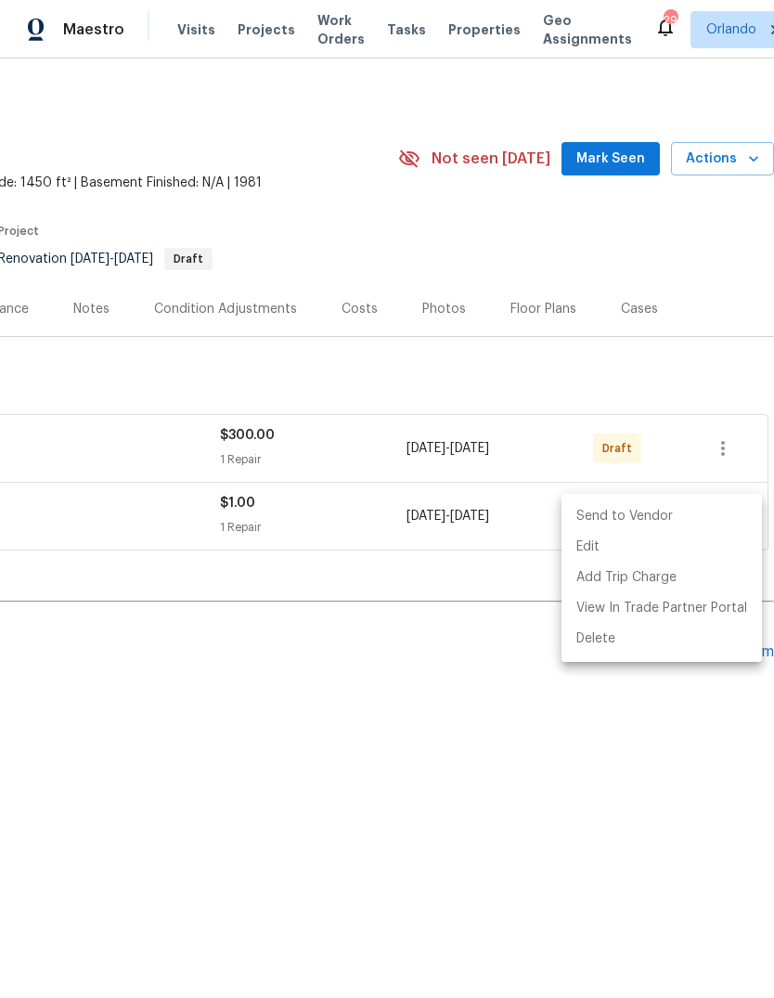
click at [684, 516] on li "Send to Vendor" at bounding box center [662, 516] width 201 height 31
click at [624, 748] on div at bounding box center [387, 499] width 774 height 998
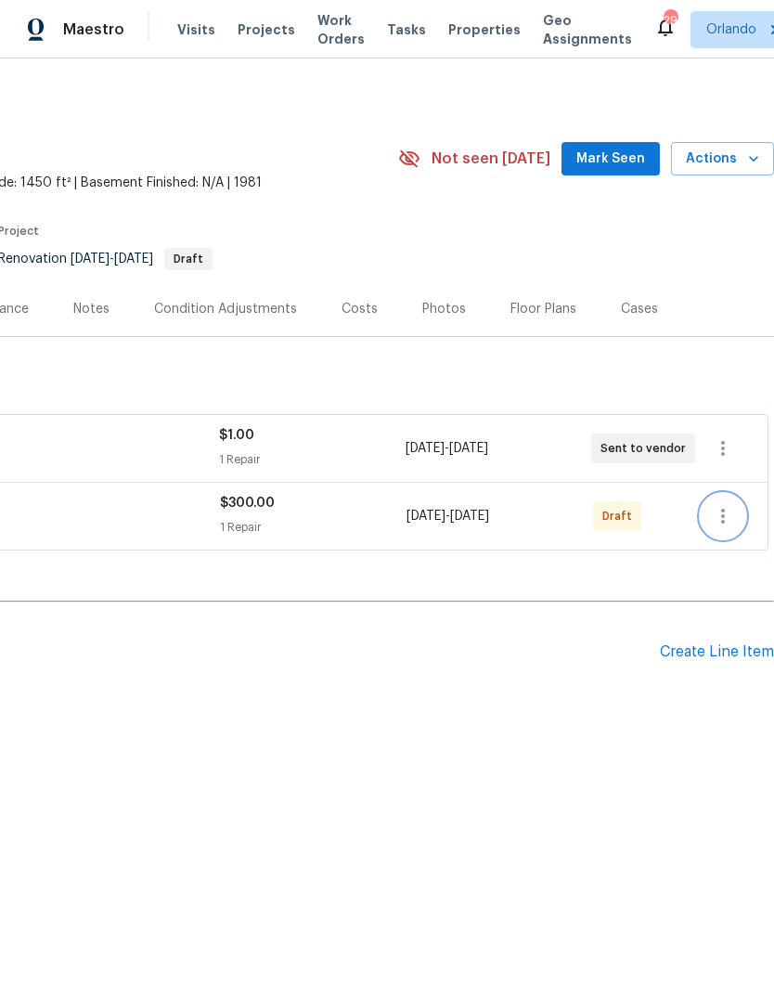
click at [734, 518] on icon "button" at bounding box center [723, 516] width 22 height 22
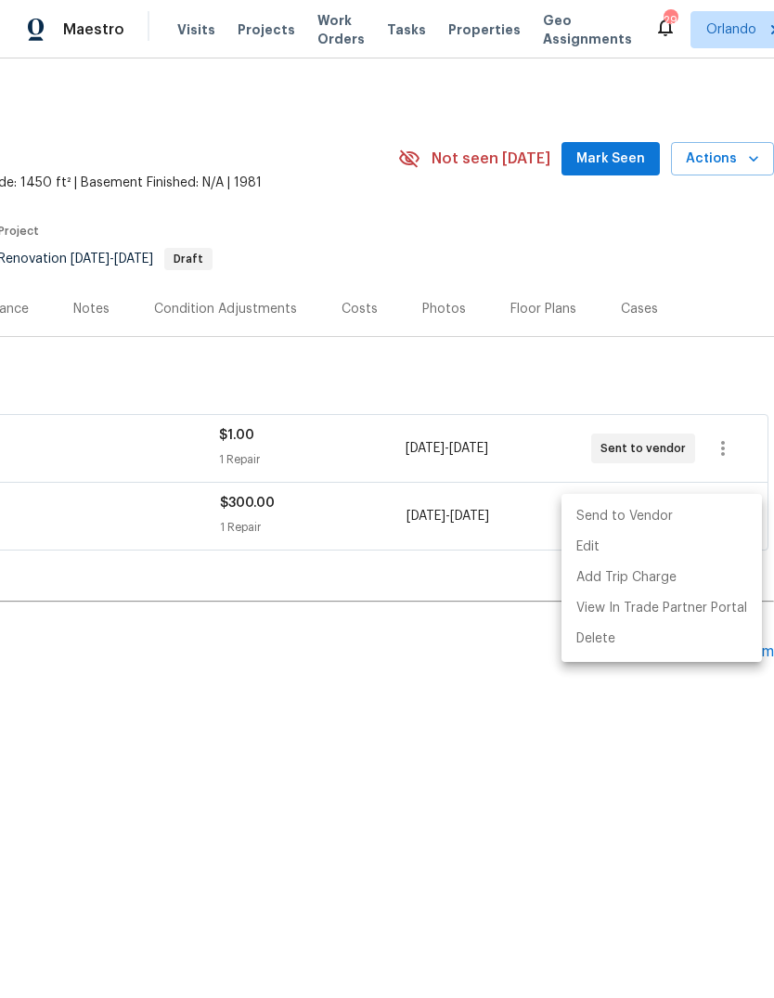
click at [694, 512] on li "Send to Vendor" at bounding box center [662, 516] width 201 height 31
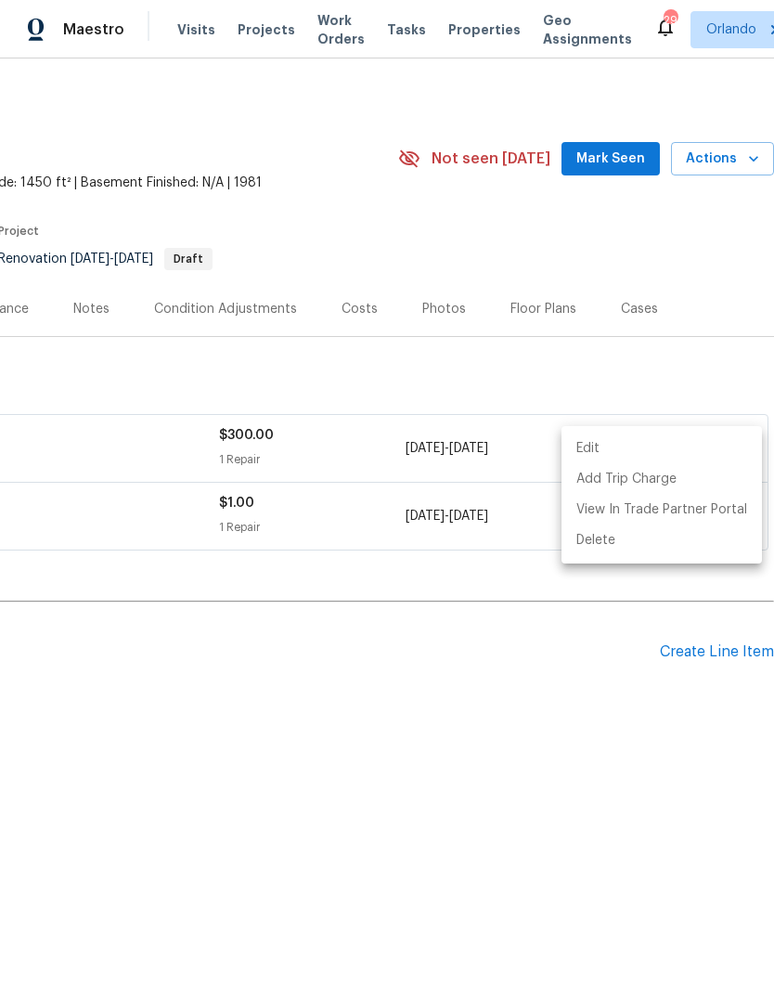
click at [585, 776] on div at bounding box center [387, 499] width 774 height 998
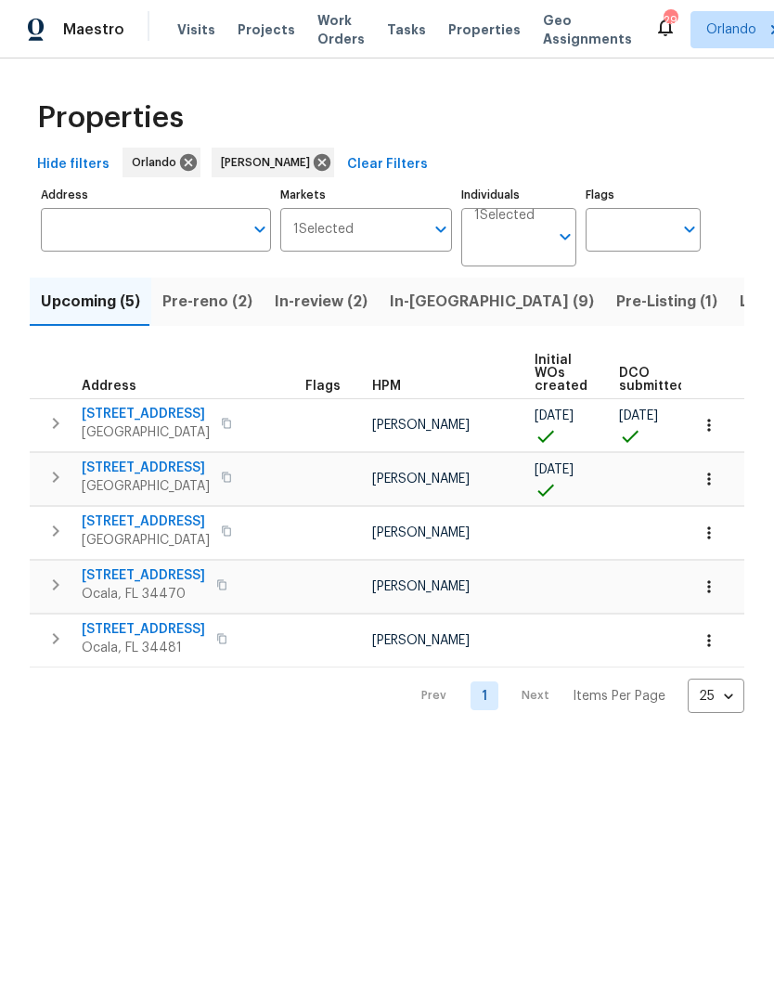
click at [97, 521] on span "[STREET_ADDRESS]" at bounding box center [146, 521] width 128 height 19
click at [179, 298] on span "Pre-reno (2)" at bounding box center [207, 302] width 90 height 26
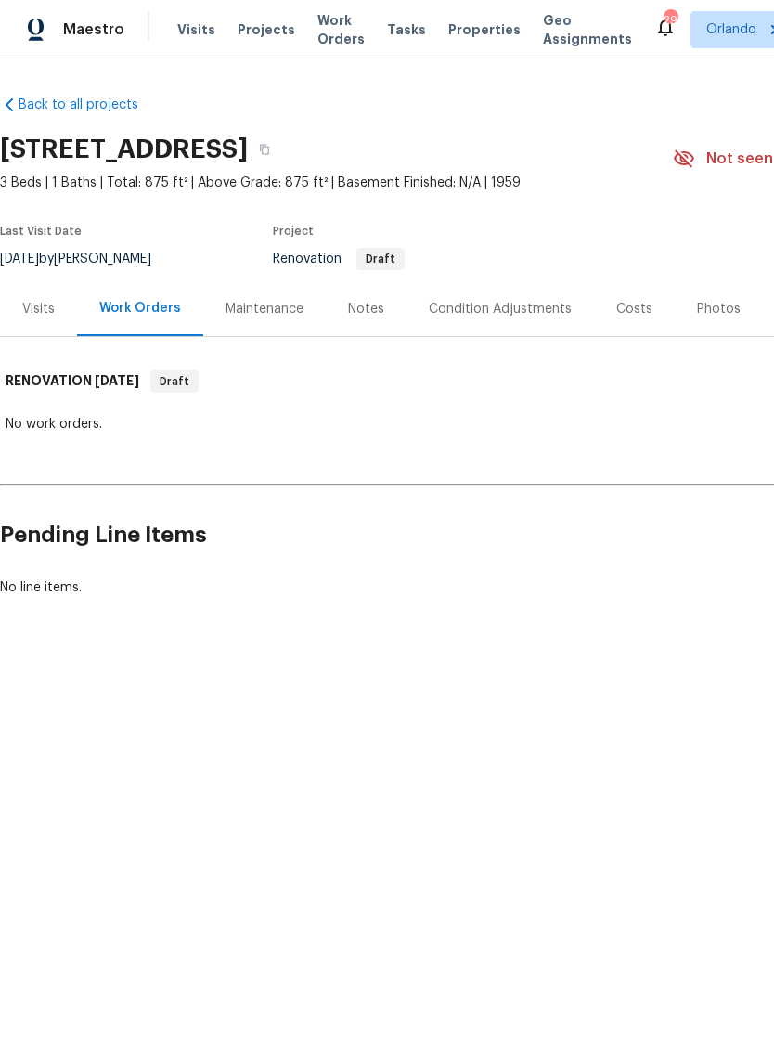
click at [372, 316] on div "Notes" at bounding box center [366, 309] width 36 height 19
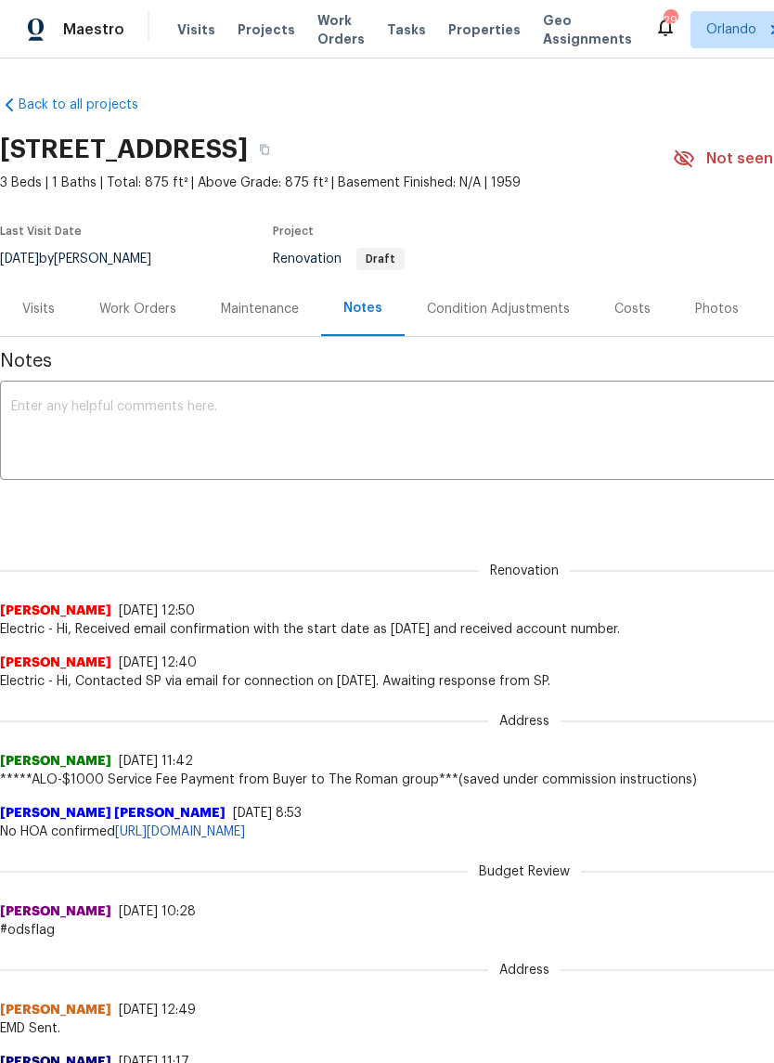
click at [43, 310] on div "Visits" at bounding box center [38, 309] width 32 height 19
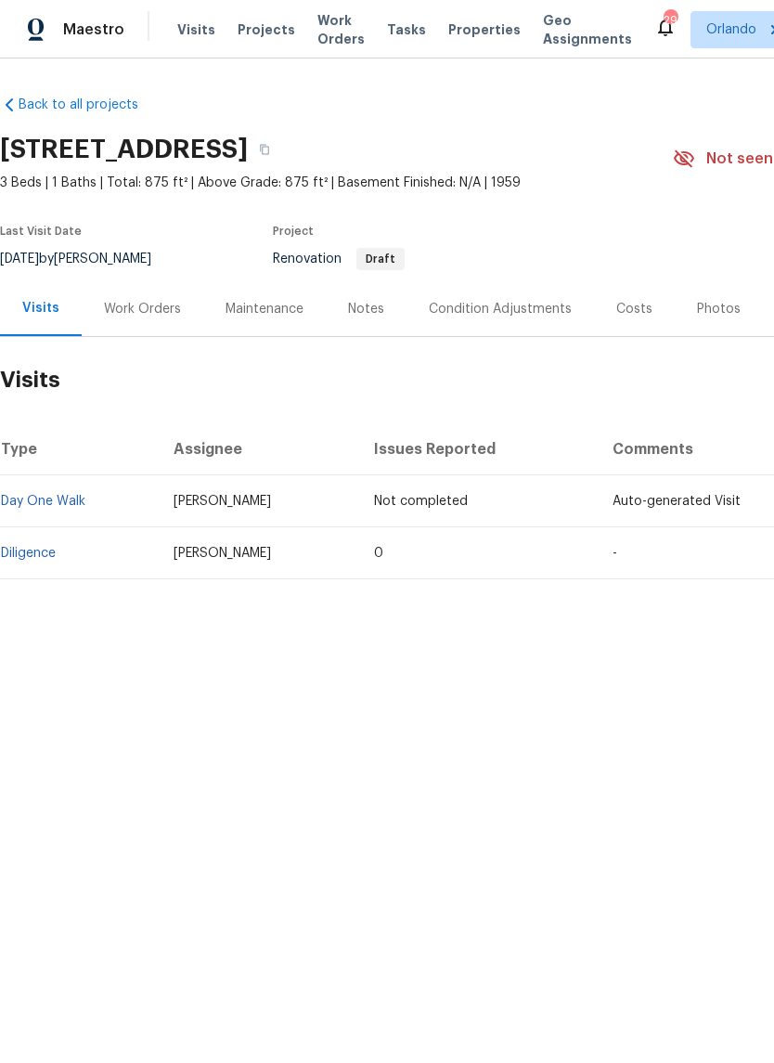
click at [42, 558] on link "Diligence" at bounding box center [28, 553] width 55 height 13
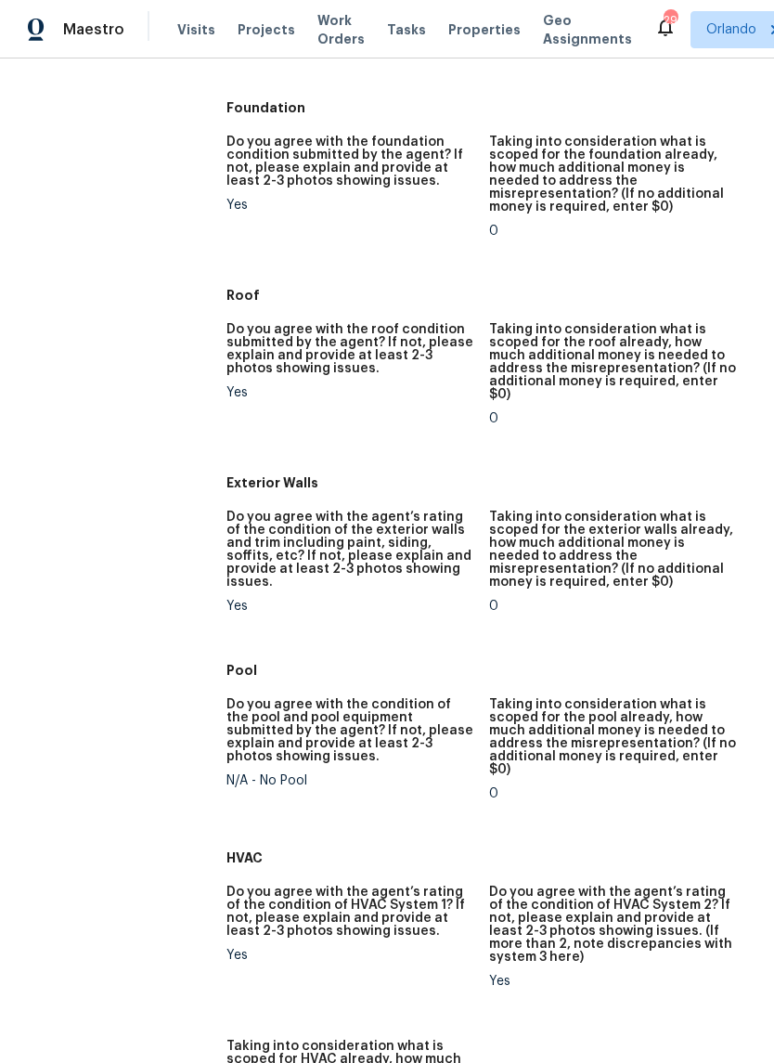
scroll to position [521, 0]
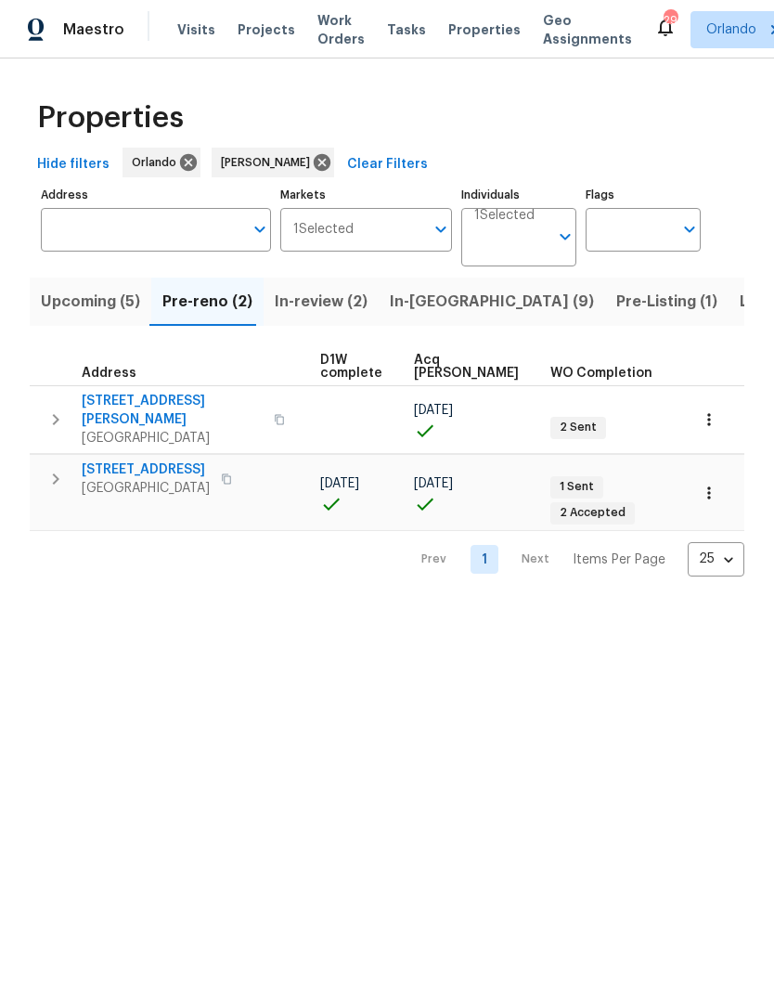
scroll to position [10, 301]
